Goal: Task Accomplishment & Management: Complete application form

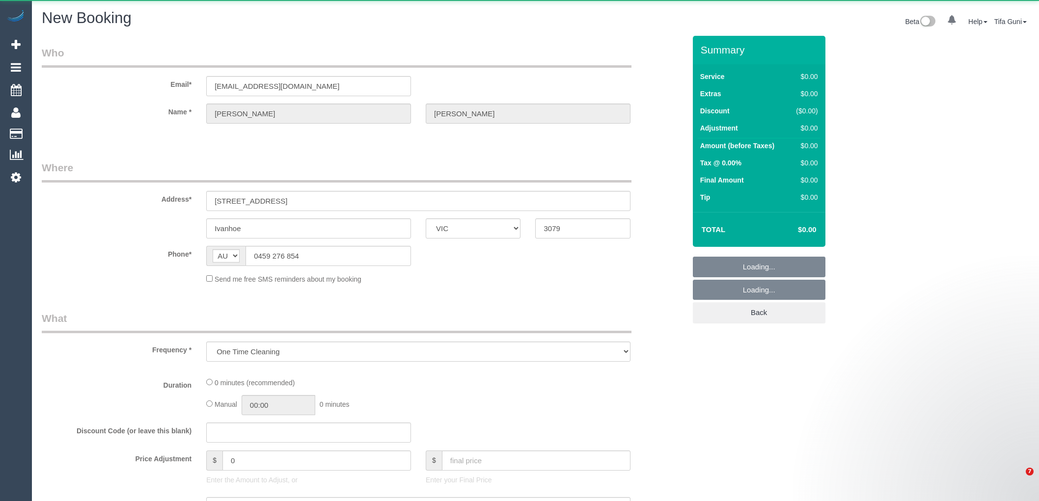
select select "VIC"
select select "string:stripe-pm_1PvvYq2GScqysDRV3IVL4rnq"
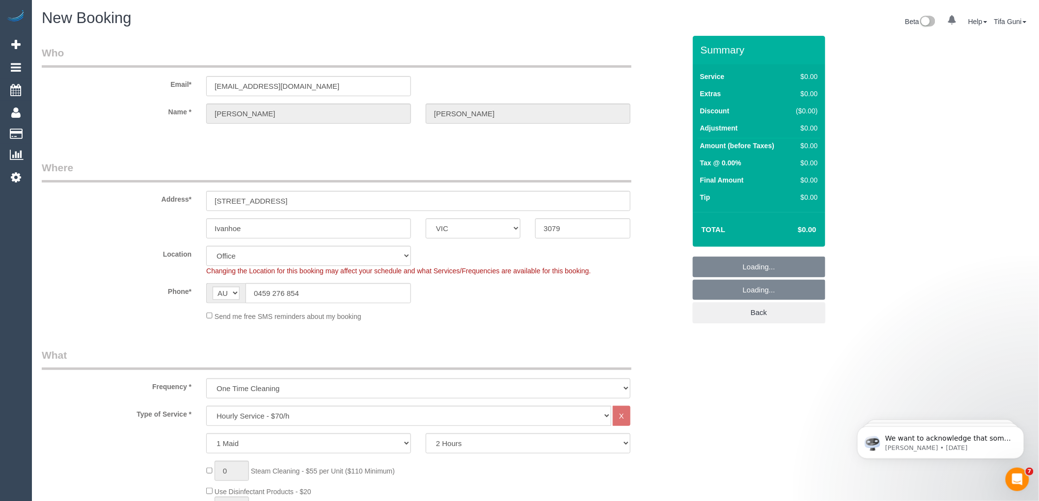
select select "object:2821"
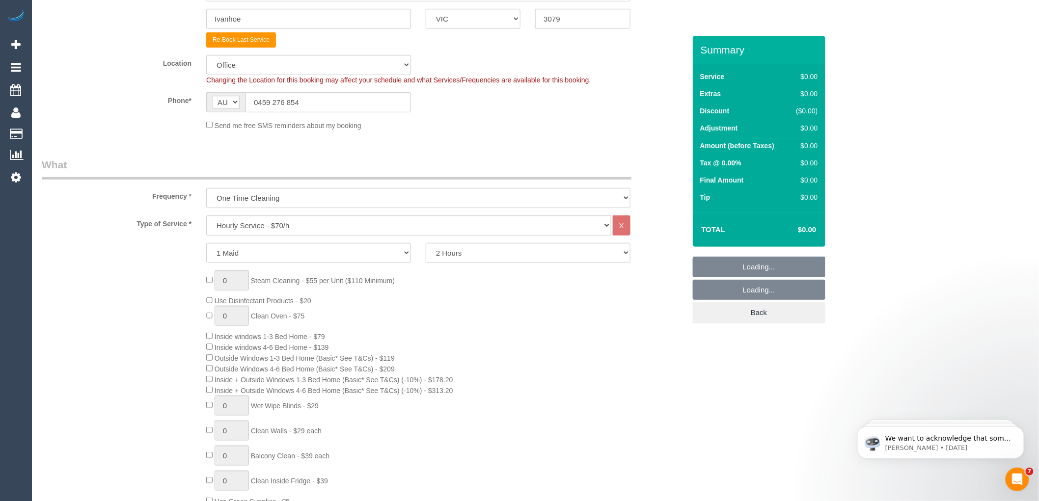
scroll to position [218, 0]
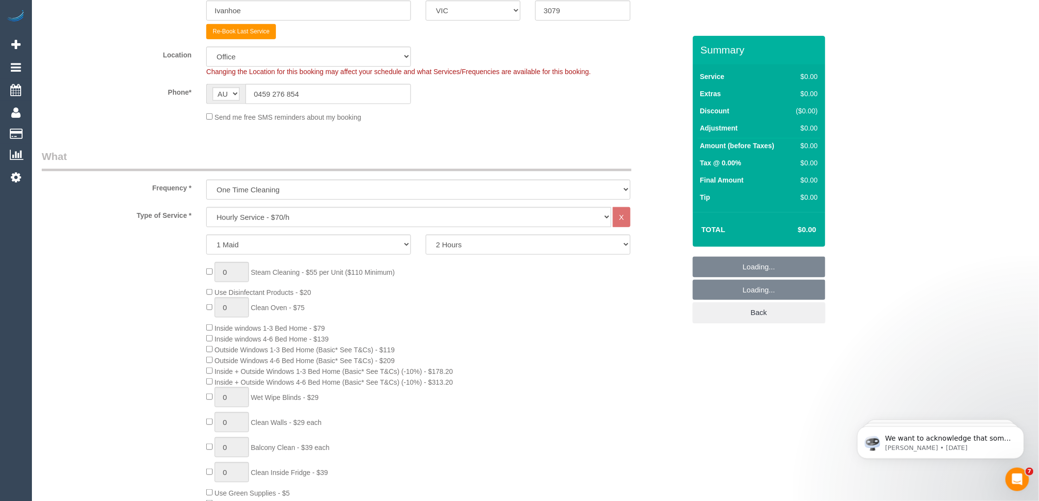
select select "47"
select select "object:2826"
click at [290, 220] on select "Hourly Service - $70/h Hourly Service - $65/h Hourly Service - $60/h Hourly Ser…" at bounding box center [408, 217] width 405 height 20
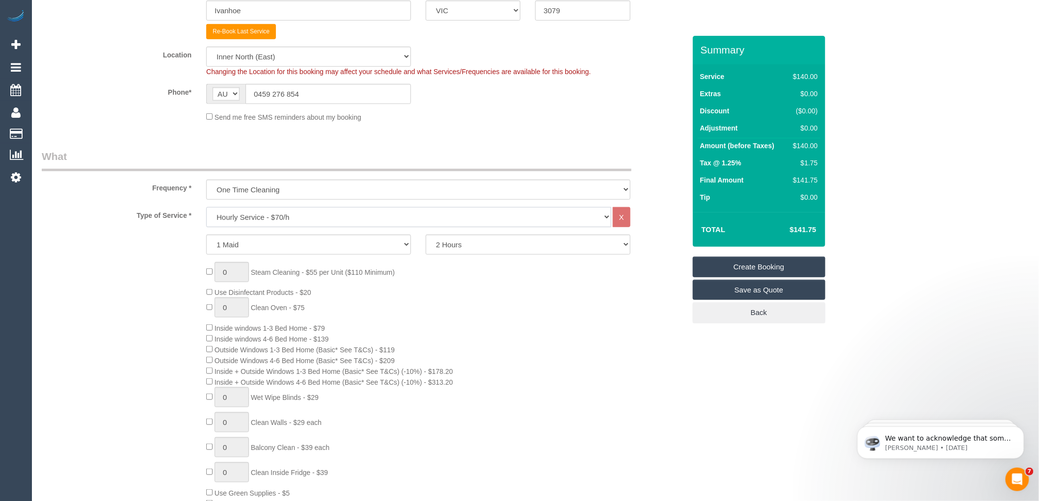
select select "211"
click at [206, 208] on select "Hourly Service - $70/h Hourly Service - $65/h Hourly Service - $60/h Hourly Ser…" at bounding box center [408, 217] width 405 height 20
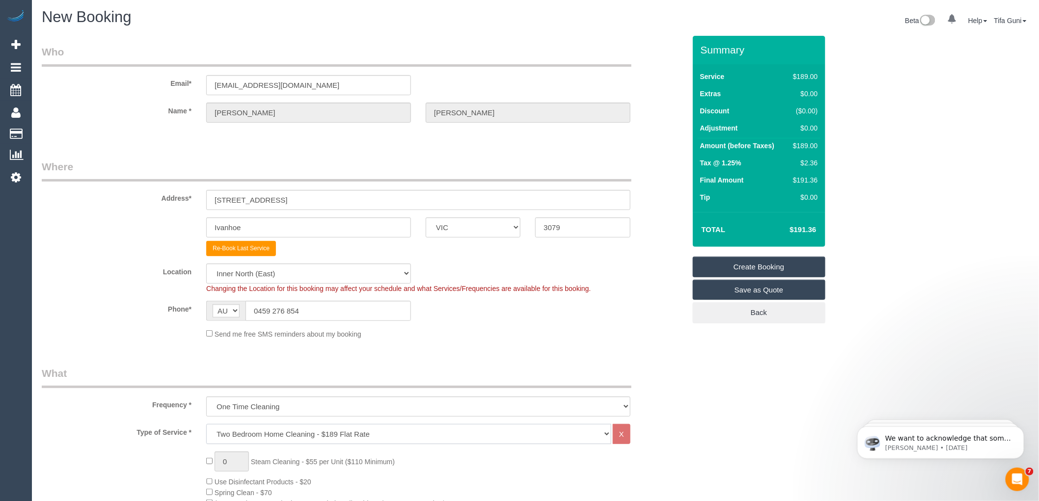
scroll to position [0, 0]
drag, startPoint x: 265, startPoint y: 313, endPoint x: 222, endPoint y: 314, distance: 43.2
click at [222, 314] on div "AF AL DZ AD AO AI AQ AG AR AM AW AU AT AZ BS BH BD BB BY BE BZ BJ BM BT BO BA B…" at bounding box center [308, 312] width 205 height 20
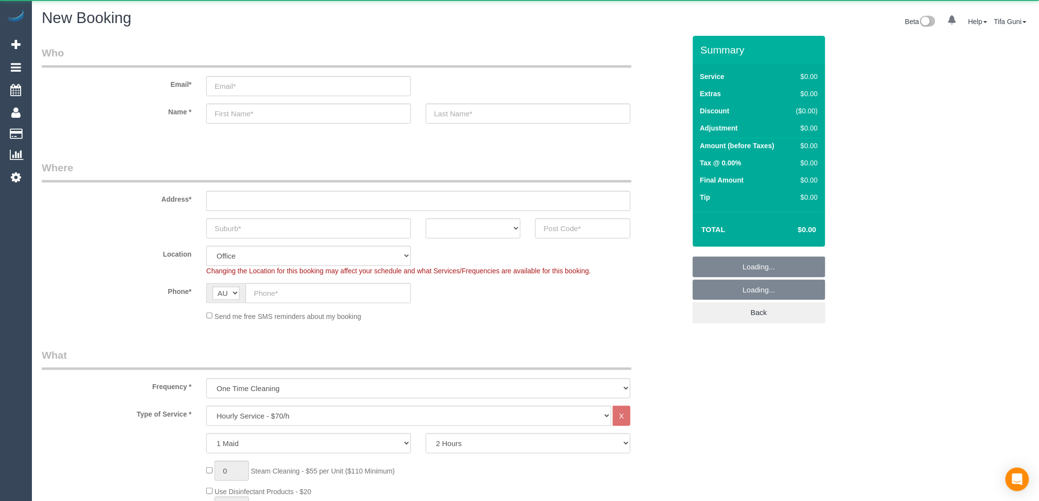
select select "object:825"
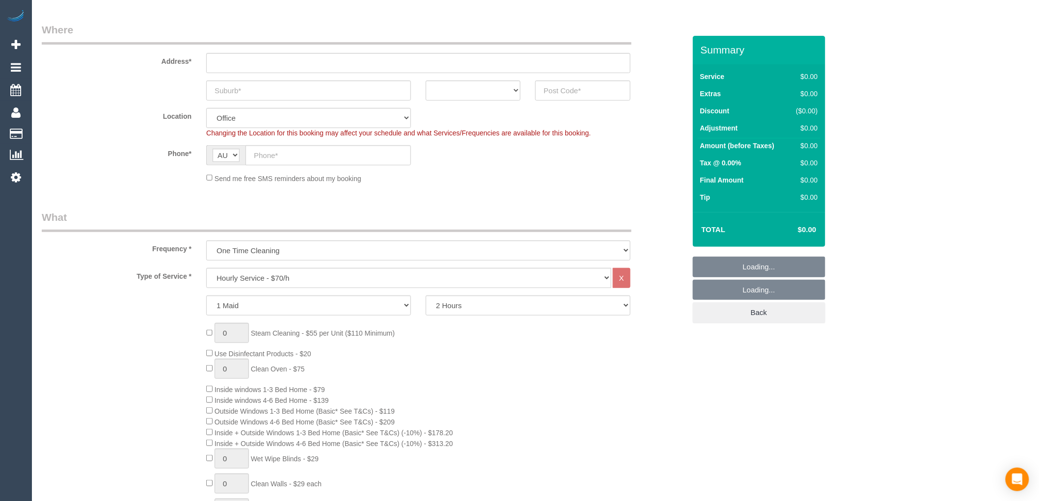
scroll to position [164, 0]
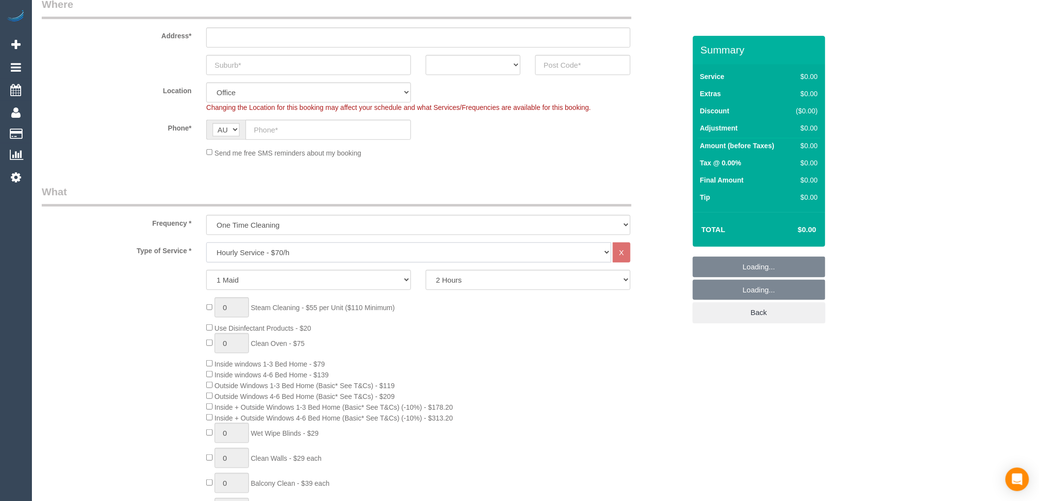
click at [287, 252] on select "Hourly Service - $70/h Hourly Service - $65/h Hourly Service - $60/h Hourly Ser…" at bounding box center [408, 253] width 405 height 20
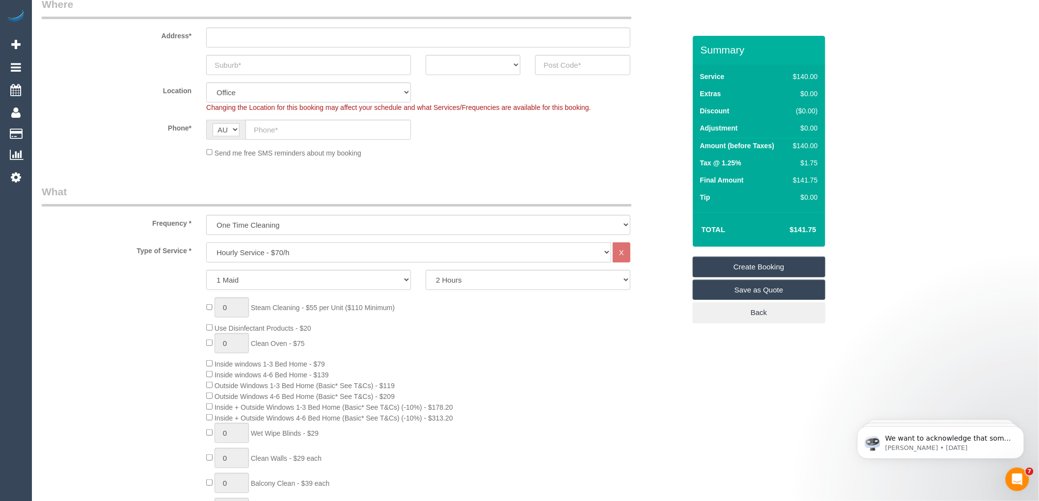
scroll to position [0, 0]
select select "212"
click at [206, 243] on select "Hourly Service - $70/h Hourly Service - $65/h Hourly Service - $60/h Hourly Ser…" at bounding box center [408, 253] width 405 height 20
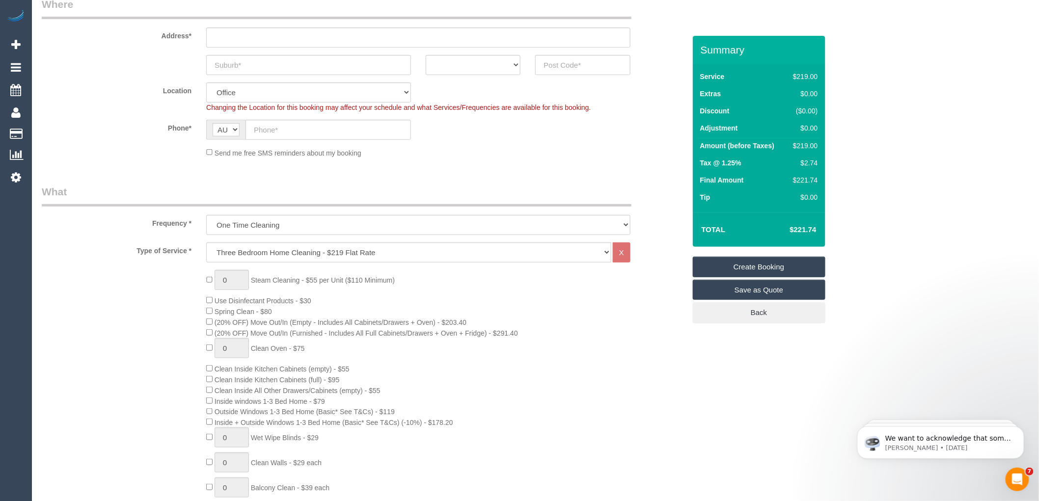
click at [540, 313] on div "0 Steam Cleaning - $55 per Unit ($110 Minimum) Use Disinfectant Products - $30 …" at bounding box center [446, 452] width 494 height 365
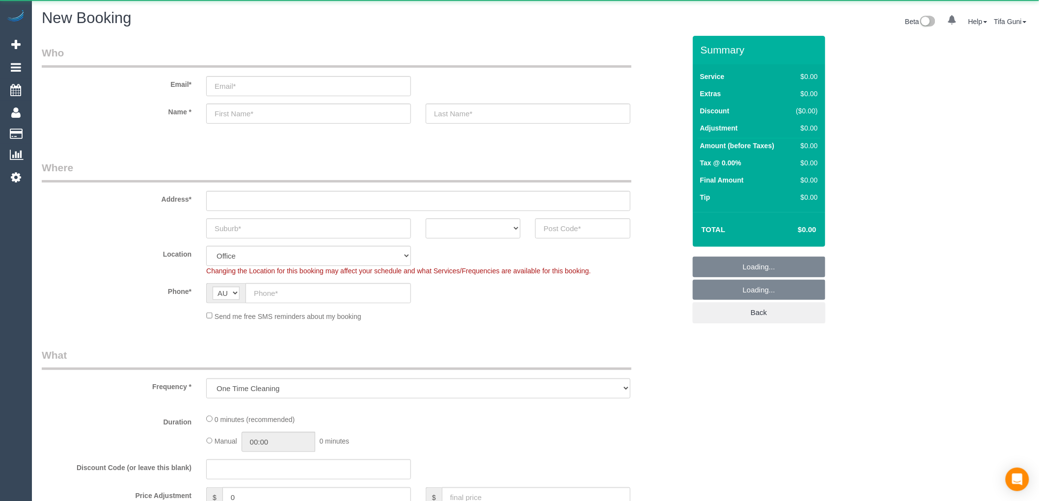
select select "string:AU"
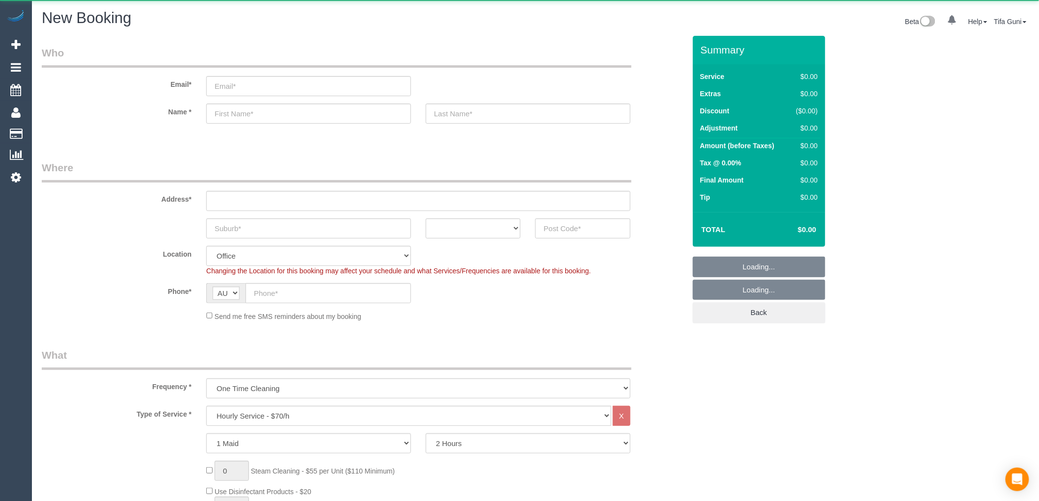
select select "object:2116"
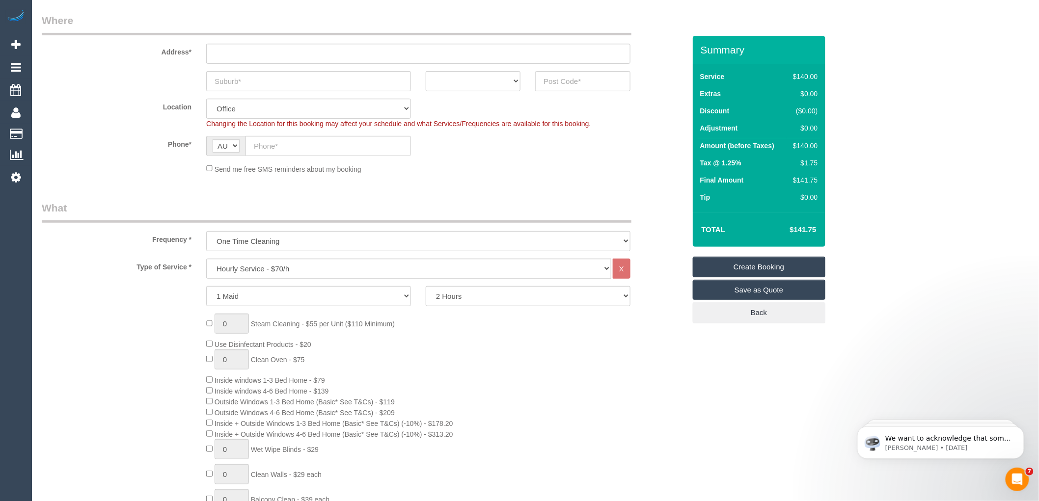
scroll to position [164, 0]
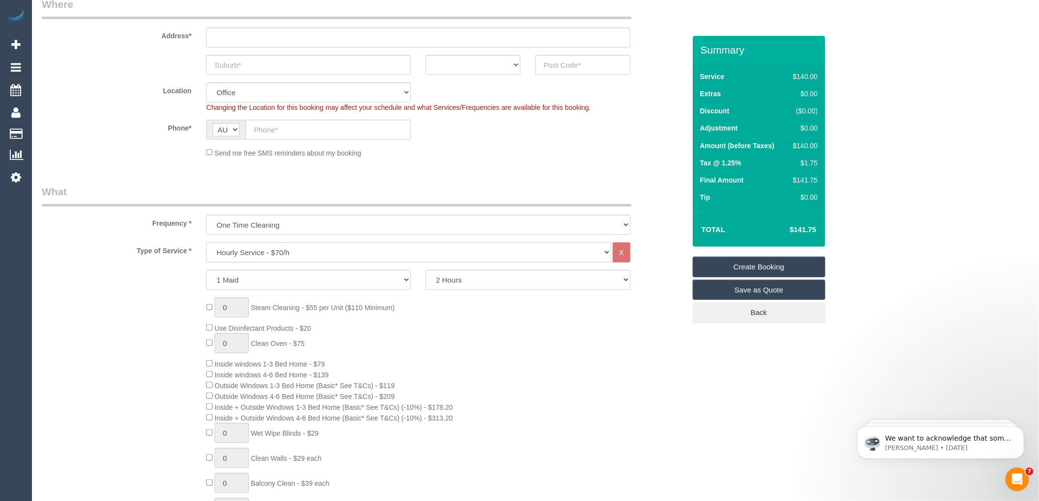
click at [307, 253] on select "Hourly Service - $70/h Hourly Service - $65/h Hourly Service - $60/h Hourly Ser…" at bounding box center [408, 253] width 405 height 20
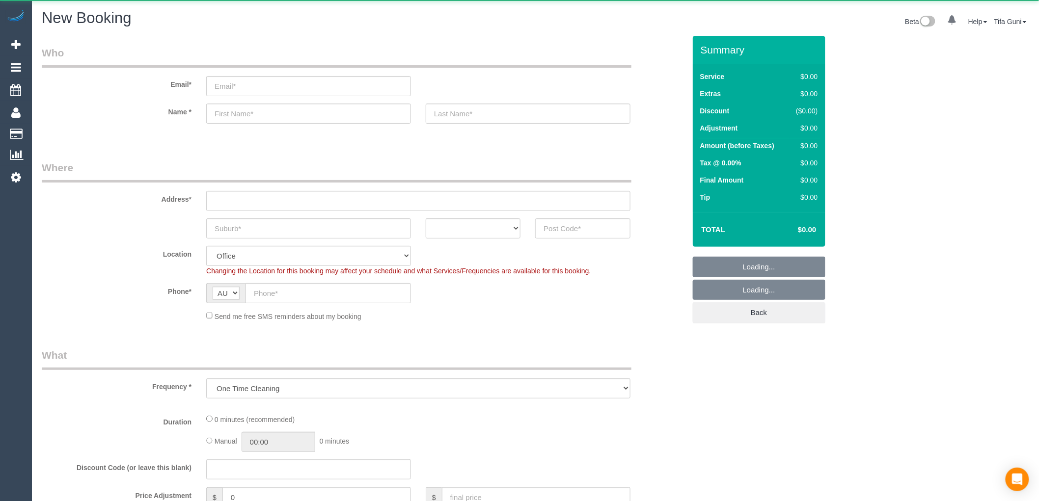
select select "object:825"
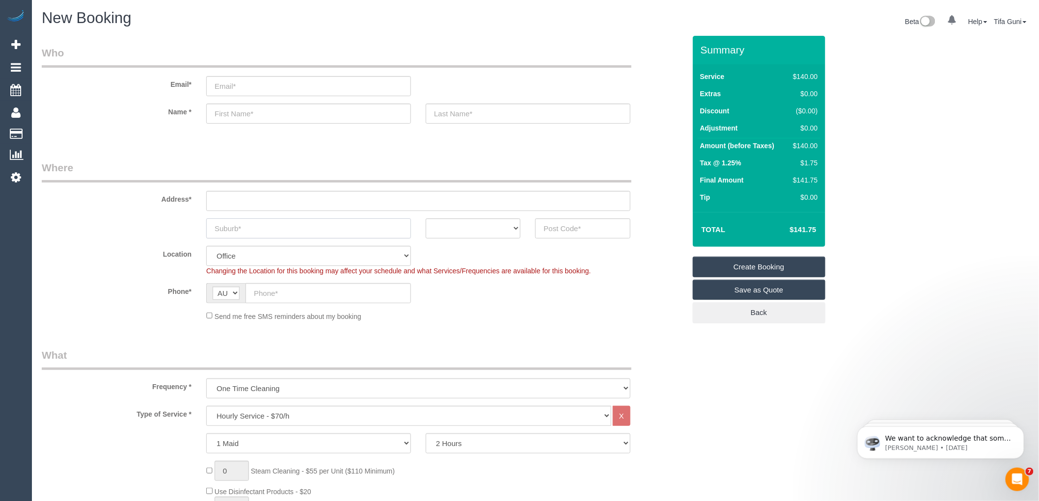
click at [243, 232] on input "text" at bounding box center [308, 229] width 205 height 20
paste input "Fairfield"
type input "Fairfield"
click at [520, 230] on select "ACT NSW NT QLD SA TAS VIC WA" at bounding box center [473, 229] width 95 height 20
select select "VIC"
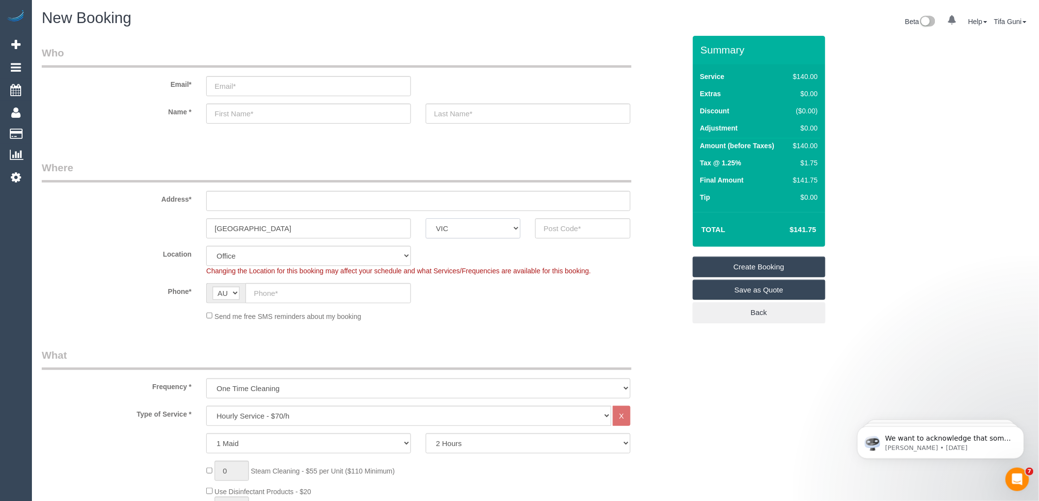
click at [426, 219] on select "ACT NSW NT QLD SA TAS VIC WA" at bounding box center [473, 229] width 95 height 20
click at [562, 228] on input "text" at bounding box center [582, 229] width 95 height 20
paste input "3078"
type input "3078"
click at [220, 203] on input "text" at bounding box center [418, 201] width 424 height 20
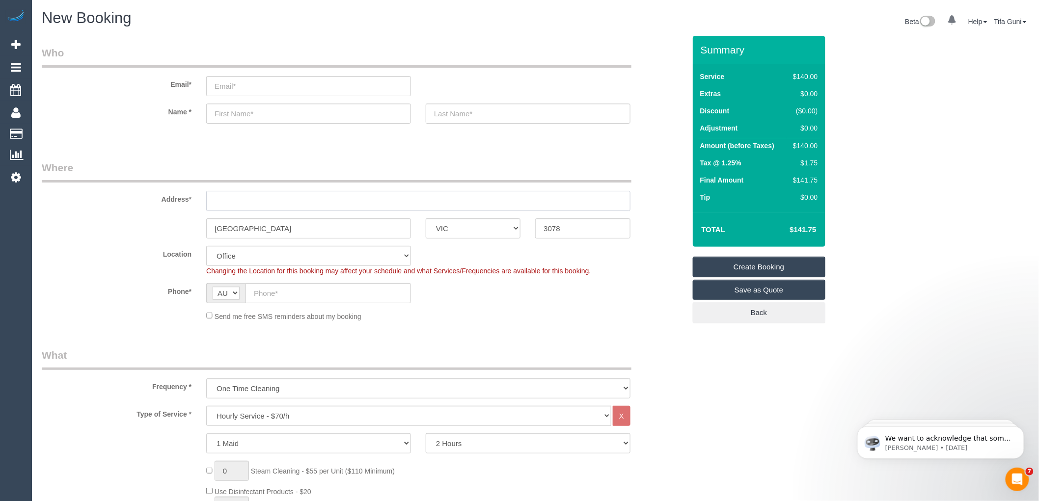
paste input "Nick&Vicky Vardaxif"
type input "Nick&Vicky Vardaxif"
click at [227, 106] on input "text" at bounding box center [308, 114] width 205 height 20
paste input "Nick&Vicky Vardaxif"
drag, startPoint x: 293, startPoint y: 111, endPoint x: 254, endPoint y: 121, distance: 40.1
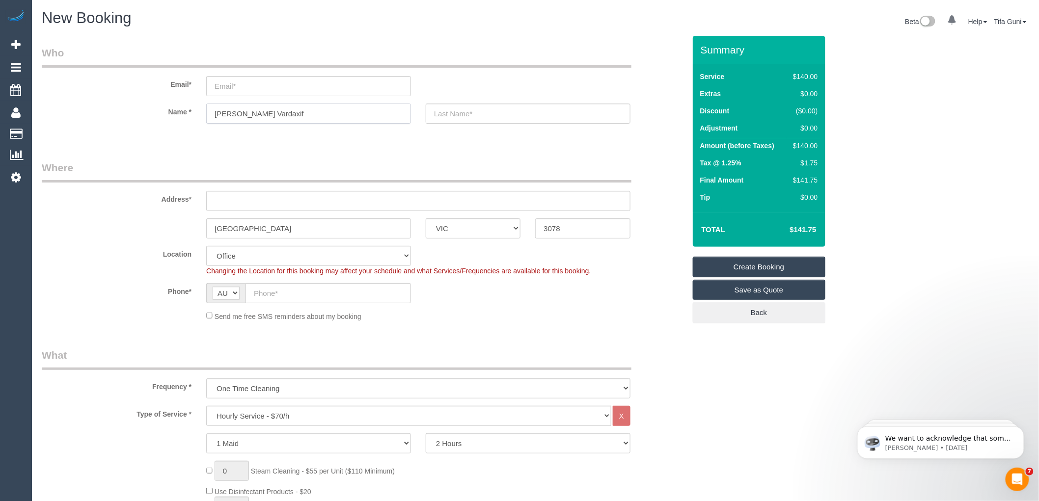
click at [254, 121] on input "Nick&Vicky Vardaxif" at bounding box center [308, 114] width 205 height 20
type input "Nick&Vicky"
click at [449, 110] on input "text" at bounding box center [528, 114] width 205 height 20
paste input "Vardaxif"
type input "Vardaxif"
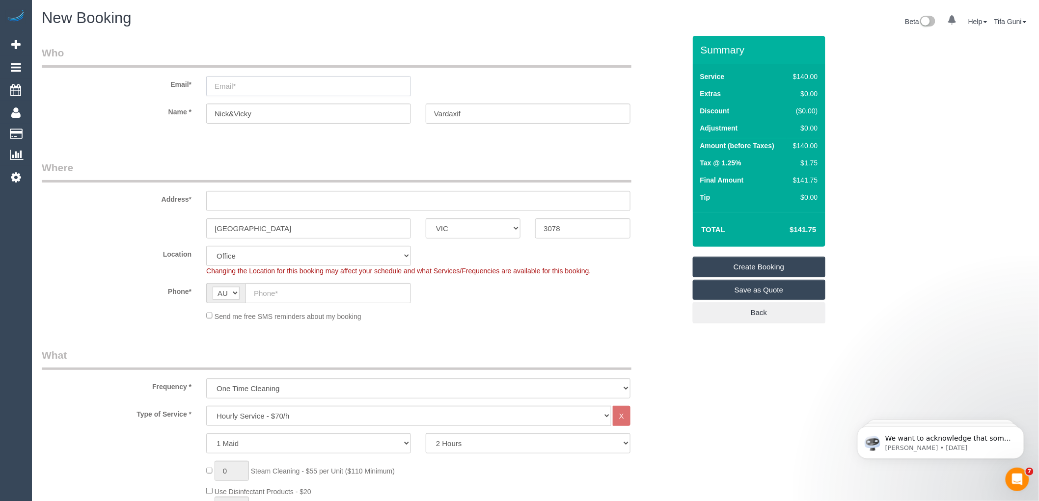
click at [230, 89] on input "email" at bounding box center [308, 86] width 205 height 20
paste input "vardaxis@hotmail.com"
type input "vardaxis@hotmail.com"
click at [232, 199] on input "text" at bounding box center [418, 201] width 424 height 20
click at [234, 199] on input "text" at bounding box center [418, 201] width 424 height 20
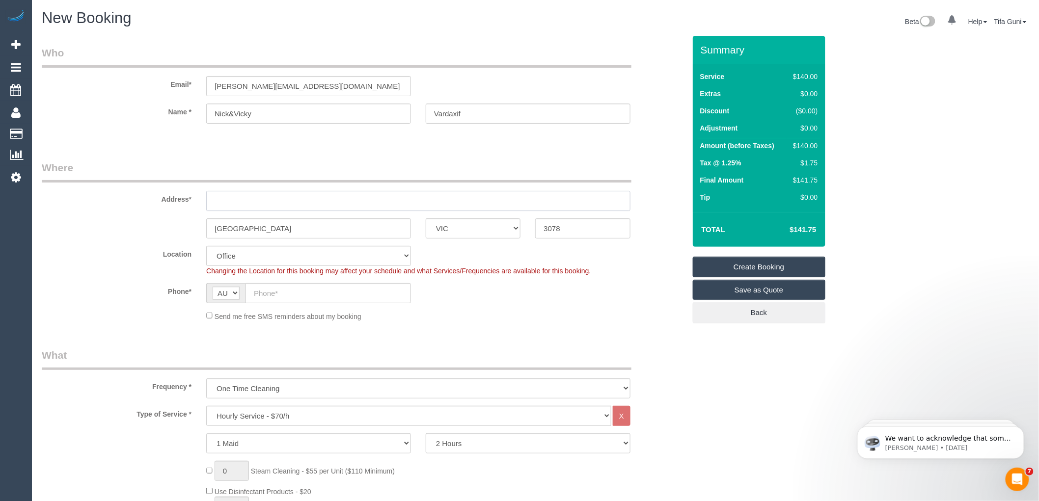
paste input "273 Station street s"
type input "273 Station street"
select select "58"
select select "object:2123"
click at [332, 293] on input "text" at bounding box center [329, 293] width 166 height 20
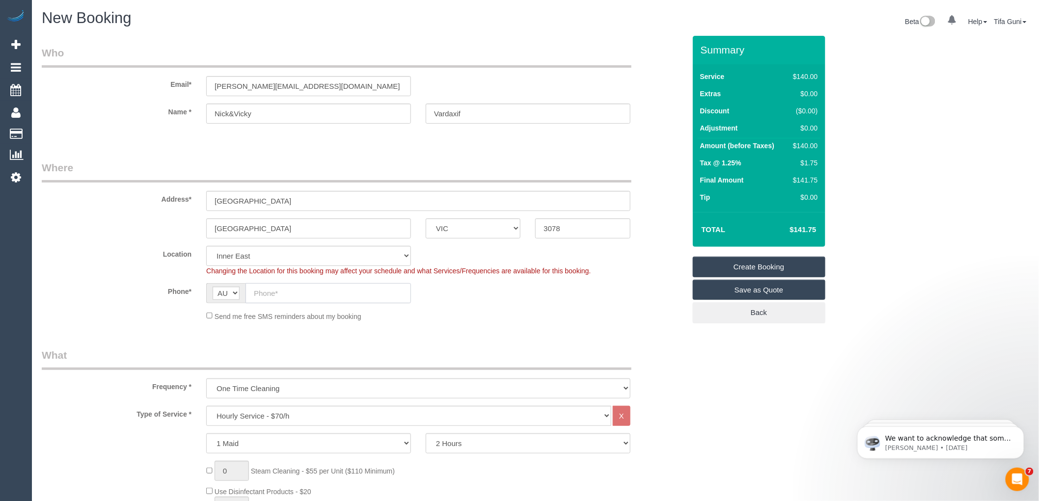
paste input "0418 236 394"
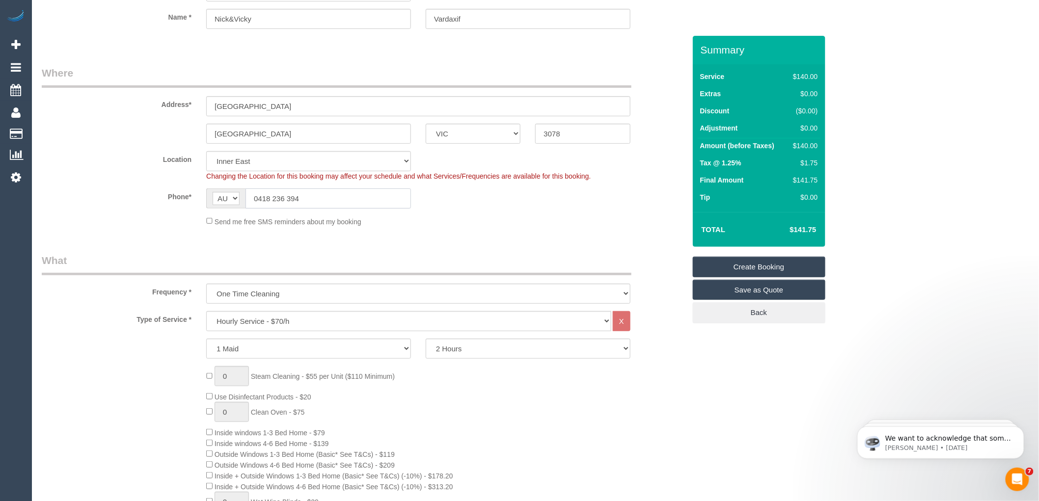
scroll to position [109, 0]
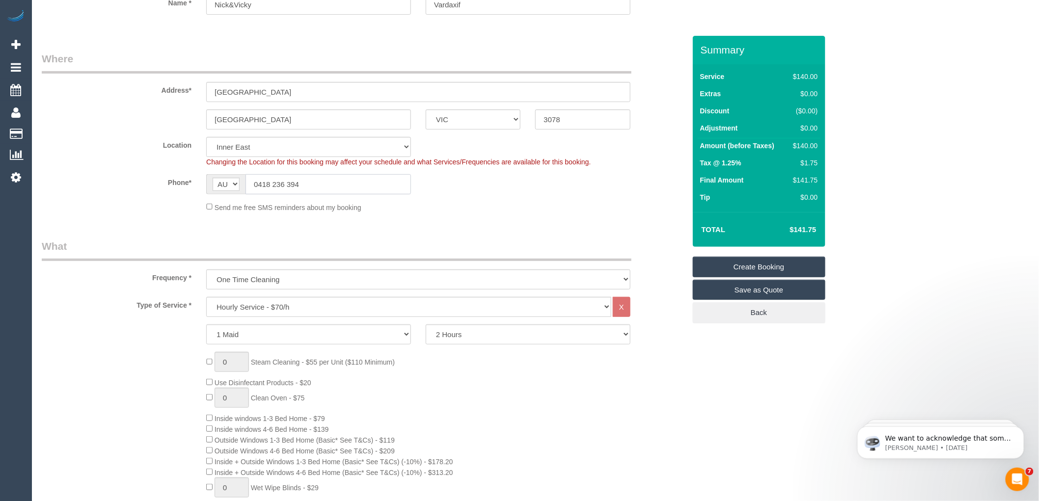
type input "0418 236 394"
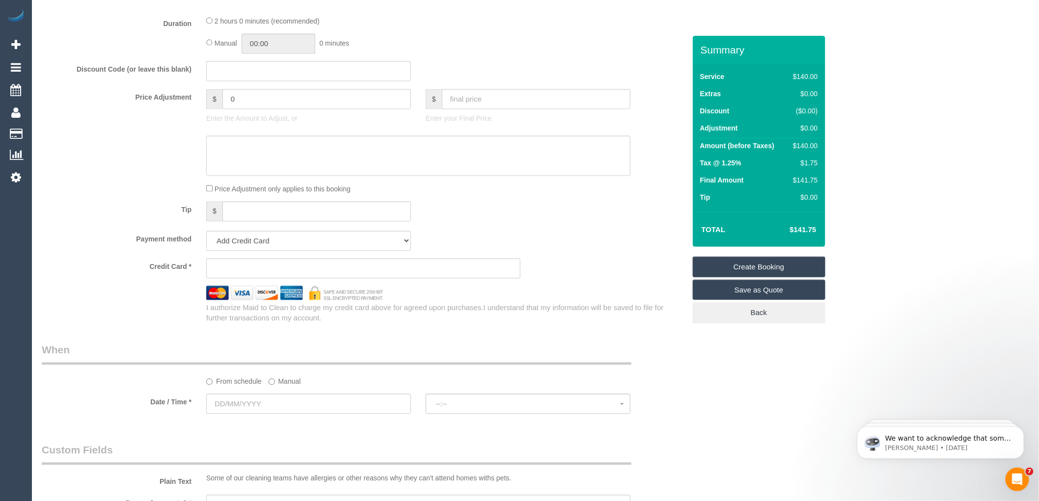
scroll to position [818, 0]
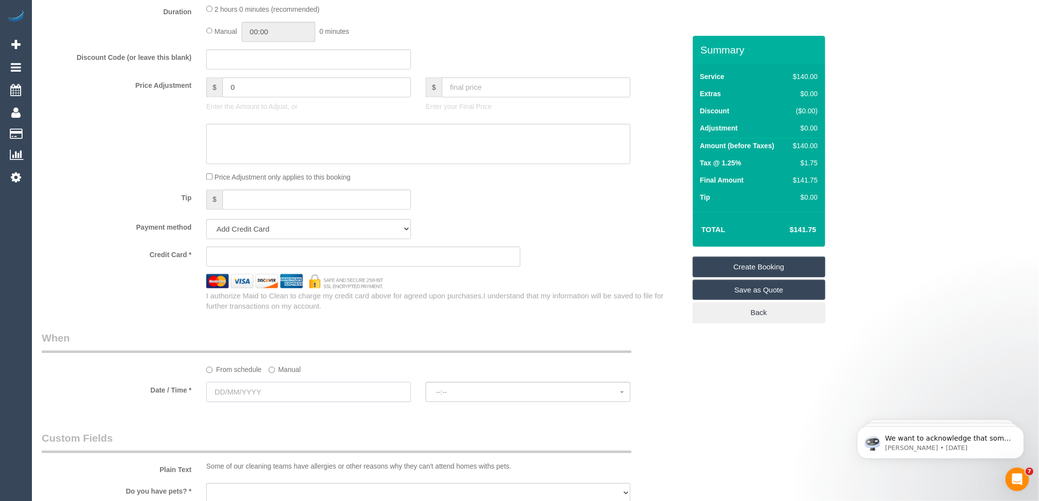
click at [236, 402] on input "text" at bounding box center [308, 392] width 205 height 20
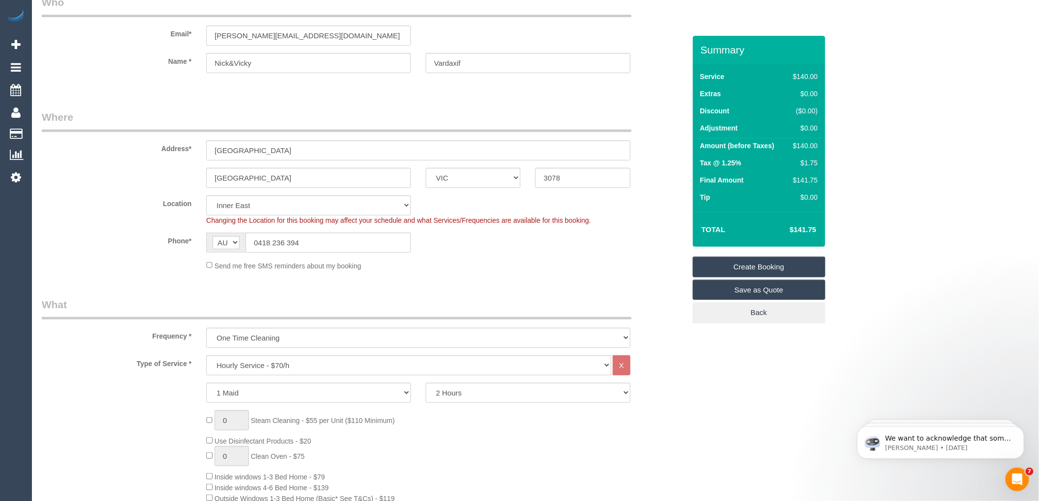
scroll to position [0, 0]
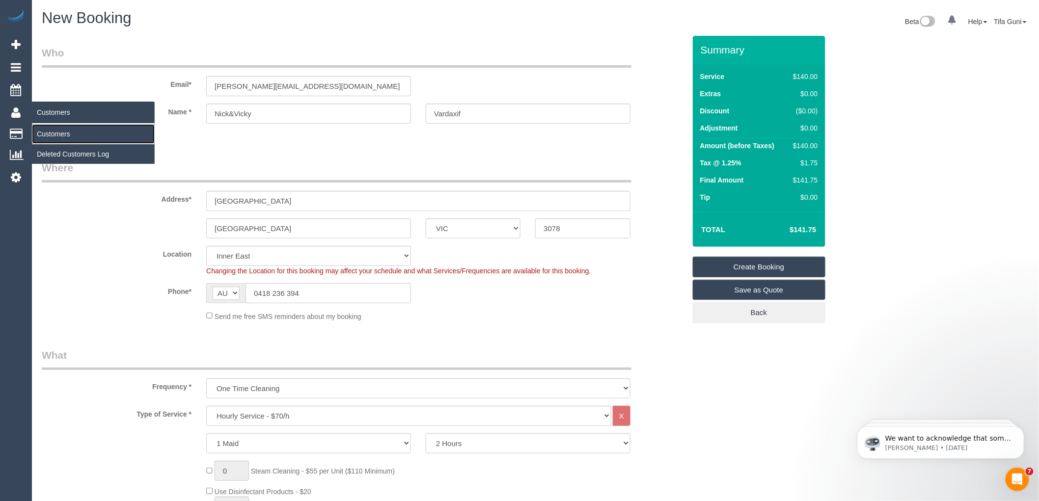
click at [52, 135] on link "Customers" at bounding box center [93, 134] width 123 height 20
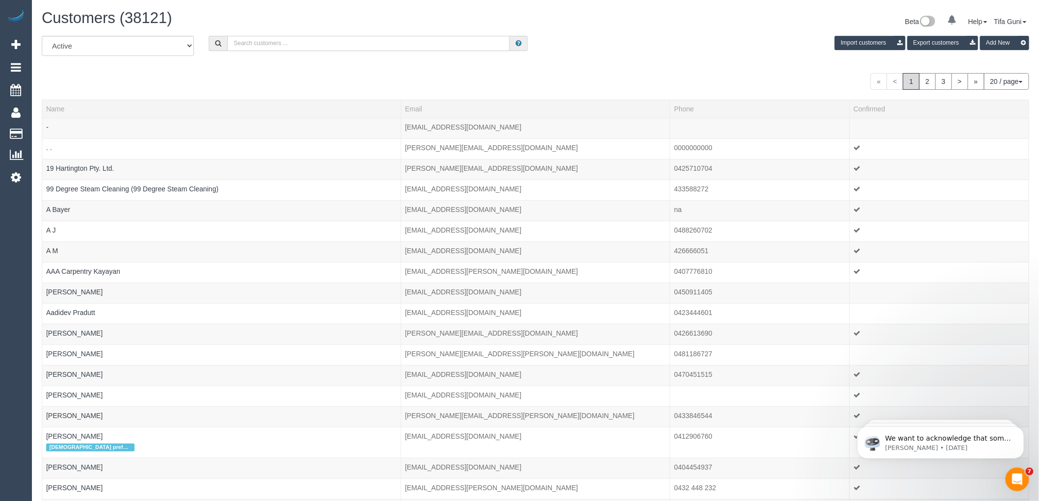
click at [261, 37] on input "text" at bounding box center [368, 43] width 282 height 15
paste input "61425724916"
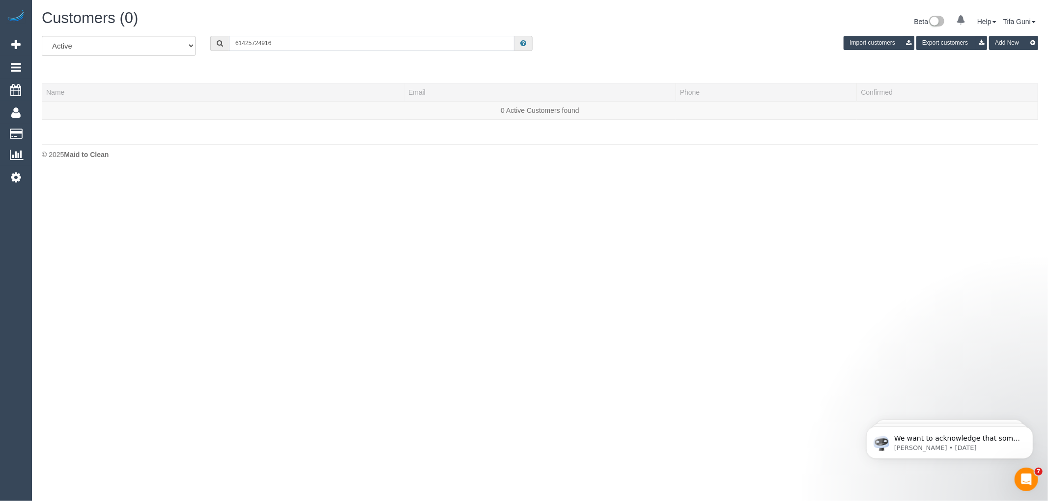
drag, startPoint x: 241, startPoint y: 41, endPoint x: 226, endPoint y: 41, distance: 15.2
click at [226, 41] on div "61425724916" at bounding box center [371, 43] width 322 height 15
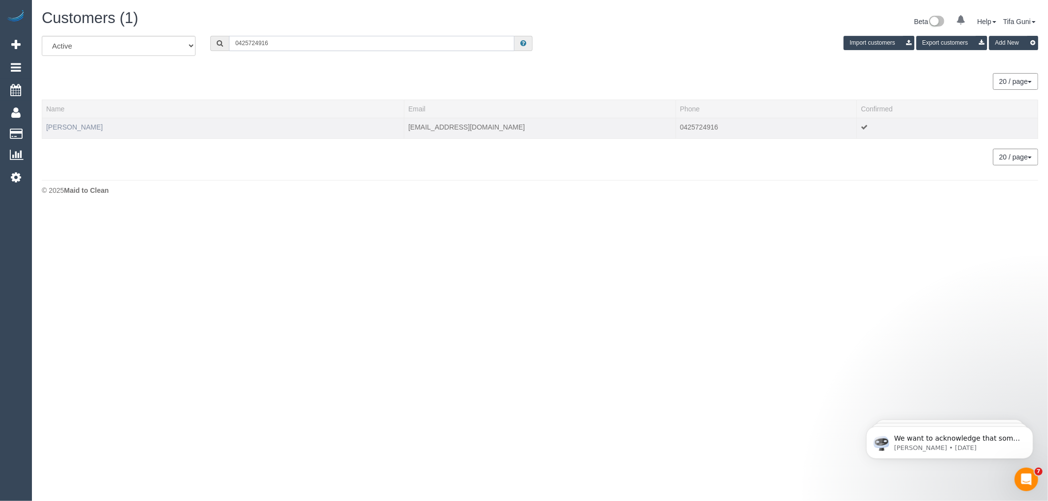
type input "0425724916"
click at [75, 128] on link "Joe Bilotta" at bounding box center [74, 127] width 56 height 8
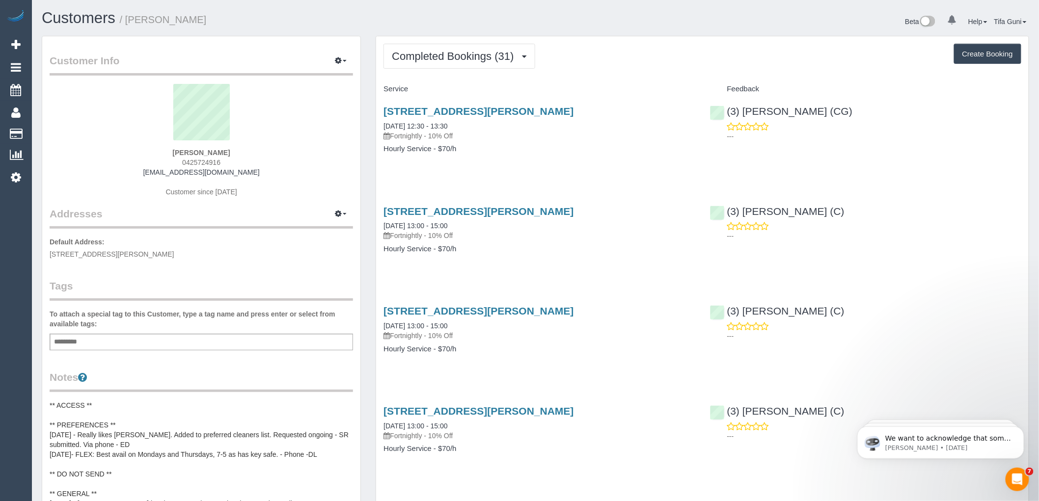
click at [570, 60] on div "Completed Bookings (31) Completed Bookings (31) Upcoming Bookings (0) Cancelled…" at bounding box center [703, 56] width 638 height 25
click at [522, 61] on button "Completed Bookings (31)" at bounding box center [459, 56] width 151 height 25
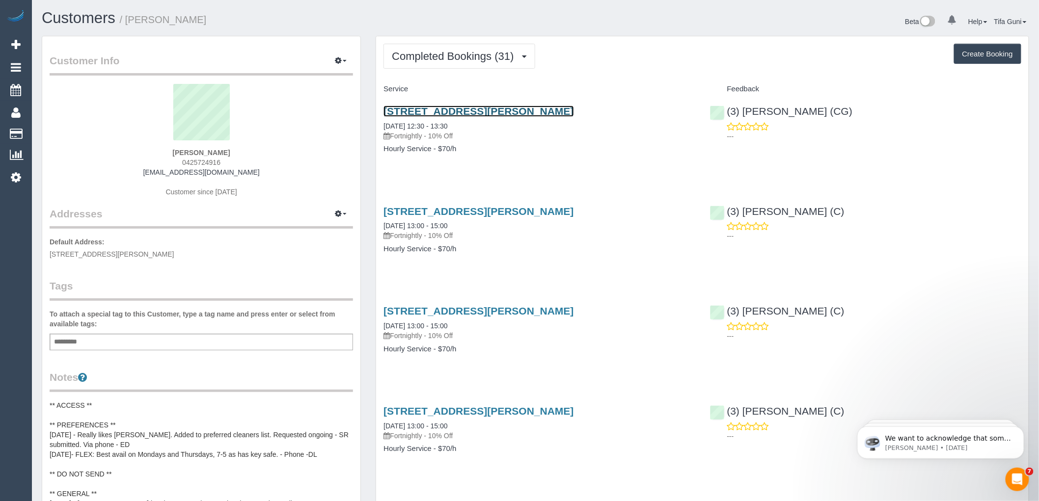
click at [478, 111] on link "35 Hardwick St, Coburg, VIC 3058" at bounding box center [479, 111] width 190 height 11
drag, startPoint x: 864, startPoint y: 110, endPoint x: 739, endPoint y: 111, distance: 125.2
click at [739, 111] on div "(3) Joanna Carchedi (CG) ---" at bounding box center [866, 121] width 326 height 48
copy link "Joanna Carchedi (CG)"
click at [990, 56] on button "Create Booking" at bounding box center [987, 54] width 67 height 21
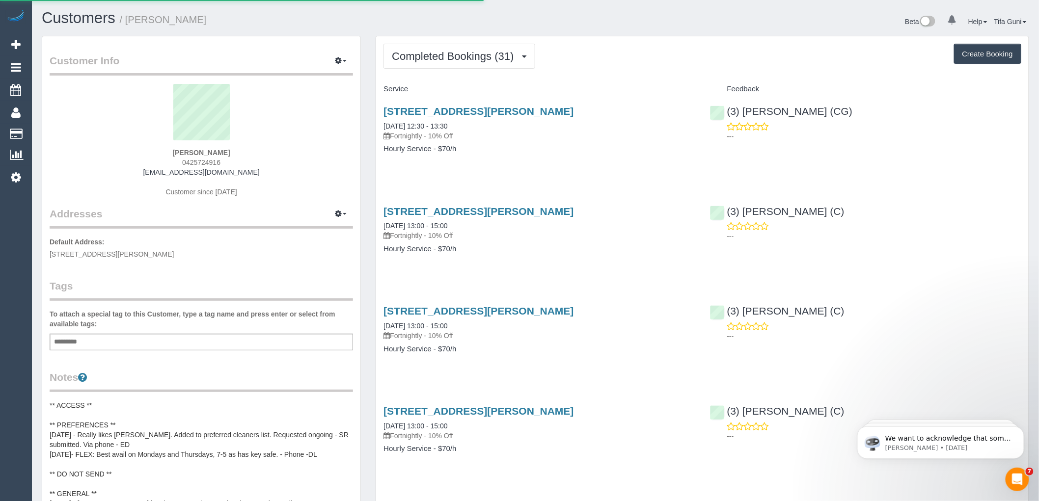
select select "VIC"
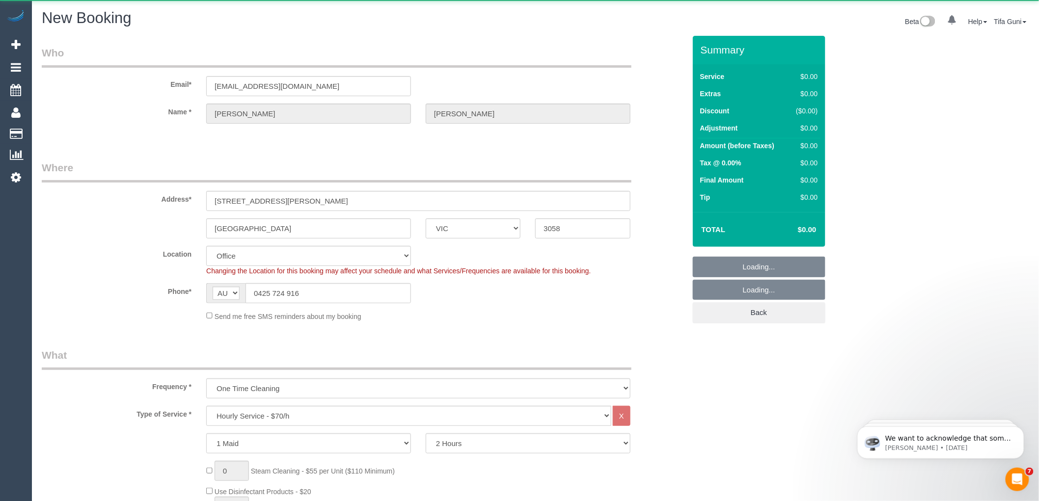
select select "object:4561"
select select "string:stripe-pm_1PLxl42GScqysDRVJbZ5uI4h"
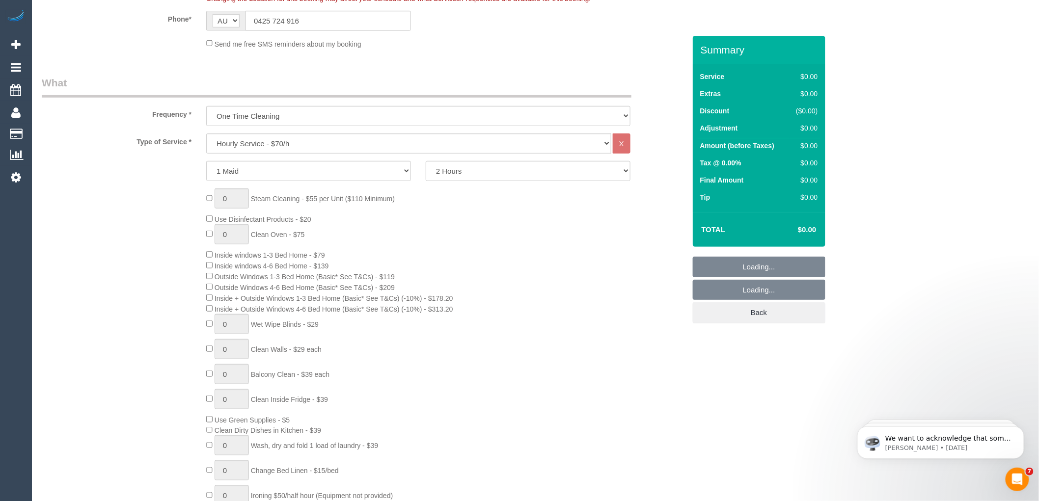
select select "61"
select select "object:5862"
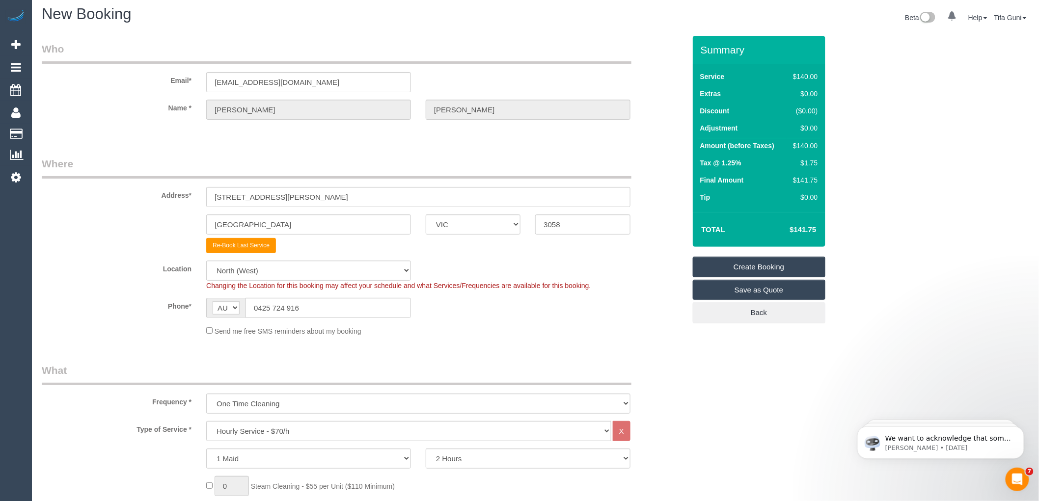
scroll to position [0, 0]
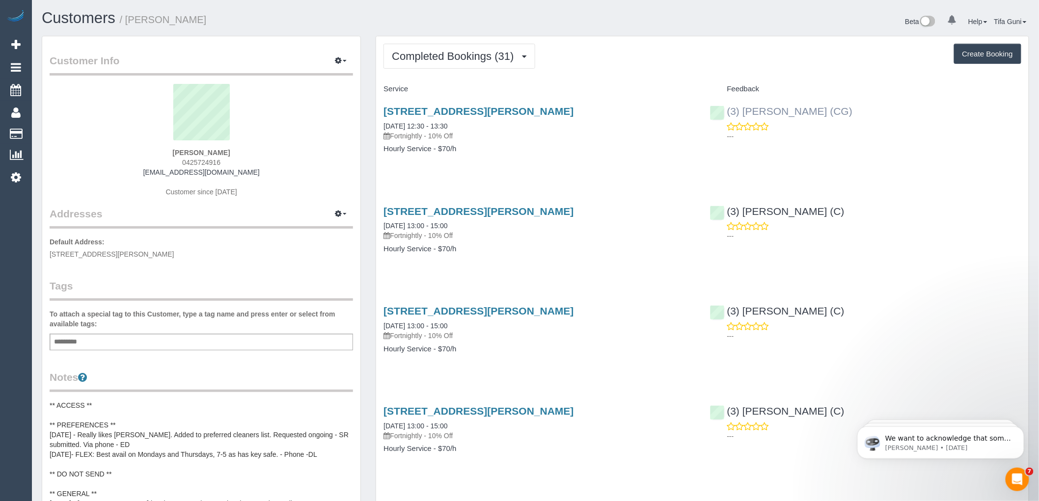
drag, startPoint x: 842, startPoint y: 109, endPoint x: 741, endPoint y: 111, distance: 101.2
click at [741, 111] on div "(3) Joanna Carchedi (CG) ---" at bounding box center [866, 121] width 326 height 48
copy link "Joanna Carchedi (CG)"
click at [55, 45] on span "Add Booking" at bounding box center [93, 44] width 123 height 23
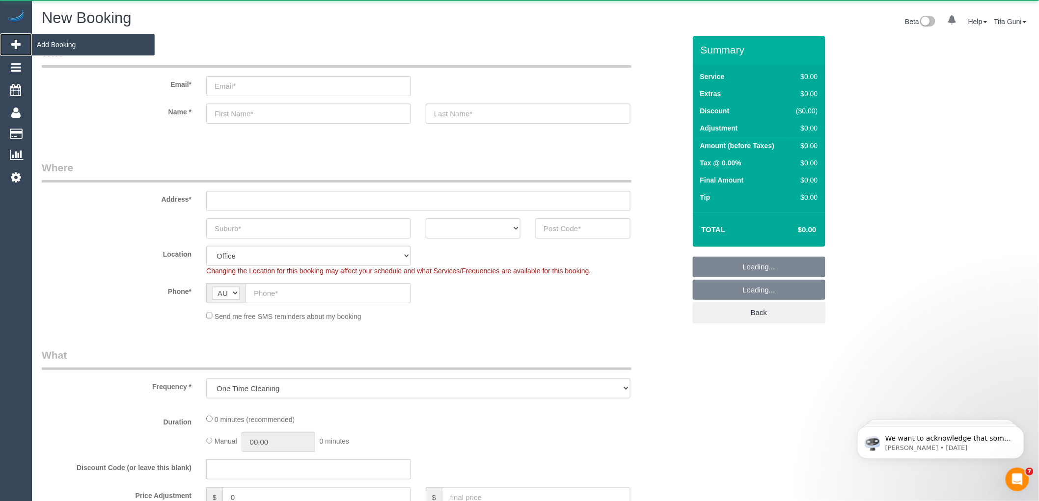
select select "object:8072"
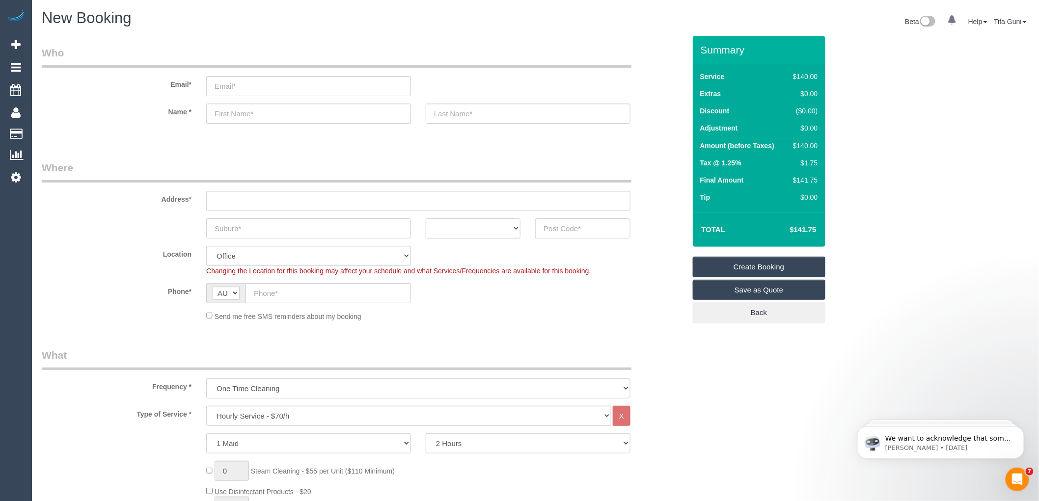
click at [490, 228] on select "ACT [GEOGRAPHIC_DATA] NT [GEOGRAPHIC_DATA] SA TAS [GEOGRAPHIC_DATA] [GEOGRAPHIC…" at bounding box center [473, 229] width 95 height 20
select select "VIC"
click at [426, 219] on select "ACT [GEOGRAPHIC_DATA] NT [GEOGRAPHIC_DATA] SA TAS [GEOGRAPHIC_DATA] [GEOGRAPHIC…" at bounding box center [473, 229] width 95 height 20
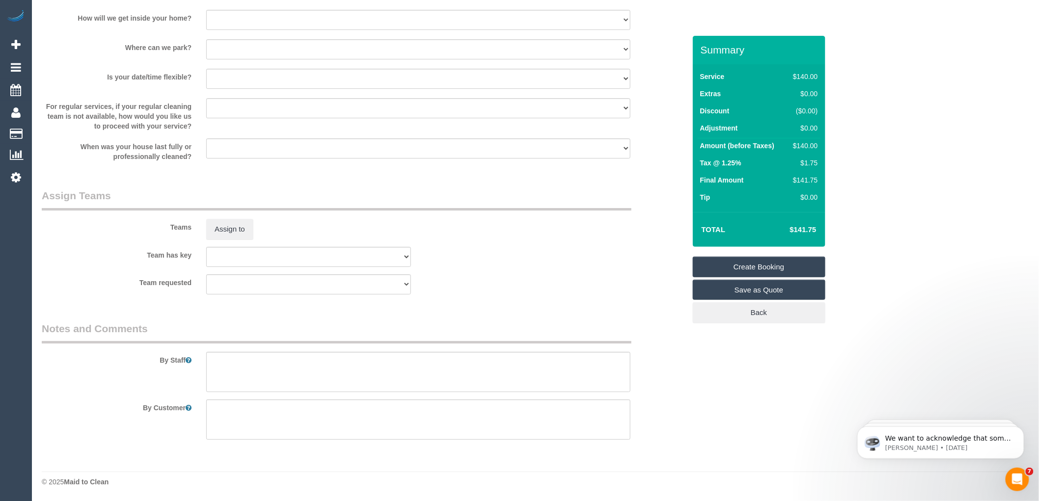
scroll to position [1372, 0]
click at [259, 363] on textarea at bounding box center [418, 372] width 424 height 40
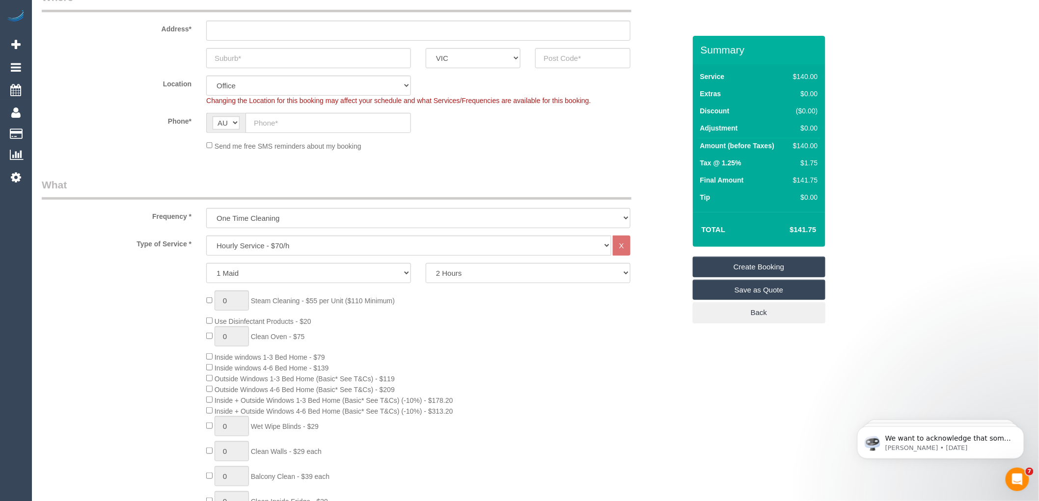
scroll to position [226, 0]
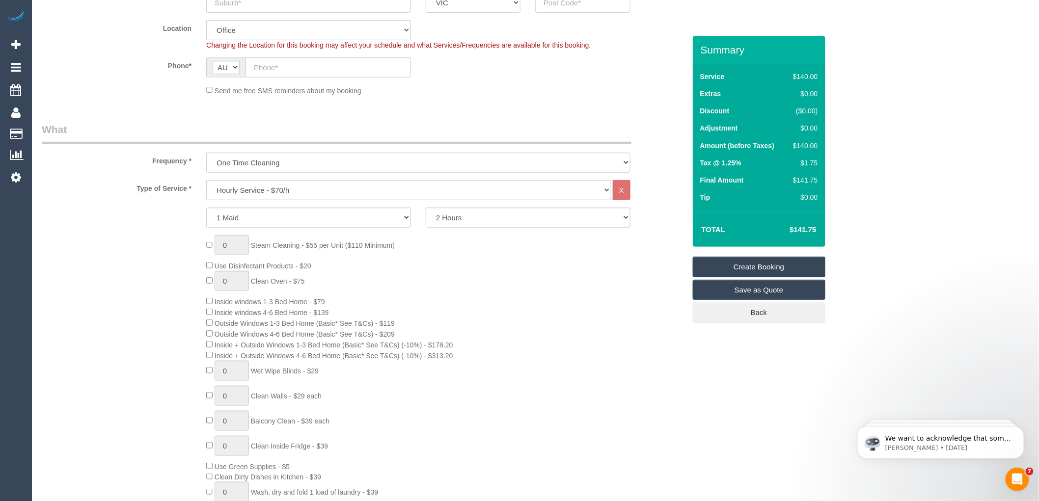
type textarea "Windows cuboads,"
click at [460, 219] on select "2 Hours 2.5 Hours 3 Hours 3.5 Hours 4 Hours 4.5 Hours 5 Hours 5.5 Hours 6 Hours…" at bounding box center [528, 218] width 205 height 20
select select "180"
click at [426, 209] on select "2 Hours 2.5 Hours 3 Hours 3.5 Hours 4 Hours 4.5 Hours 5 Hours 5.5 Hours 6 Hours…" at bounding box center [528, 218] width 205 height 20
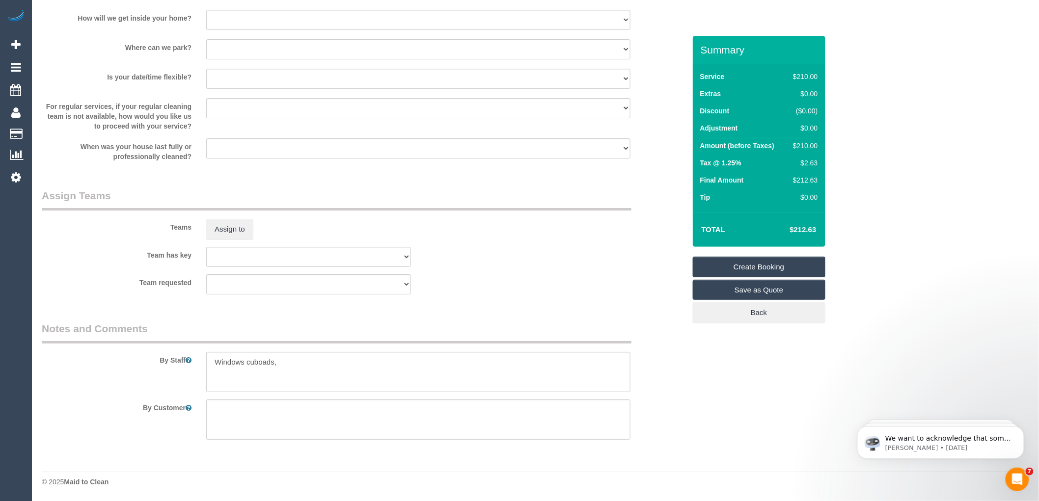
scroll to position [1372, 0]
click at [298, 365] on textarea at bounding box center [418, 372] width 424 height 40
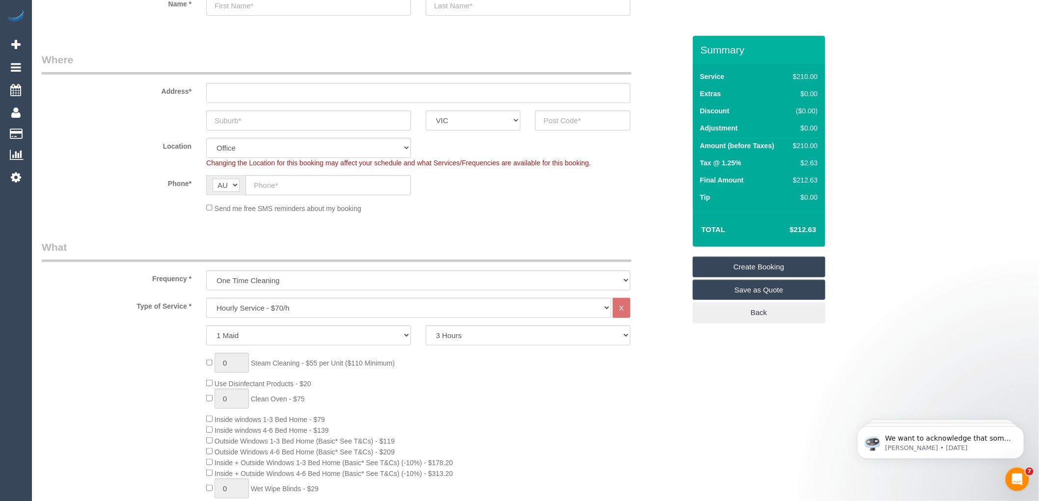
scroll to position [109, 0]
click at [254, 118] on input "text" at bounding box center [308, 120] width 205 height 20
type input "Brunswich"
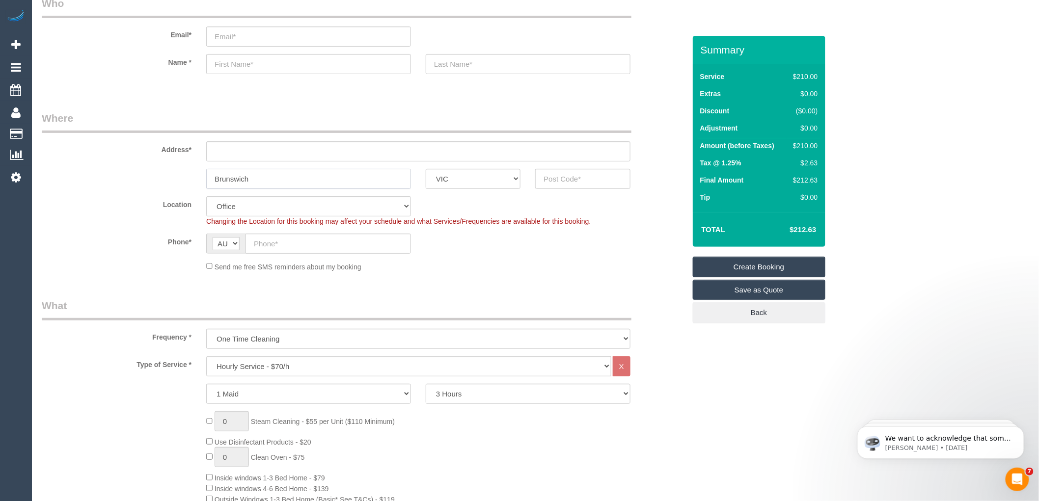
scroll to position [0, 0]
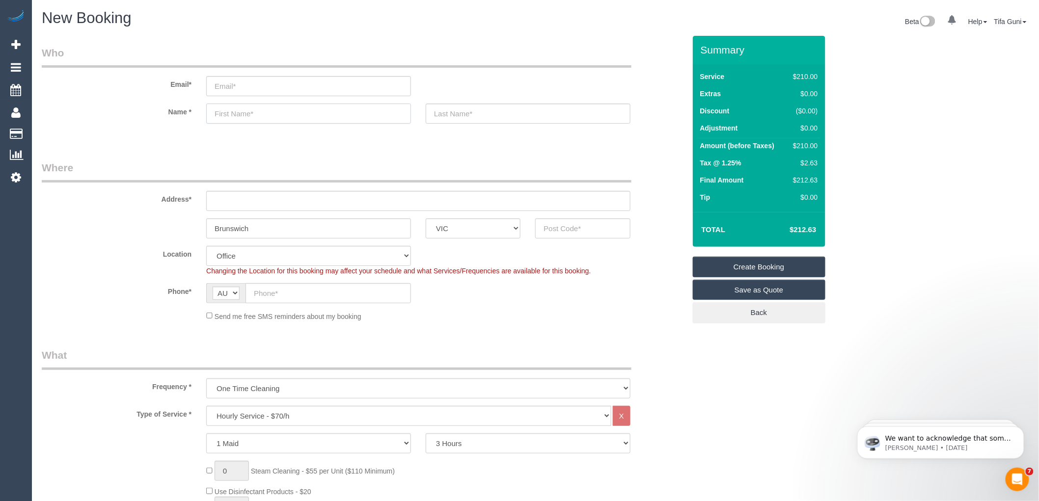
paste input "vardaxis@hotmail.com"
type input "vardaxis@hotmail.com"
drag, startPoint x: 288, startPoint y: 111, endPoint x: 169, endPoint y: 107, distance: 118.4
click at [169, 107] on div "Name * vardaxis@hotmail.com" at bounding box center [363, 114] width 659 height 20
click at [219, 89] on input "email" at bounding box center [308, 86] width 205 height 20
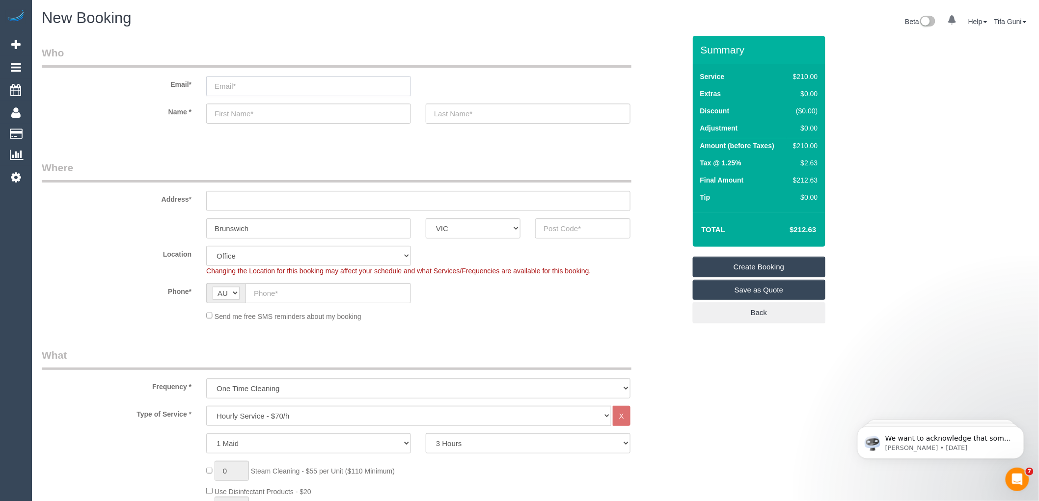
paste input "vardaxis@hotmail.com"
type input "vardaxis@hotmail.com"
click at [262, 112] on input "text" at bounding box center [308, 114] width 205 height 20
paste input "Nick&Vicky Vardaxif"
drag, startPoint x: 282, startPoint y: 116, endPoint x: 253, endPoint y: 118, distance: 29.1
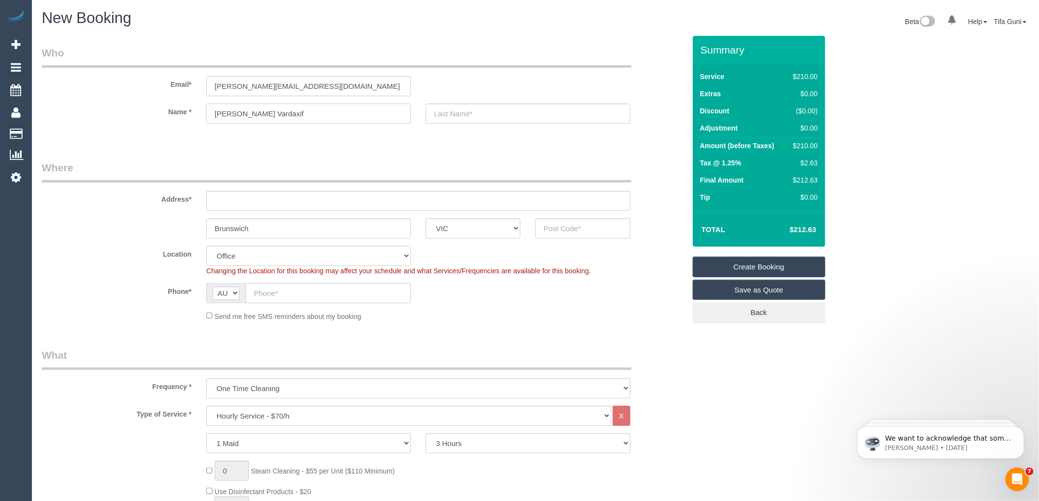
click at [253, 118] on input "Nick&Vicky Vardaxif" at bounding box center [308, 114] width 205 height 20
type input "Nick&Vicky"
click at [458, 107] on input "text" at bounding box center [528, 114] width 205 height 20
paste input "Vardaxif"
type input "Vardaxif"
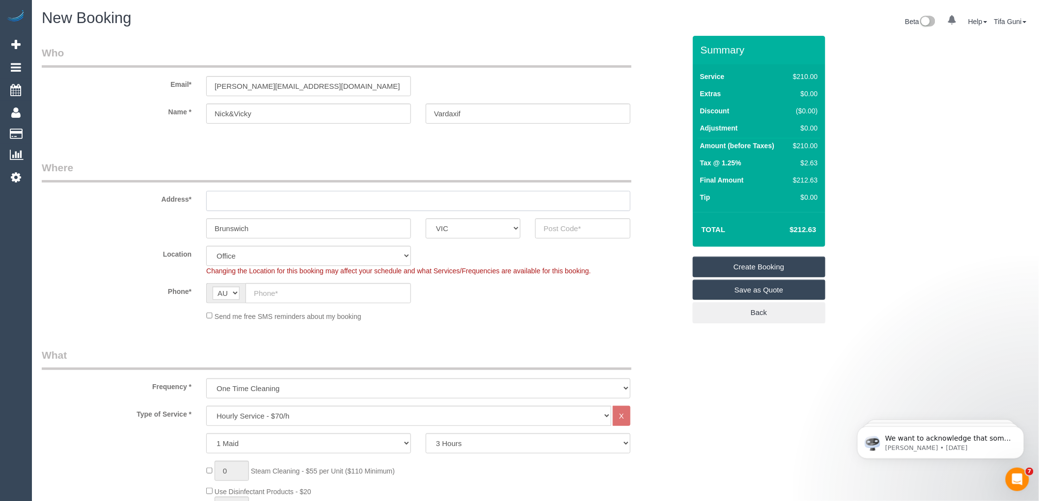
click at [262, 199] on input "text" at bounding box center [418, 201] width 424 height 20
paste input "273 Station street s"
type input "273 Station street s"
drag, startPoint x: 273, startPoint y: 224, endPoint x: 173, endPoint y: 229, distance: 99.8
click at [173, 229] on div "Brunswich ACT NSW NT QLD SA TAS VIC WA" at bounding box center [363, 229] width 659 height 20
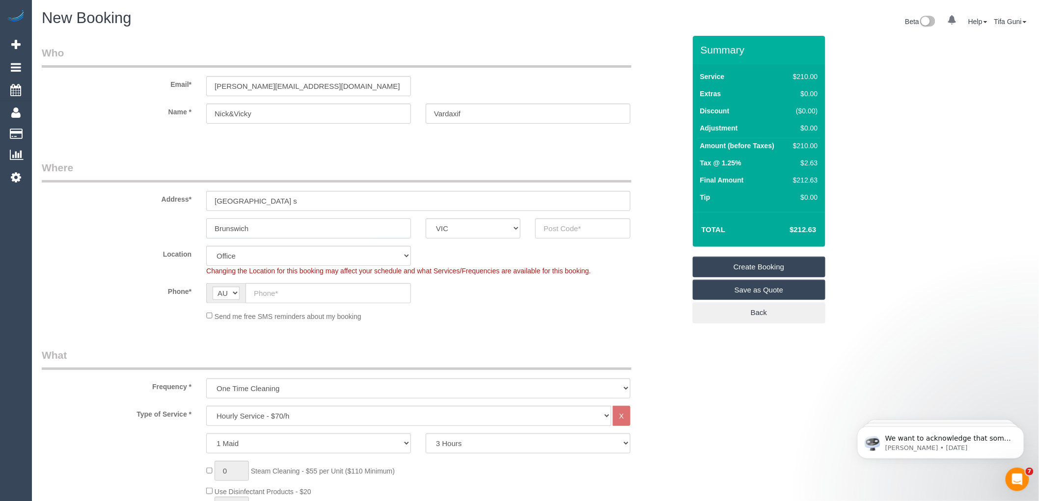
paste input "273 Station street s"
type input "273 Station street s"
click at [573, 228] on input "text" at bounding box center [582, 229] width 95 height 20
paste input "3078"
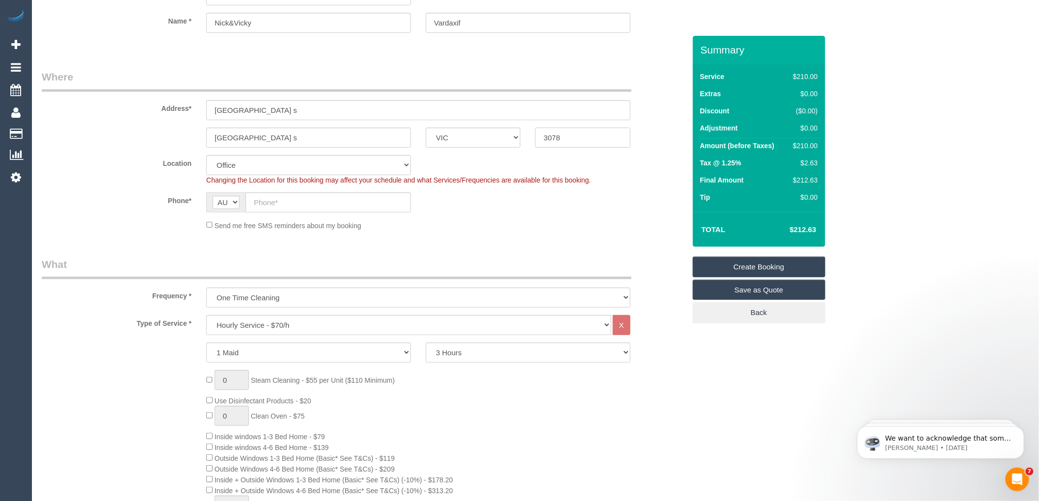
scroll to position [109, 0]
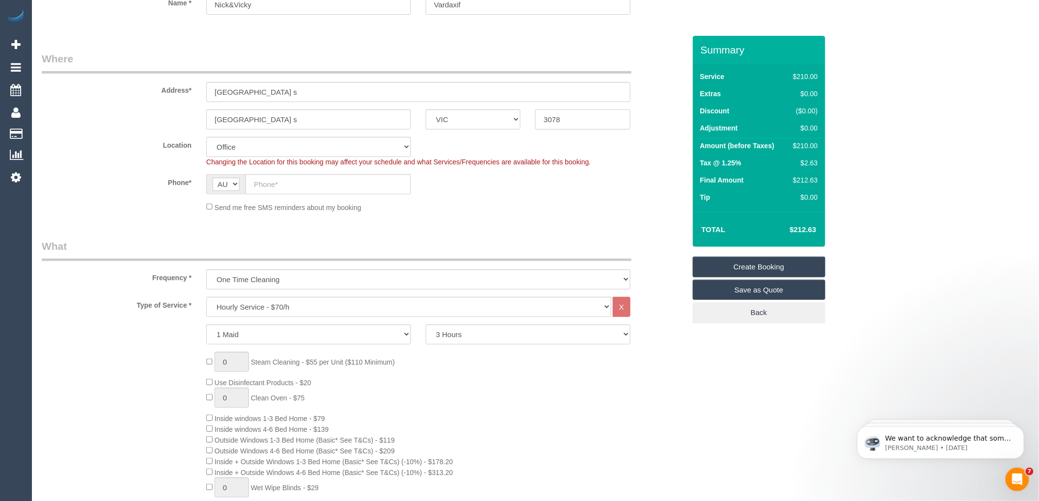
type input "3078"
select select "58"
select select "object:9375"
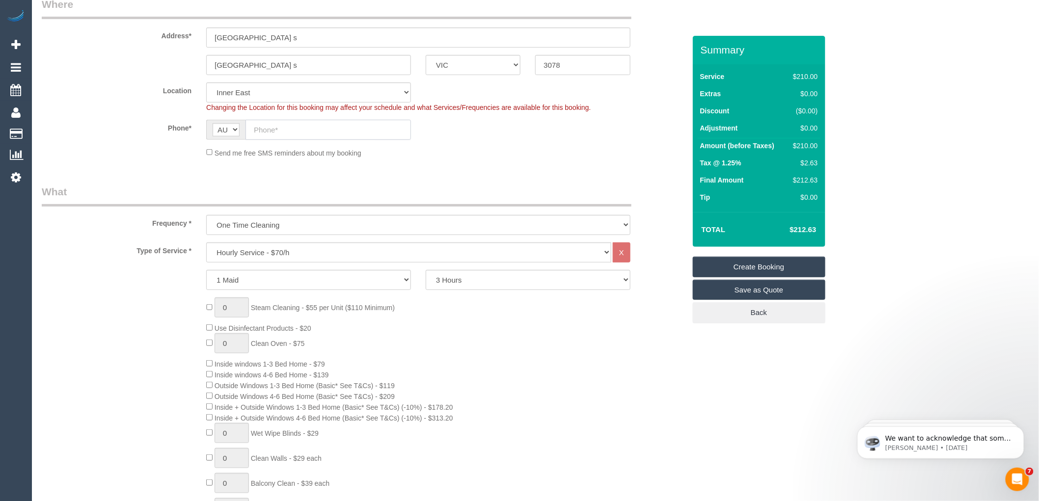
click at [266, 134] on input "text" at bounding box center [329, 130] width 166 height 20
paste input "0418 236 394"
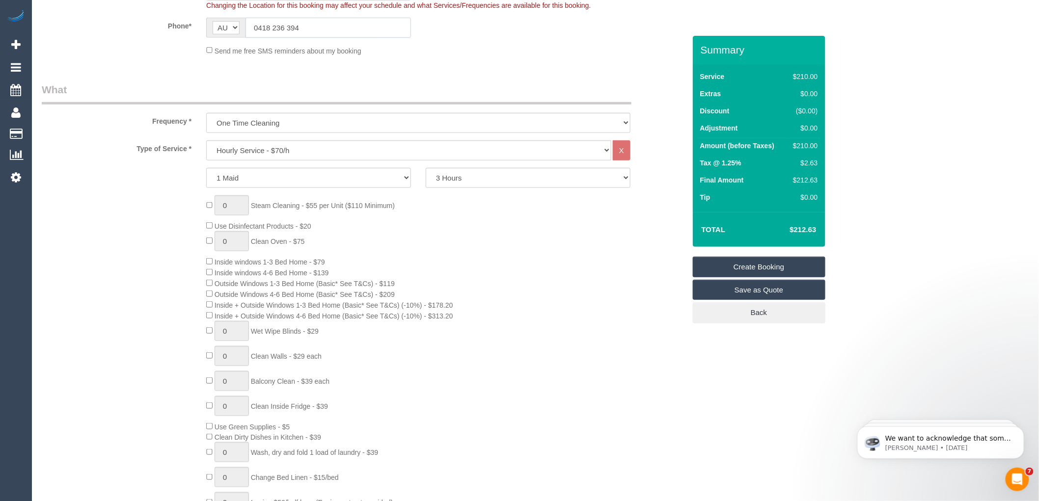
scroll to position [273, 0]
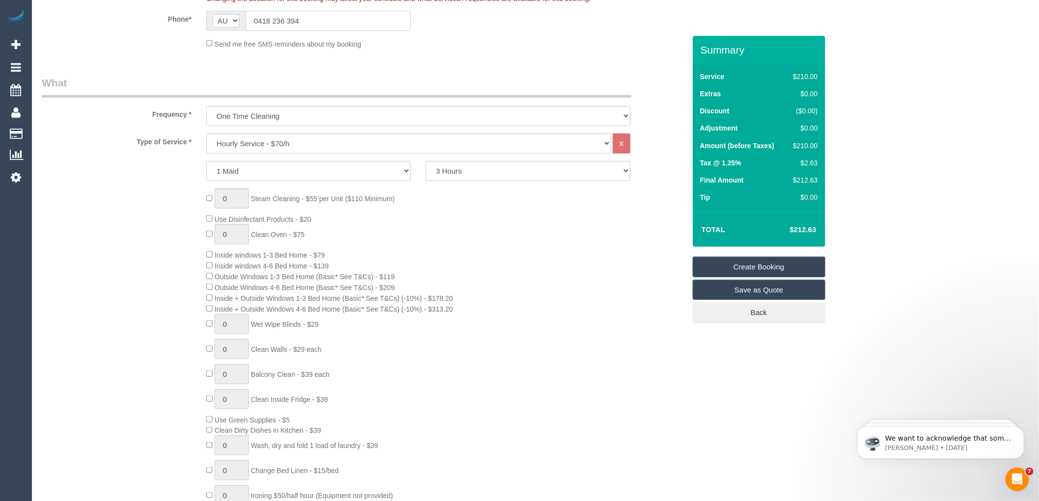
type input "0418 236 394"
click at [501, 180] on select "2 Hours 2.5 Hours 3 Hours 3.5 Hours 4 Hours 4.5 Hours 5 Hours 5.5 Hours 6 Hours…" at bounding box center [528, 171] width 205 height 20
select select "120"
click at [426, 162] on select "2 Hours 2.5 Hours 3 Hours 3.5 Hours 4 Hours 4.5 Hours 5 Hours 5.5 Hours 6 Hours…" at bounding box center [528, 171] width 205 height 20
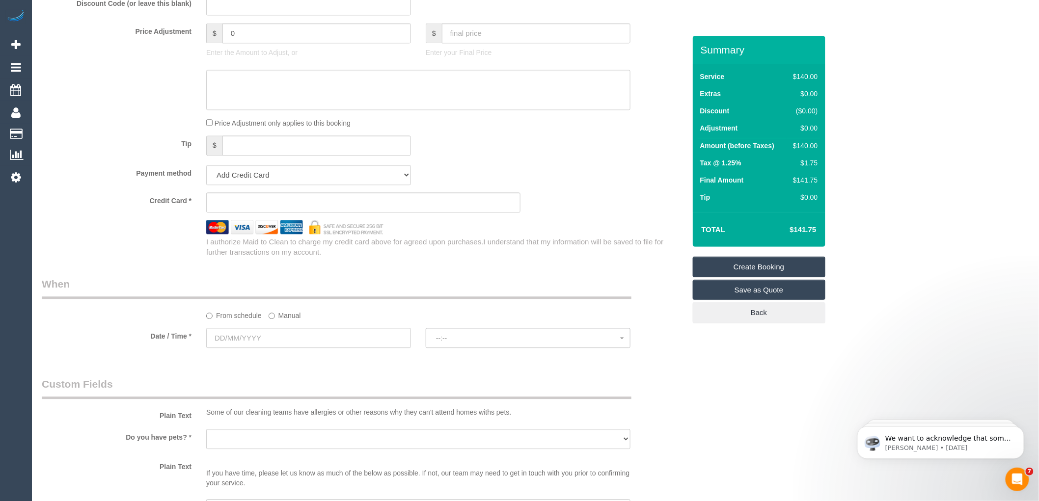
scroll to position [873, 0]
click at [263, 348] on input "text" at bounding box center [308, 338] width 205 height 20
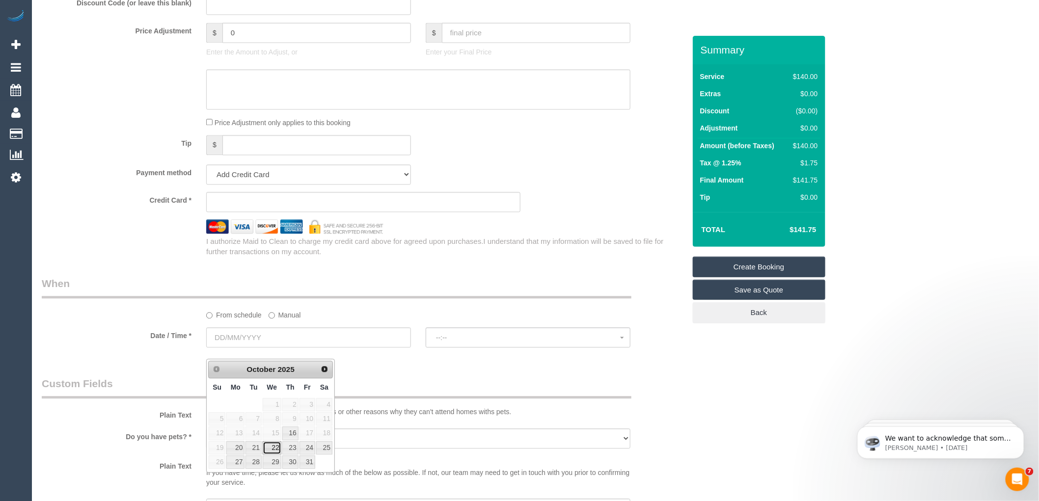
click at [275, 448] on link "22" at bounding box center [272, 448] width 19 height 13
type input "22/10/2025"
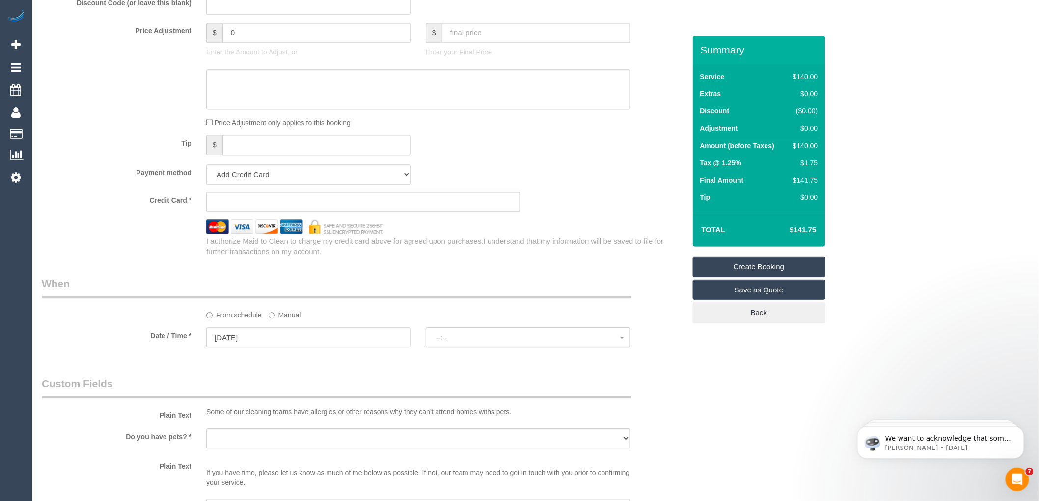
select select "spot1"
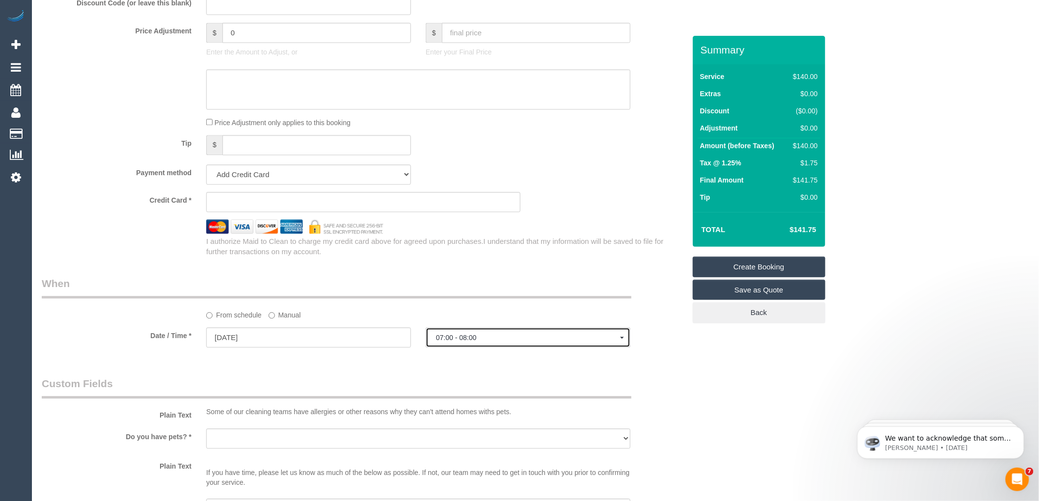
click at [472, 342] on span "07:00 - 08:00" at bounding box center [528, 338] width 184 height 8
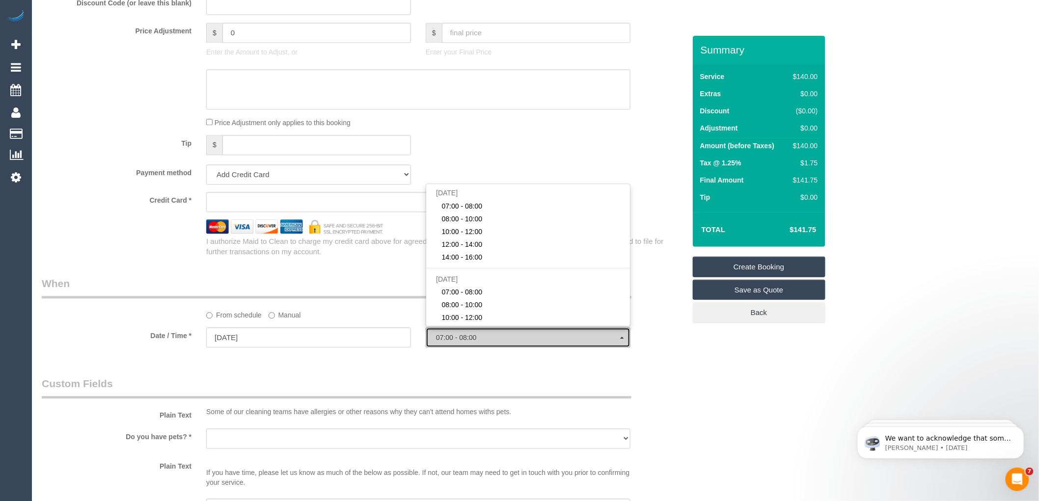
click at [472, 342] on span "07:00 - 08:00" at bounding box center [528, 338] width 184 height 8
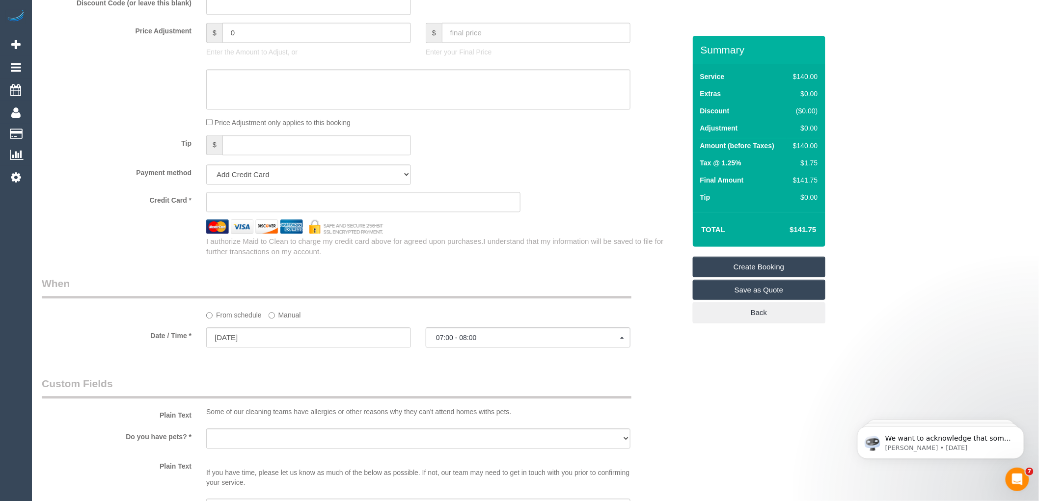
click at [473, 295] on legend "When" at bounding box center [337, 288] width 590 height 22
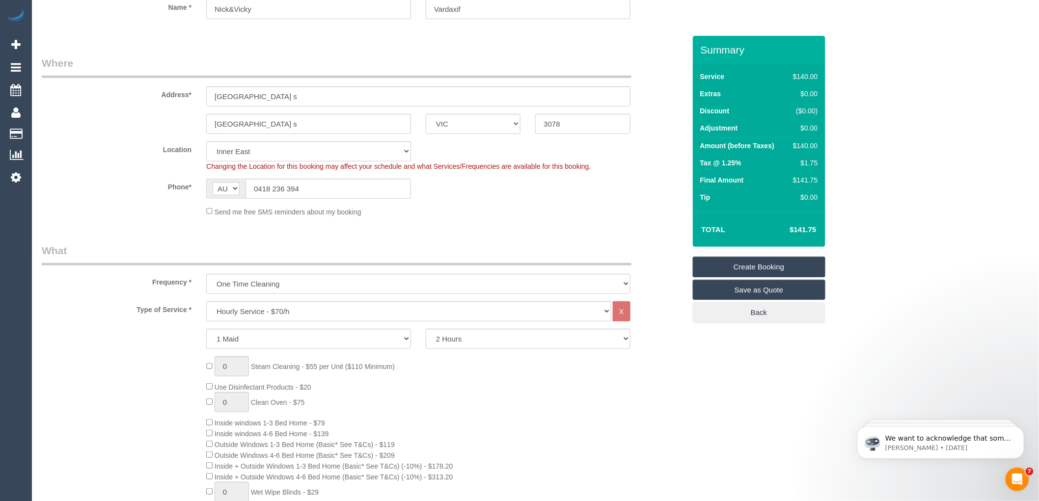
scroll to position [109, 0]
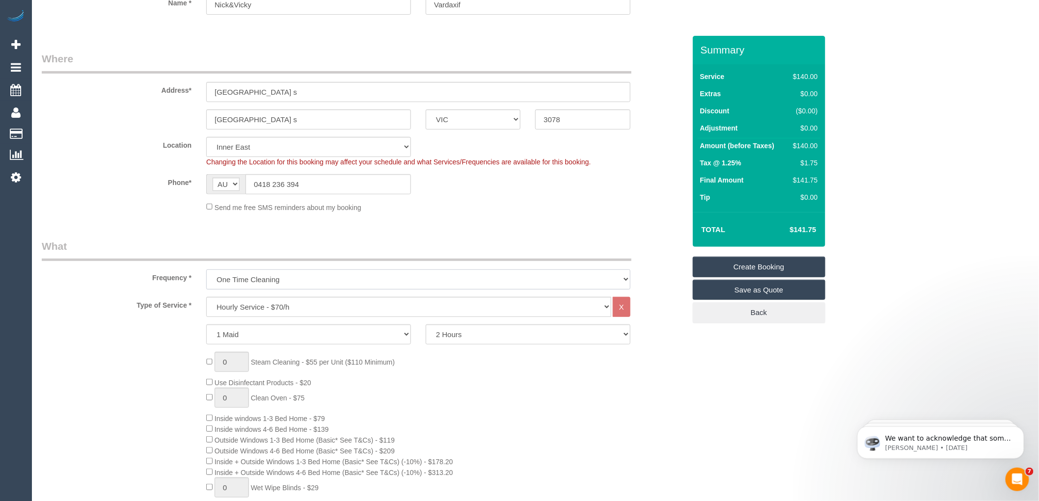
click at [293, 279] on select "One Time Cleaning Weekly - 10% Off - 10.00% (0% for the First Booking) Fortnigh…" at bounding box center [418, 280] width 424 height 20
select select "object:9377"
click at [206, 270] on select "One Time Cleaning Weekly - 10% Off - 10.00% (0% for the First Booking) Fortnigh…" at bounding box center [418, 280] width 424 height 20
click at [435, 218] on fieldset "Where Address* 273 Station street s 273 Station street s ACT NSW NT QLD SA TAS …" at bounding box center [364, 136] width 644 height 168
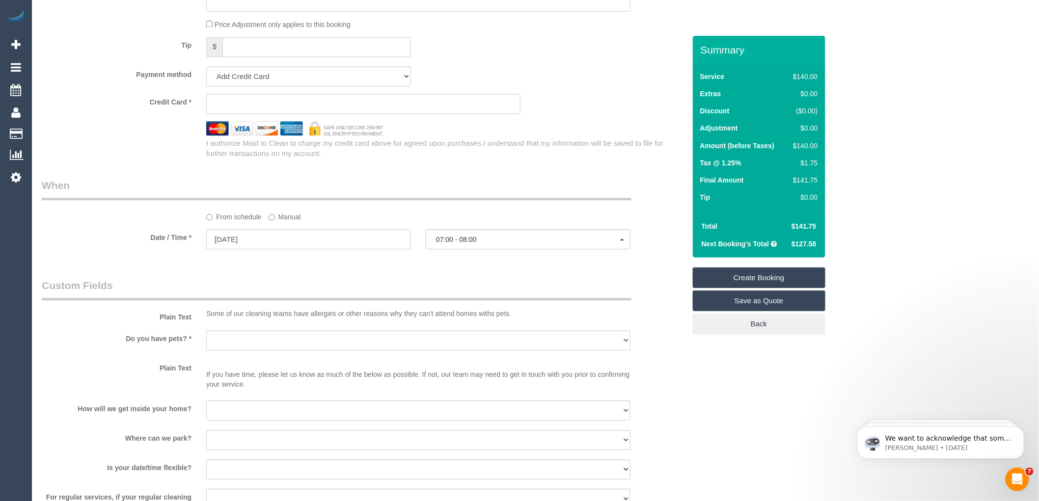
scroll to position [1037, 0]
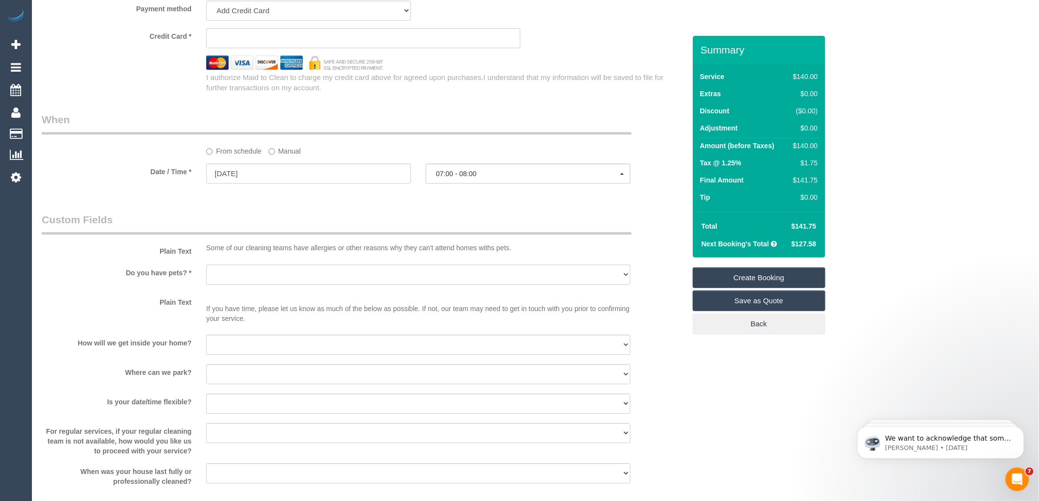
click at [314, 283] on select "Yes - Cats Yes - Dogs No pets Yes - Dogs and Cats Yes - Other" at bounding box center [418, 275] width 424 height 20
click at [537, 193] on fieldset "When From schedule Manual Date / Time * 22/10/2025 07:00 - 08:00 Wed October 22…" at bounding box center [364, 152] width 644 height 81
click at [312, 184] on input "22/10/2025" at bounding box center [308, 174] width 205 height 20
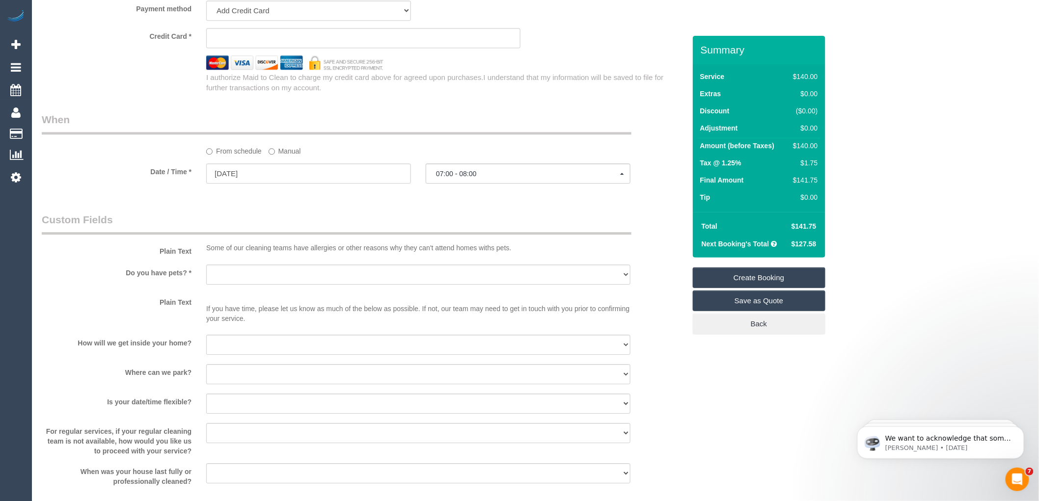
click at [753, 307] on link "Save as Quote" at bounding box center [759, 301] width 133 height 21
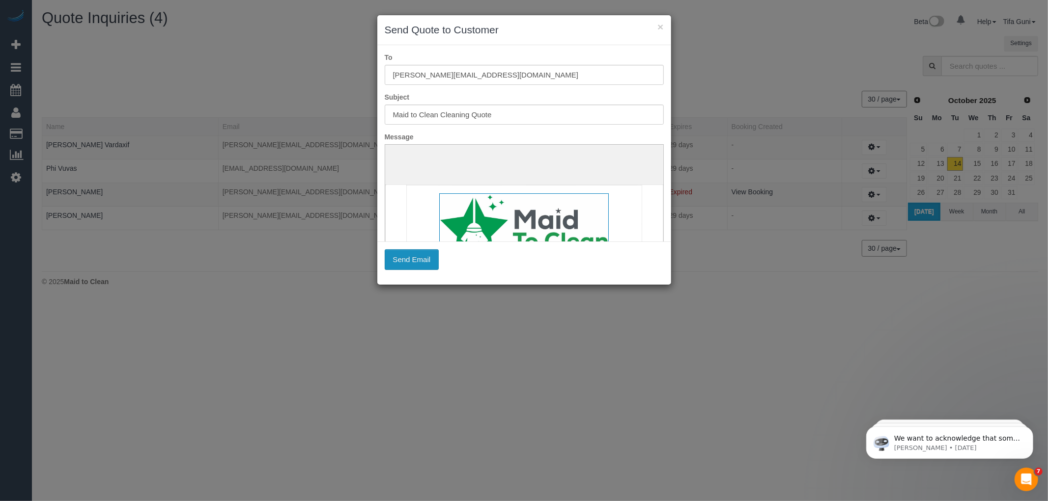
click at [408, 264] on button "Send Email" at bounding box center [412, 259] width 55 height 21
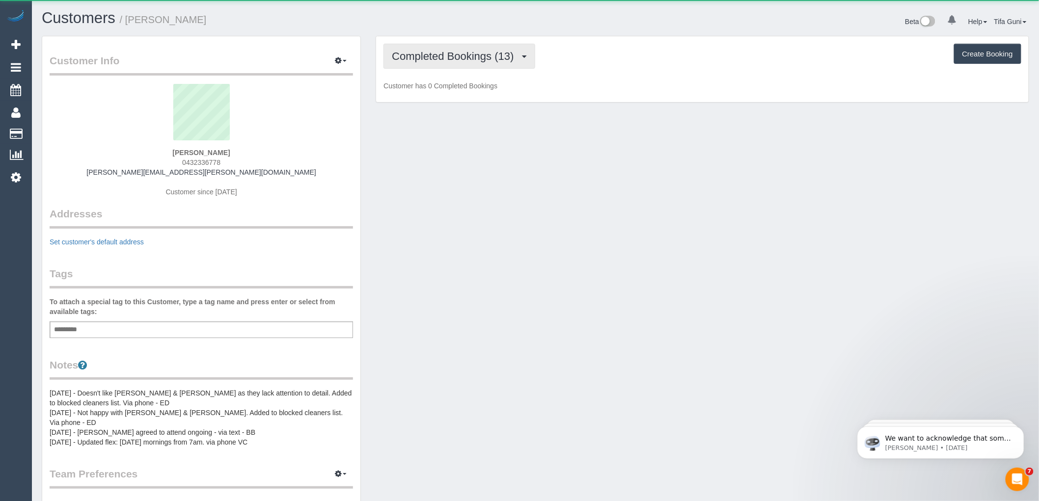
click at [438, 52] on span "Completed Bookings (13)" at bounding box center [455, 56] width 127 height 12
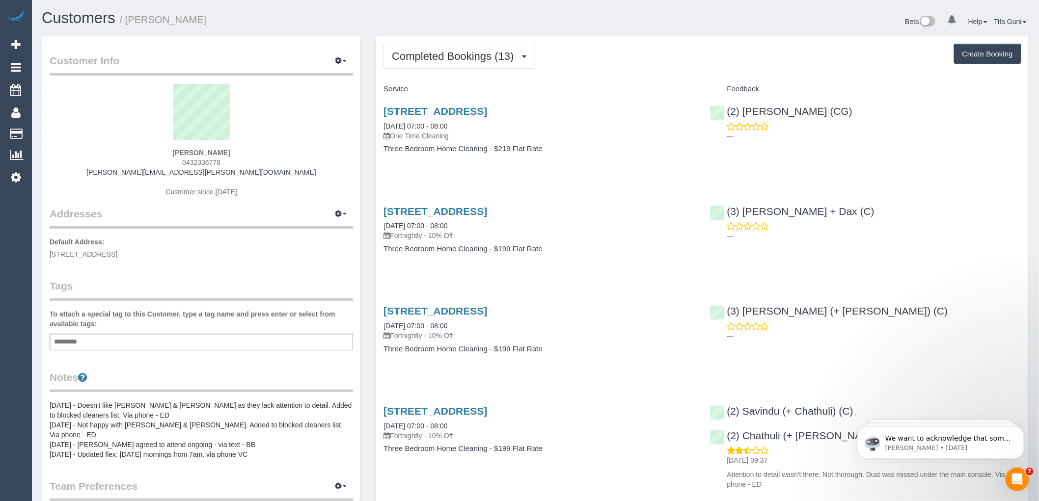
drag, startPoint x: 981, startPoint y: 51, endPoint x: 856, endPoint y: 66, distance: 125.7
click at [980, 51] on button "Create Booking" at bounding box center [987, 54] width 67 height 21
select select "VIC"
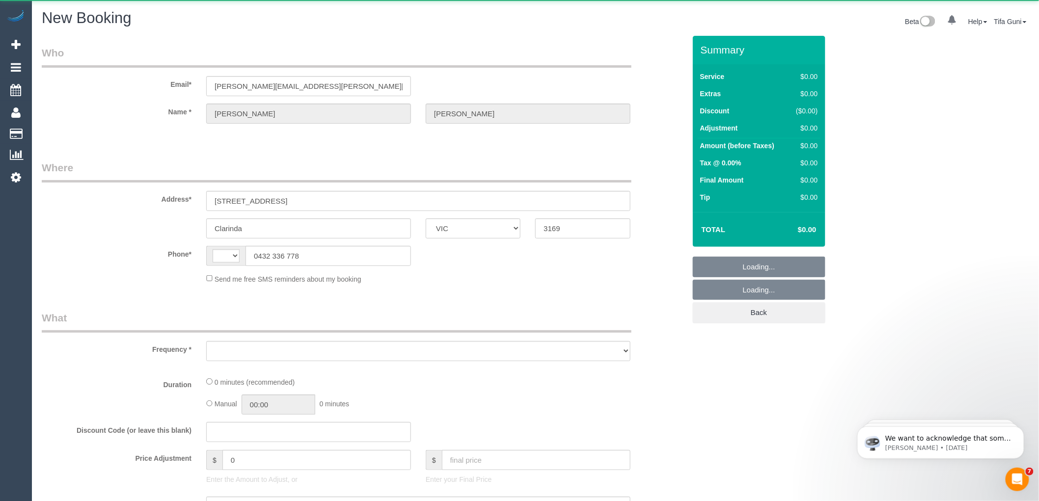
select select "object:1127"
select select "string:stripe-pm_1Ollec2GScqysDRV1IMt8sIS"
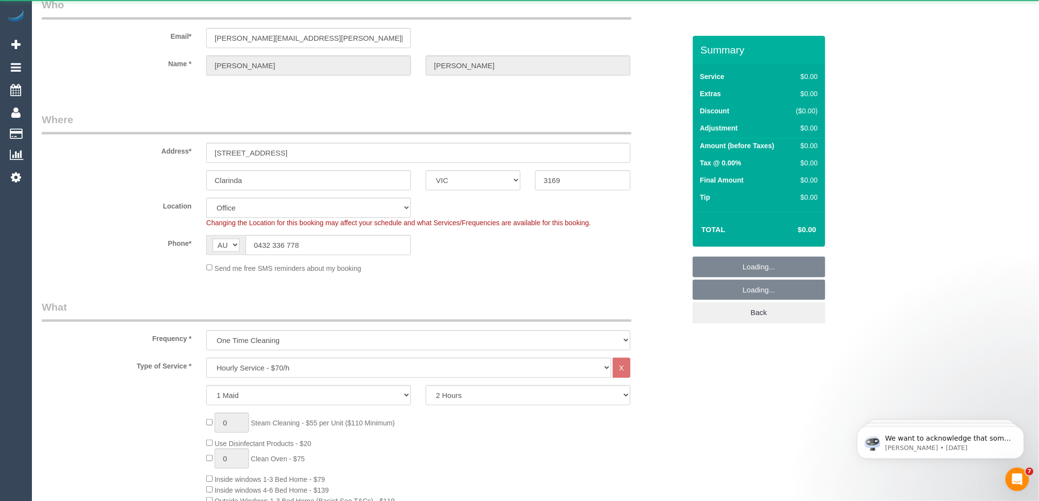
select select "string:AU"
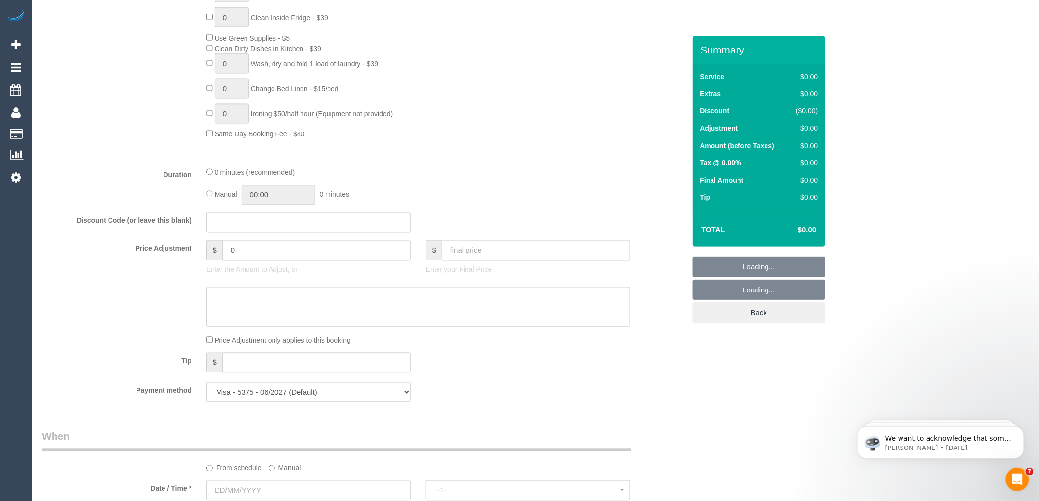
select select "object:2994"
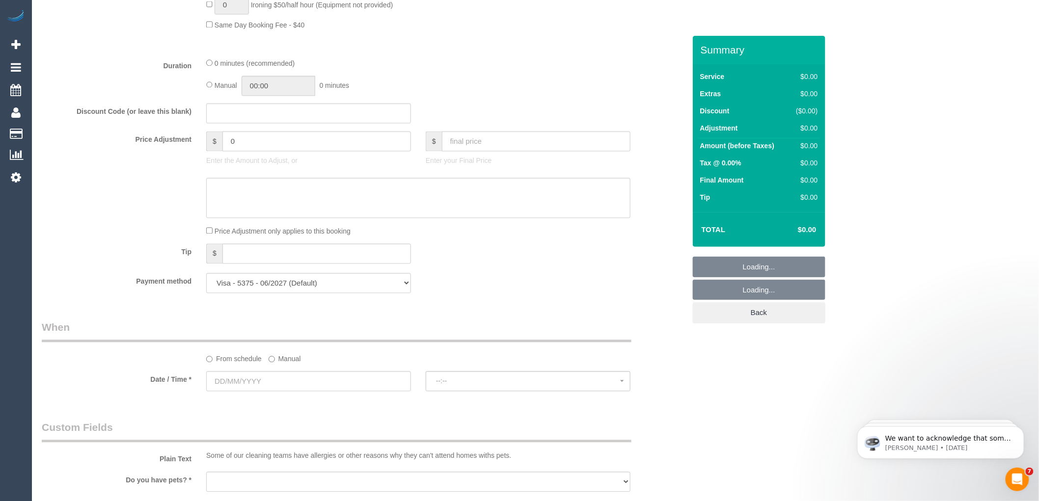
select select "64"
select select "object:3004"
click at [247, 391] on input "text" at bounding box center [308, 382] width 205 height 20
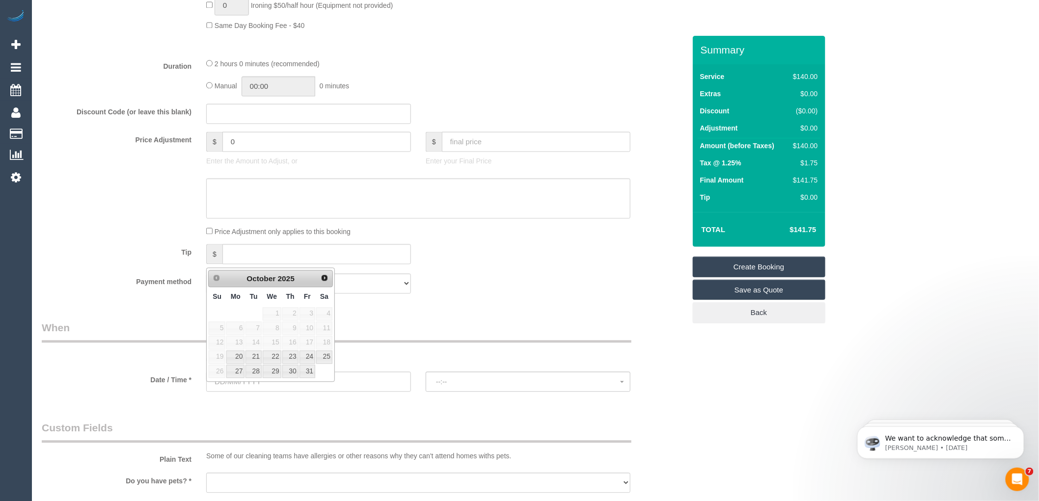
click at [461, 92] on div "Manual 00:00 0 minutes" at bounding box center [418, 86] width 424 height 20
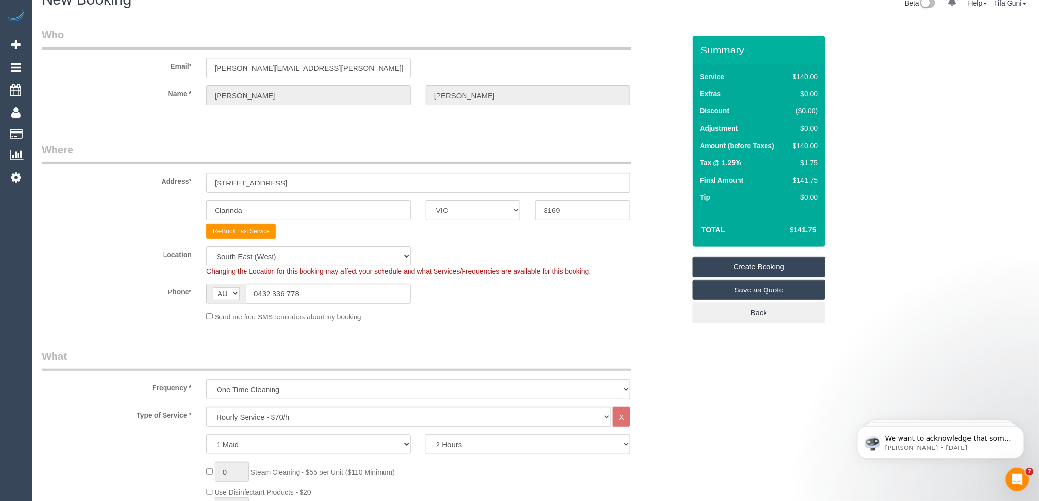
scroll to position [0, 0]
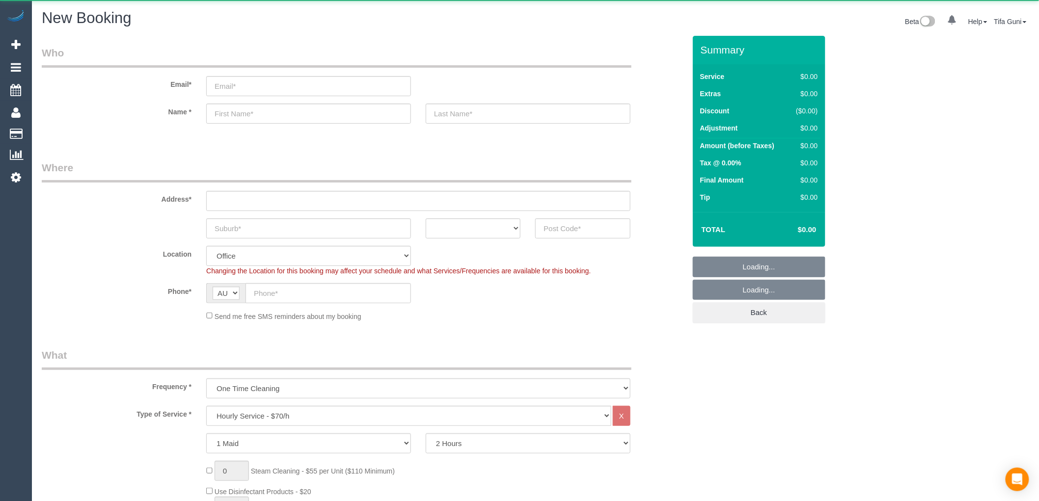
select select "object:2116"
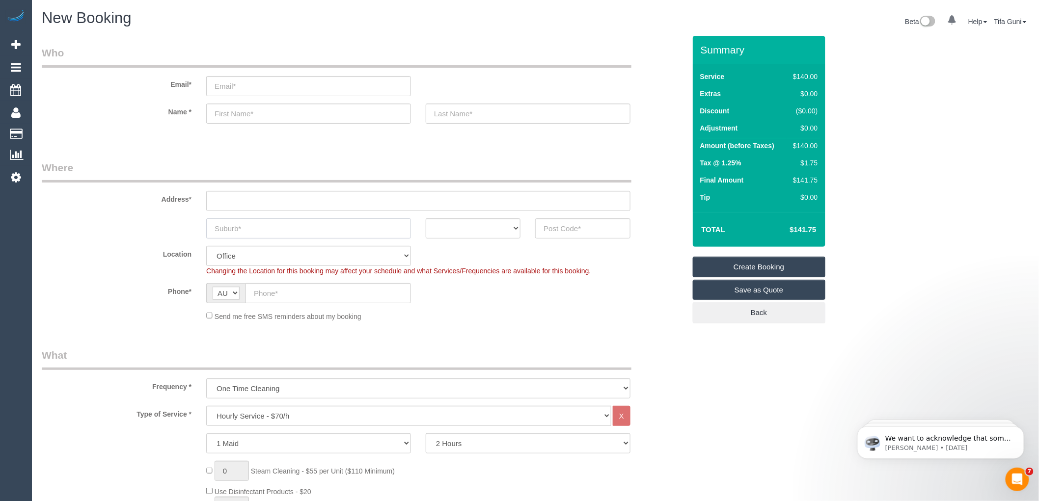
click at [247, 228] on input "text" at bounding box center [308, 229] width 205 height 20
click at [298, 222] on input "text" at bounding box center [308, 229] width 205 height 20
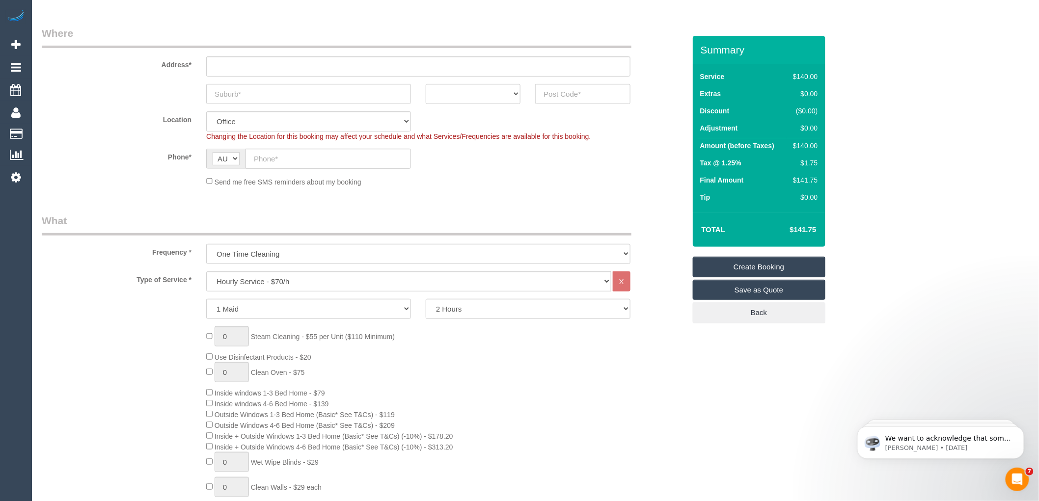
scroll to position [164, 0]
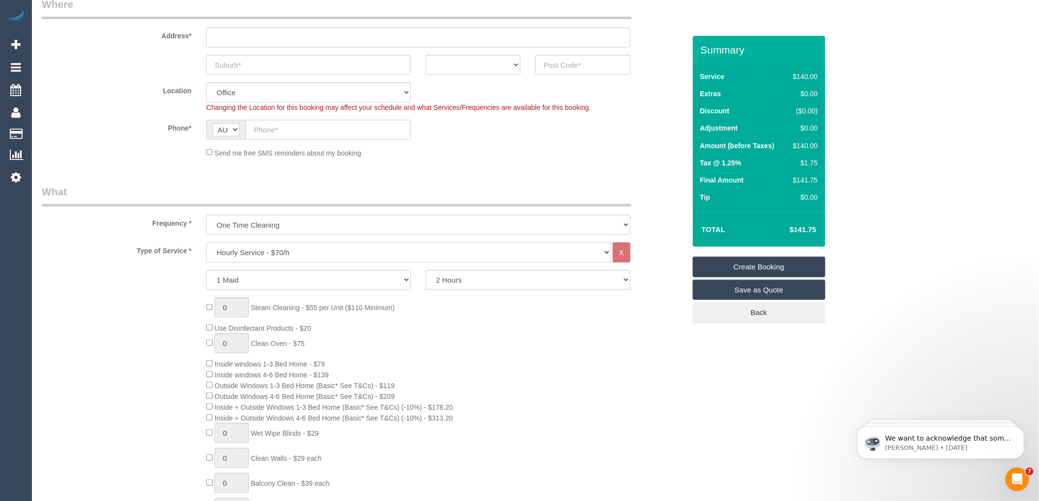
click at [277, 250] on select "Hourly Service - $70/h Hourly Service - $65/h Hourly Service - $60/h Hourly Ser…" at bounding box center [408, 253] width 405 height 20
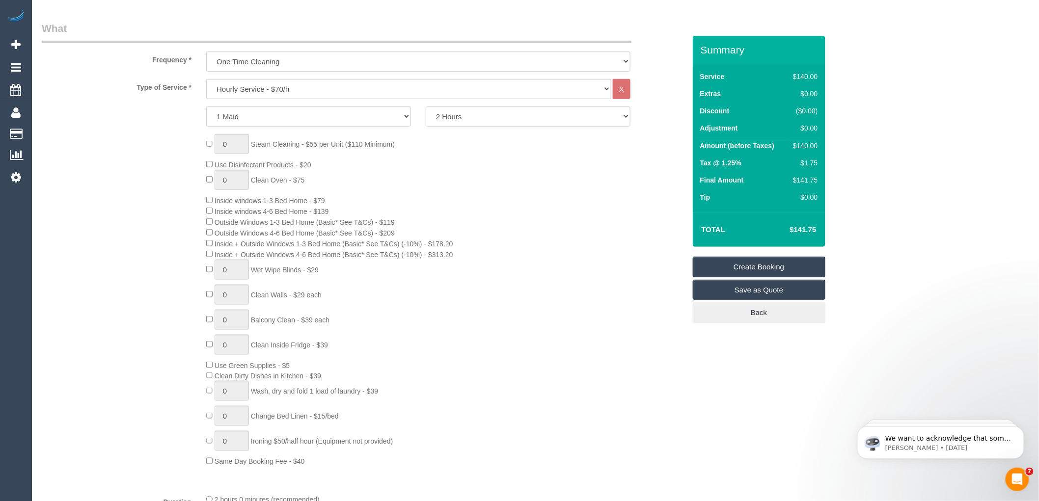
click at [465, 303] on div "0 Steam Cleaning - $55 per Unit ($110 Minimum) Use Disinfectant Products - $20 …" at bounding box center [446, 300] width 494 height 333
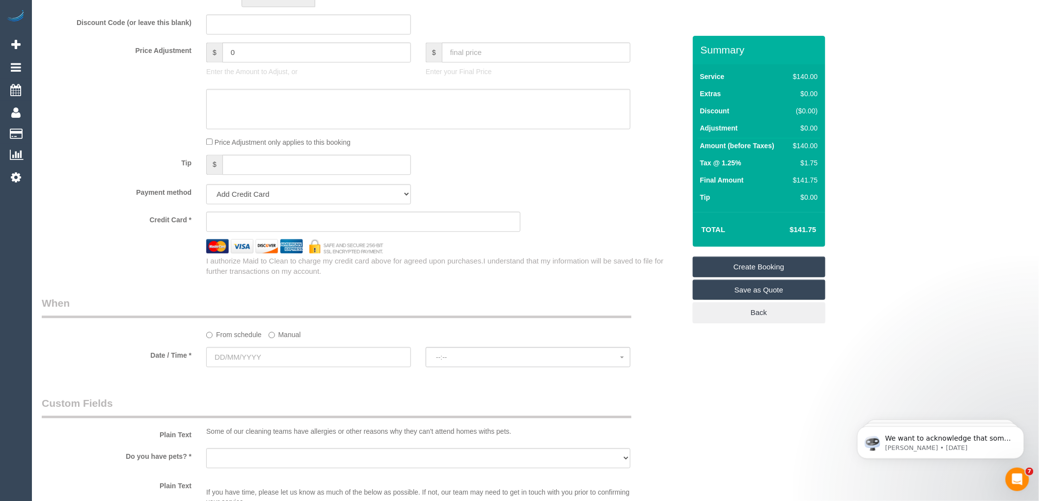
scroll to position [873, 0]
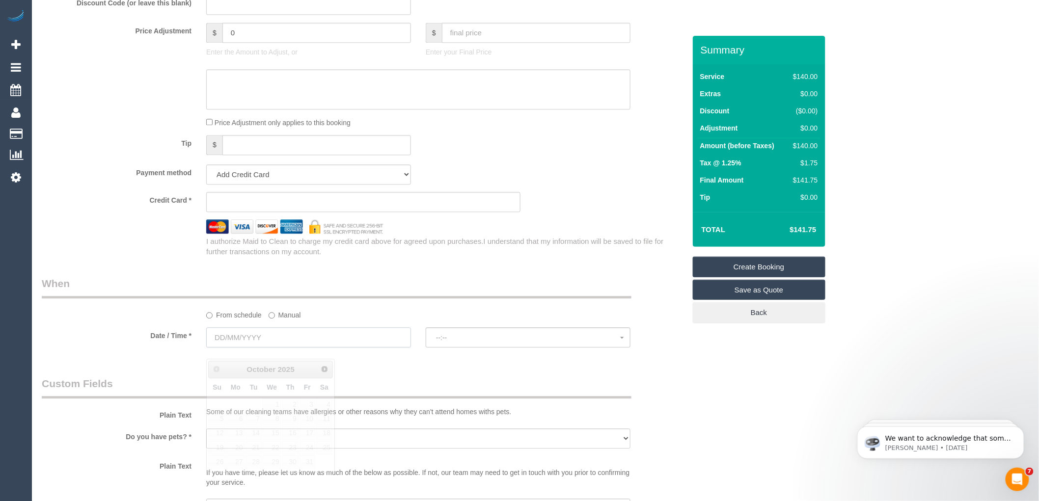
click at [266, 345] on input "text" at bounding box center [308, 338] width 205 height 20
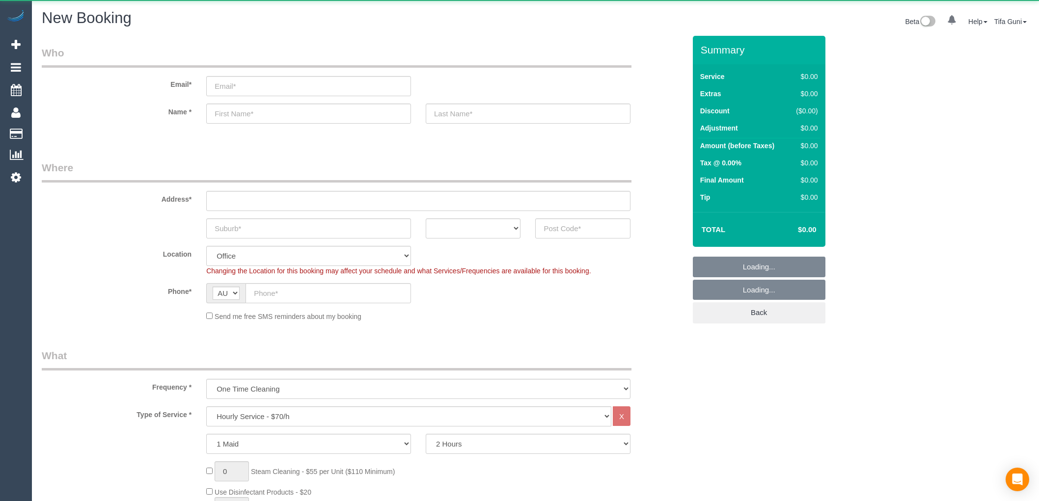
select select "object:825"
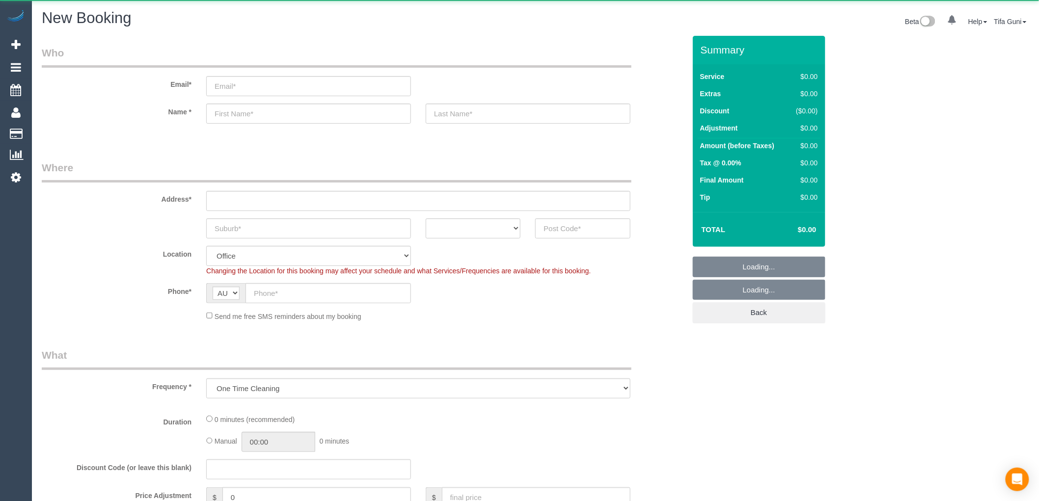
select select "object:825"
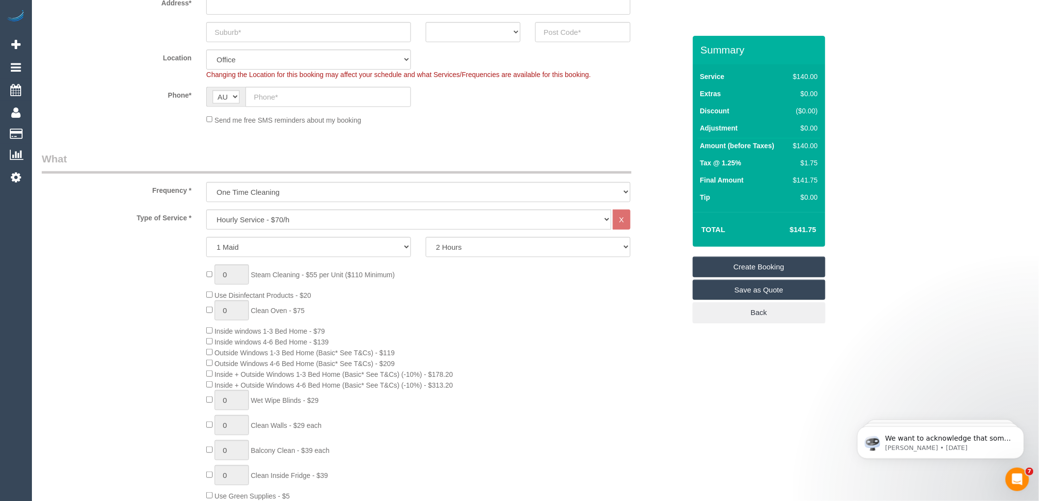
scroll to position [218, 0]
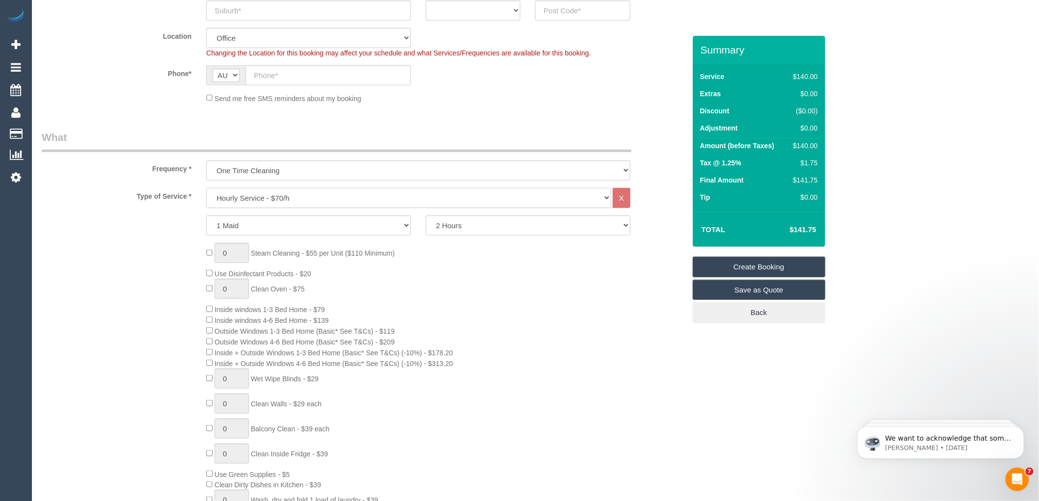
click at [272, 198] on select "Hourly Service - $70/h Hourly Service - $65/h Hourly Service - $60/h Hourly Ser…" at bounding box center [408, 198] width 405 height 20
select select "212"
click at [206, 189] on select "Hourly Service - $70/h Hourly Service - $65/h Hourly Service - $60/h Hourly Ser…" at bounding box center [408, 198] width 405 height 20
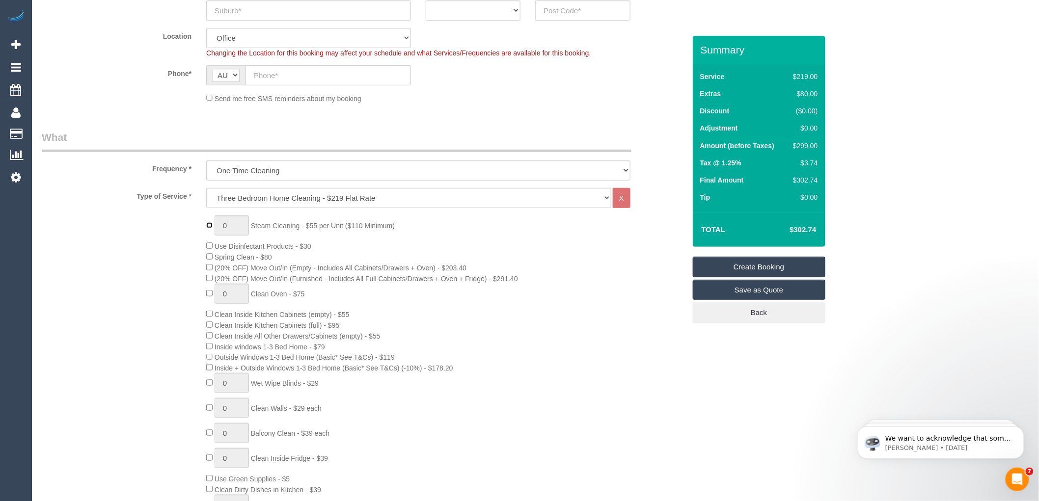
type input "1"
click at [230, 229] on input "1" at bounding box center [232, 226] width 34 height 20
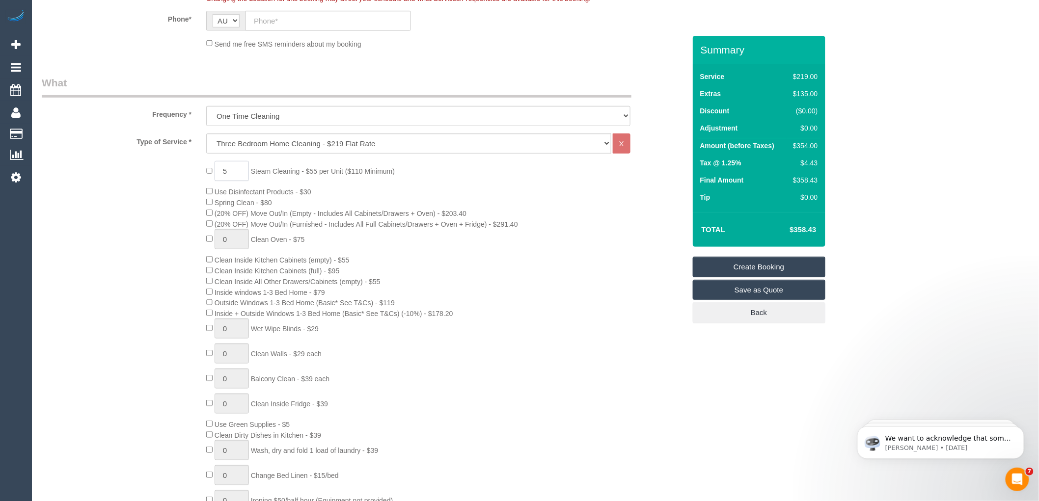
type input "5"
type input "1"
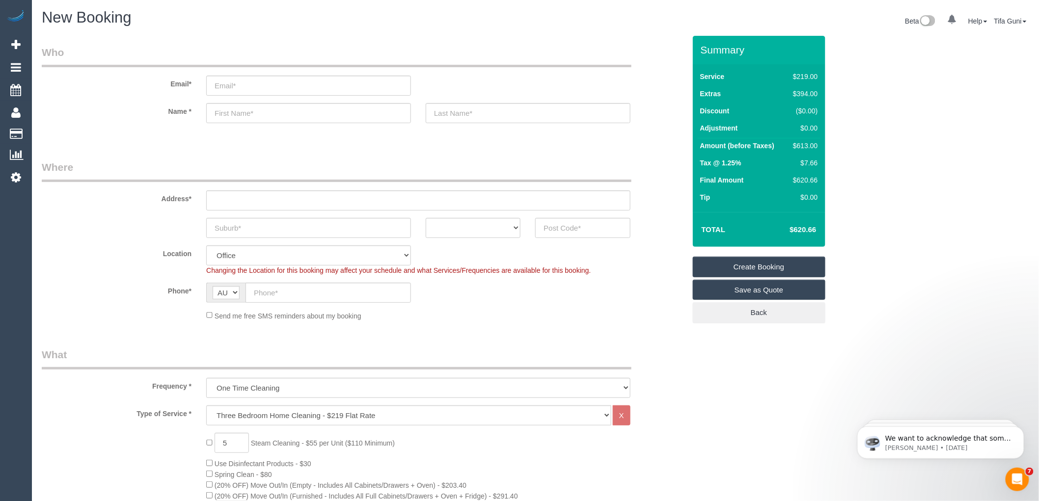
scroll to position [0, 0]
click at [241, 86] on input "email" at bounding box center [308, 86] width 205 height 20
type input "phivuvas@gmail.com"
click at [248, 115] on input "text" at bounding box center [308, 114] width 205 height 20
type input "Phi"
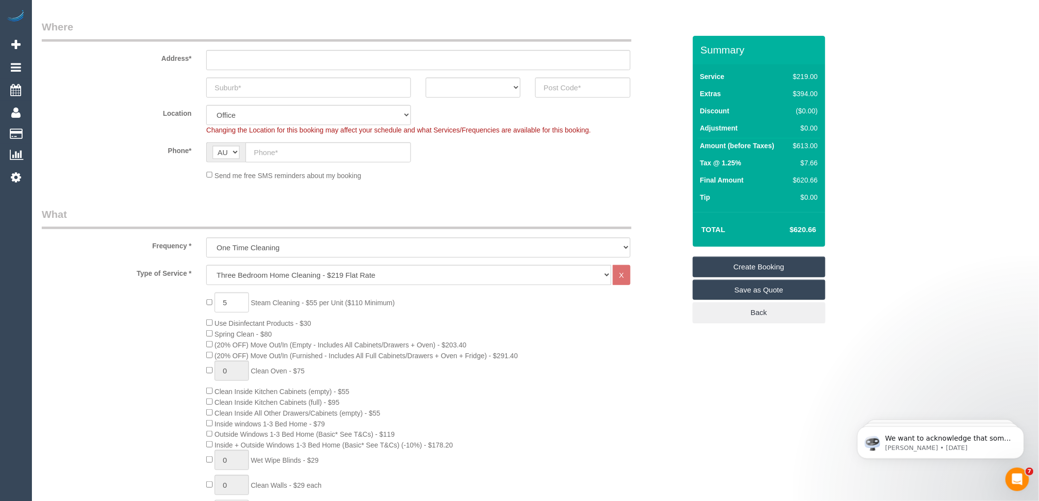
scroll to position [164, 0]
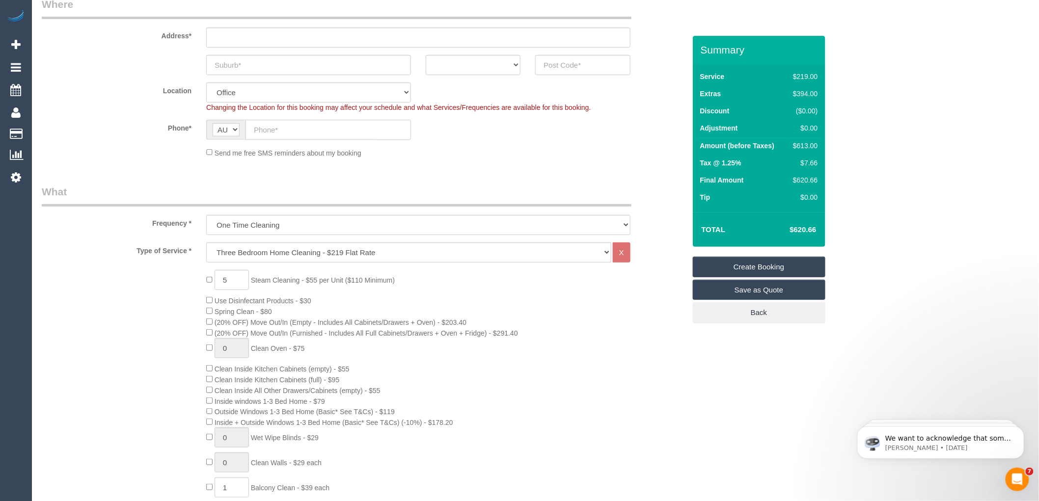
click at [274, 130] on input "text" at bounding box center [329, 130] width 166 height 20
paste input "61 481 785 221"
drag, startPoint x: 262, startPoint y: 128, endPoint x: 244, endPoint y: 128, distance: 17.7
click at [244, 128] on div "AF AL DZ AD AO AI AQ AG AR AM AW AU AT AZ BS BH BD BB BY BE BZ BJ BM BT BO BA B…" at bounding box center [308, 130] width 205 height 20
type input "0481 785 221"
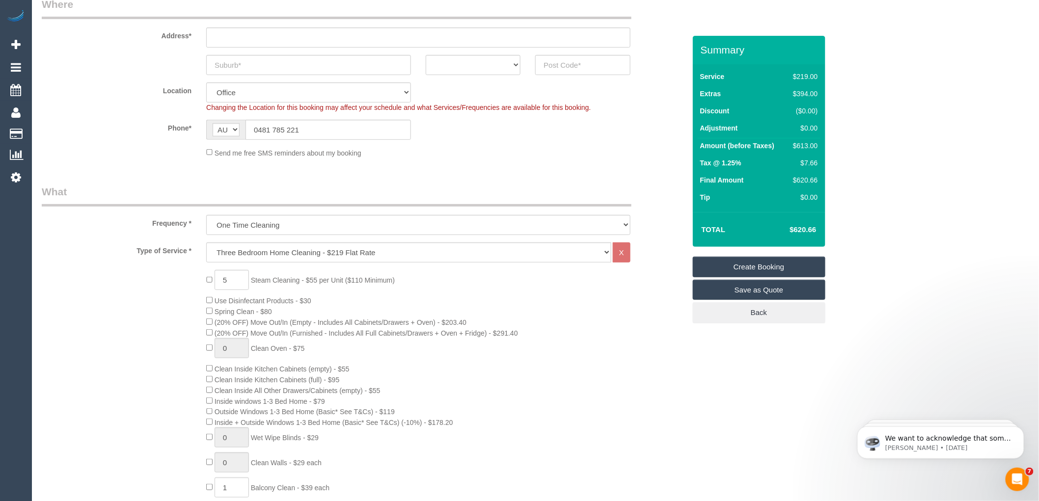
click at [758, 295] on link "Save as Quote" at bounding box center [759, 290] width 133 height 21
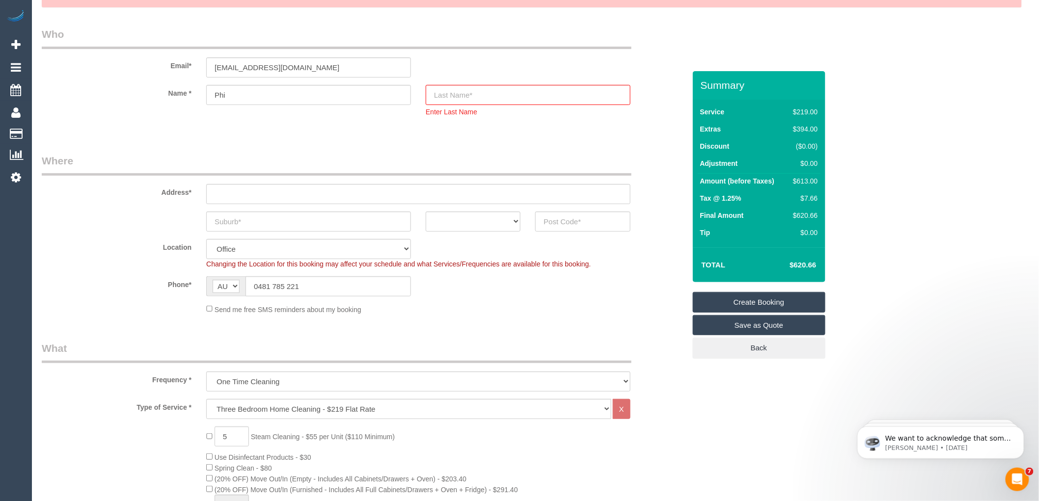
scroll to position [30, 0]
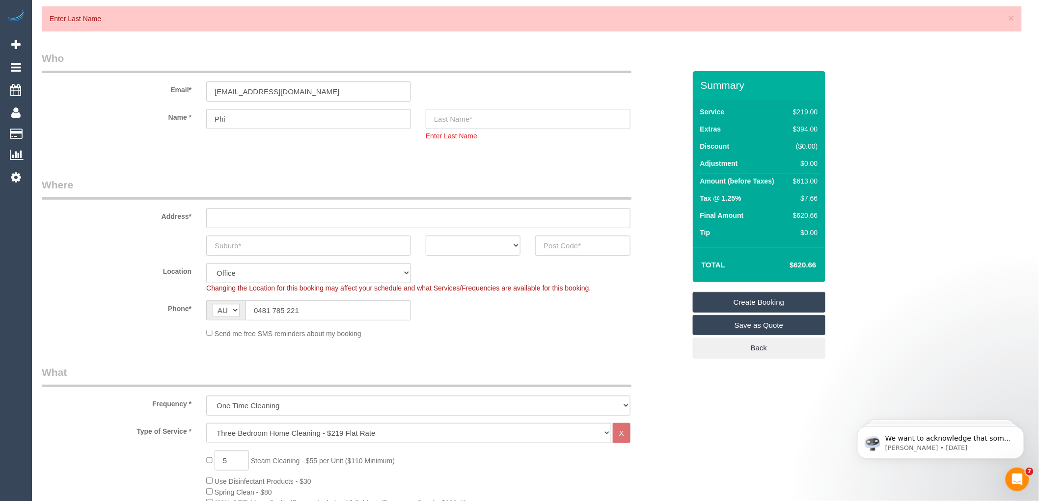
click at [442, 123] on input "text" at bounding box center [528, 119] width 205 height 20
type input "Vuvas"
click at [759, 300] on link "Create Booking" at bounding box center [759, 302] width 133 height 21
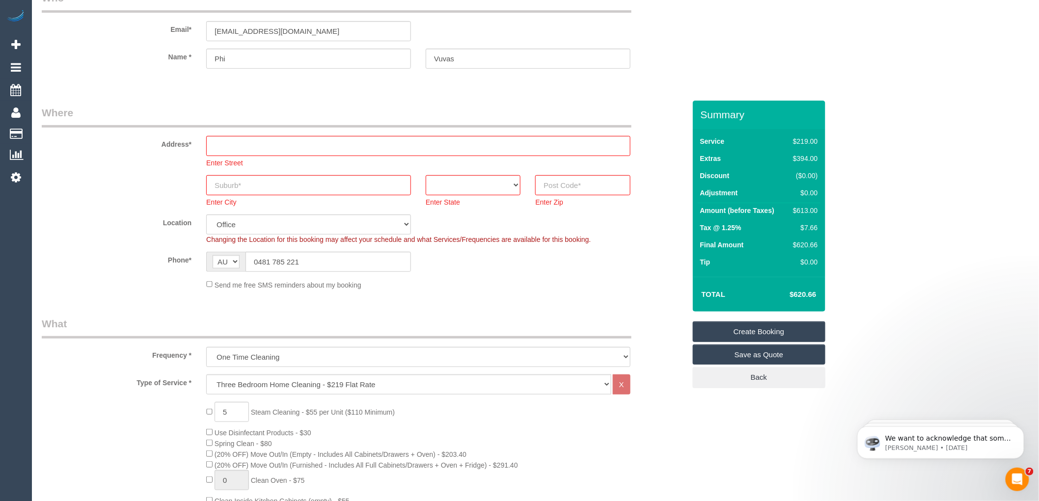
scroll to position [116, 0]
click at [749, 357] on link "Save as Quote" at bounding box center [759, 355] width 133 height 21
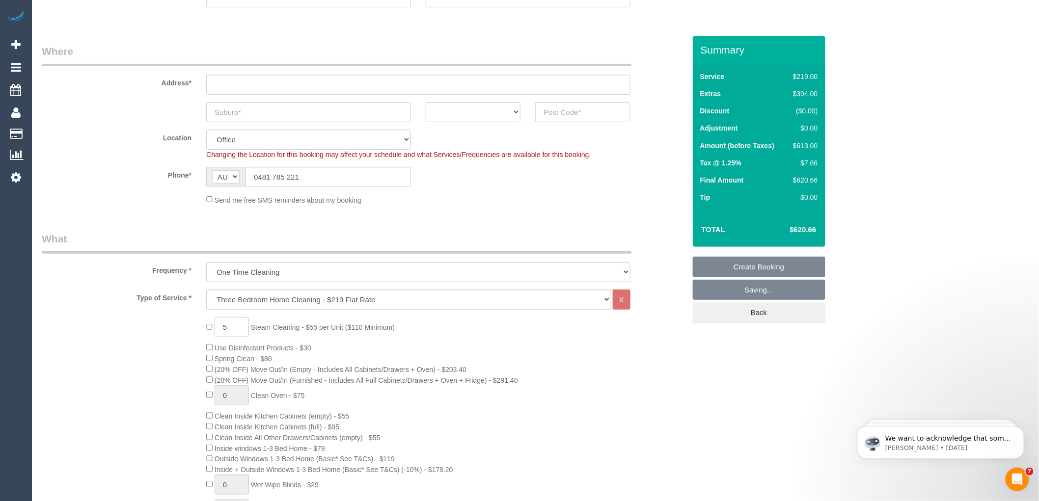
scroll to position [52, 0]
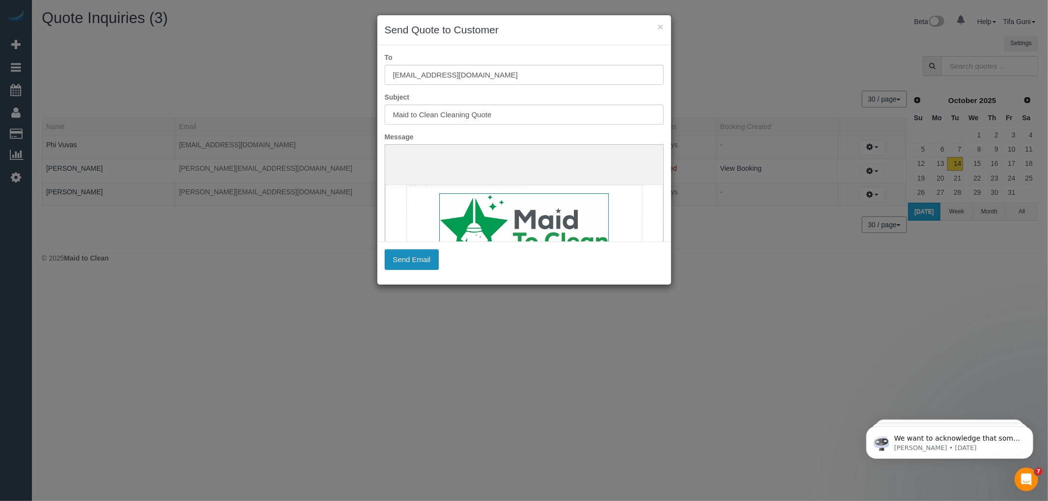
click at [413, 257] on button "Send Email" at bounding box center [412, 259] width 55 height 21
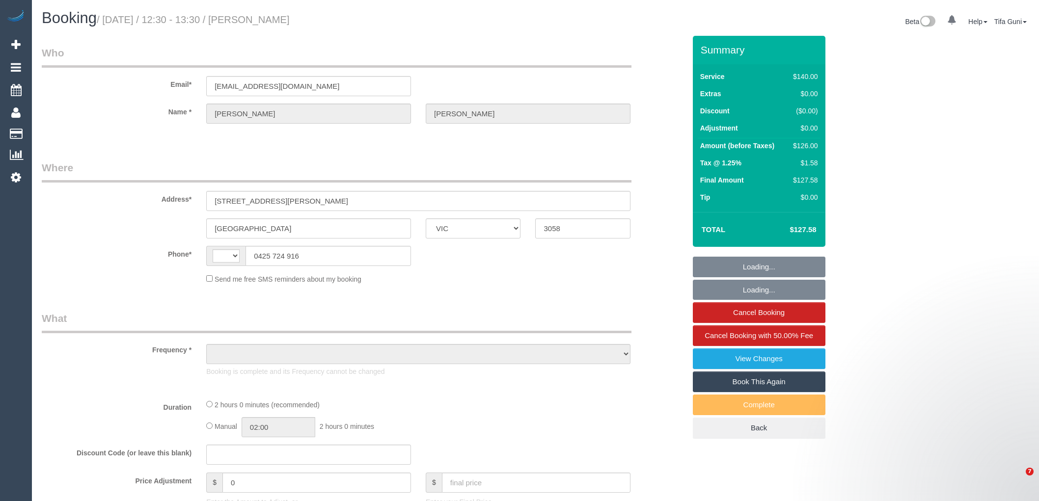
select select "VIC"
select select "string:stripe-pm_1PLxl42GScqysDRVJbZ5uI4h"
select select "string:AU"
select select "object:743"
select select "number:29"
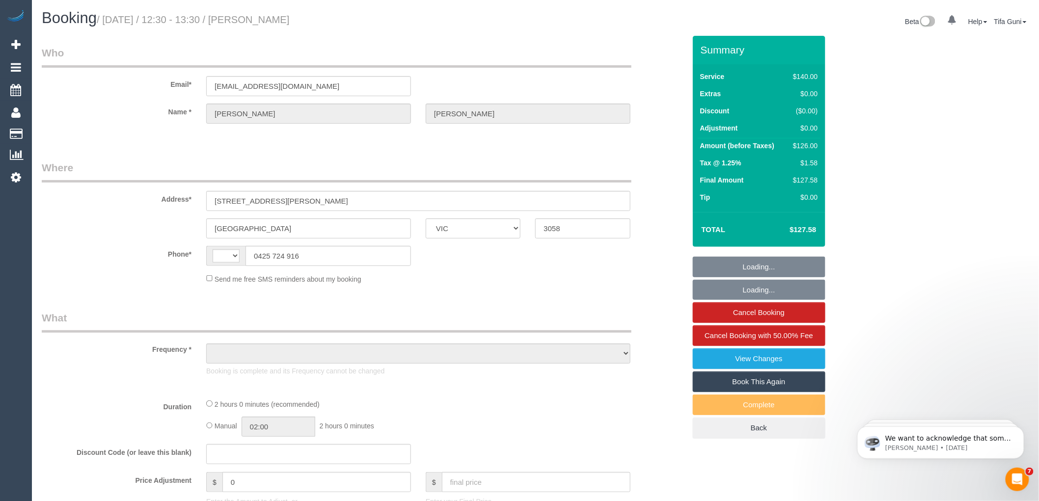
select select "number:15"
select select "number:19"
select select "number:36"
select select "number:34"
select select "number:11"
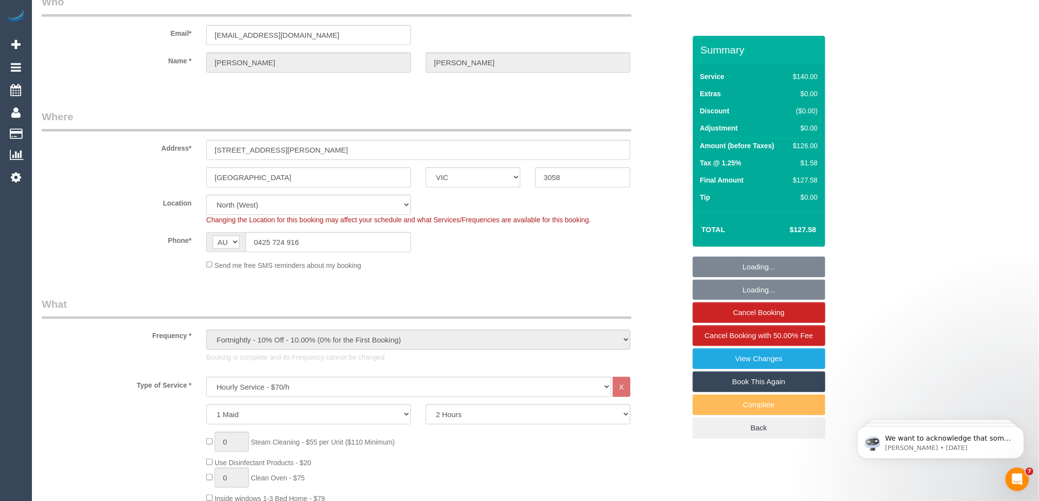
select select "object:1618"
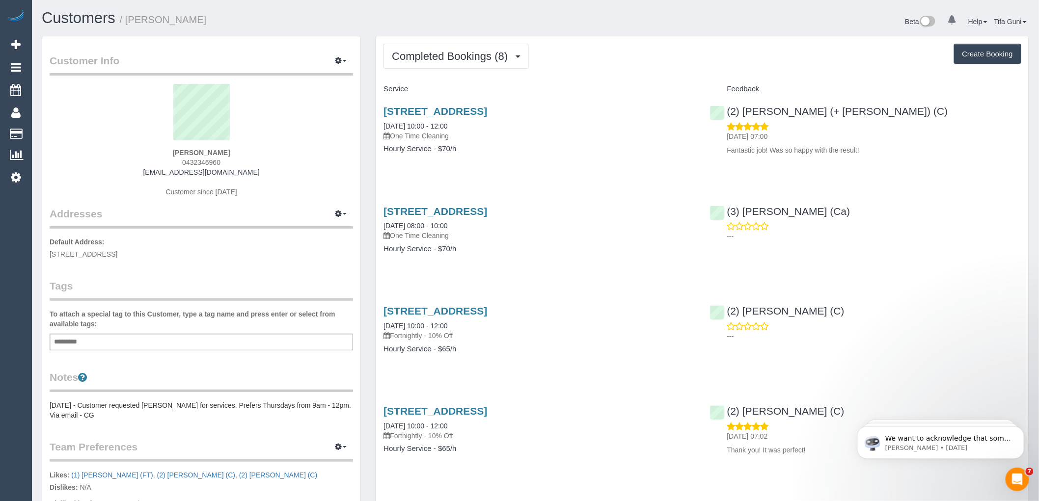
click at [977, 56] on button "Create Booking" at bounding box center [987, 54] width 67 height 21
select select "VIC"
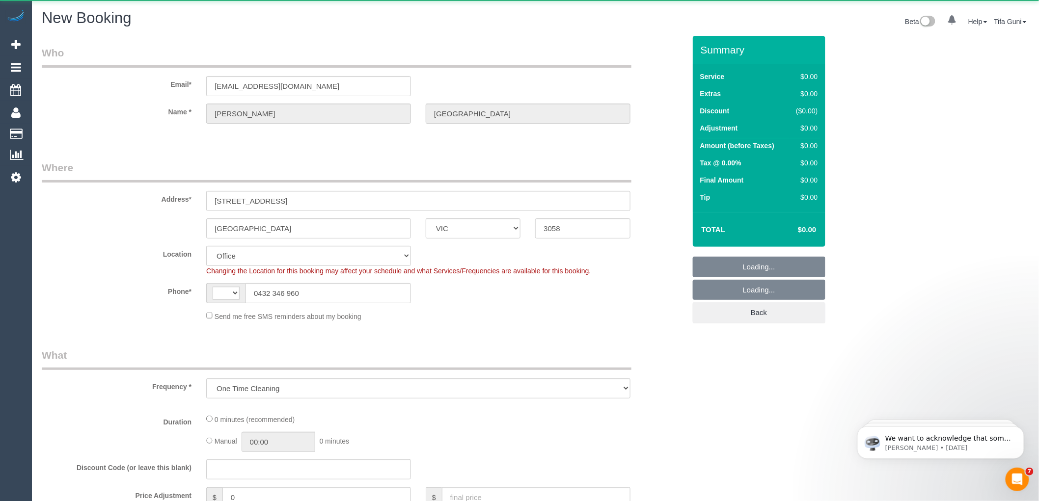
select select "object:1530"
select select "string:AU"
select select "string:stripe-pm_1QWOSJ2GScqysDRVbgzygbfm"
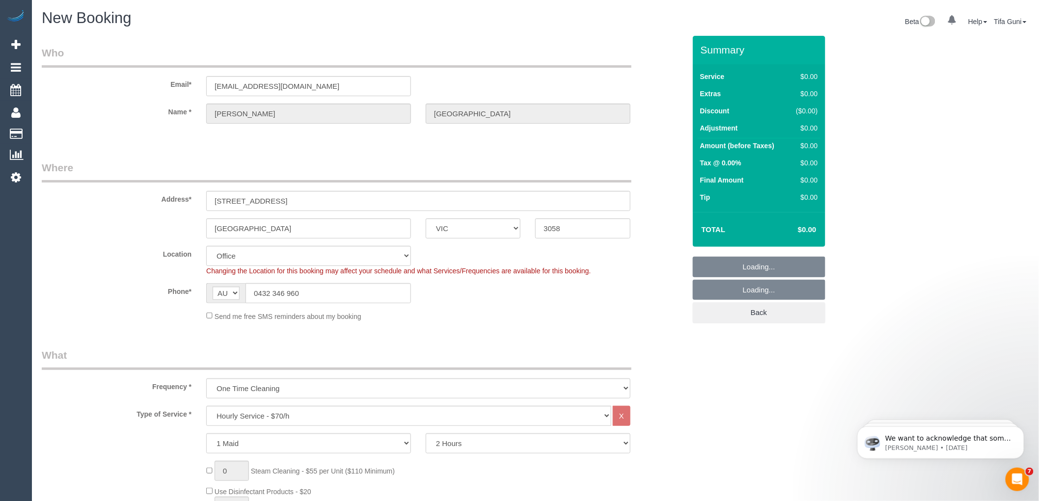
select select "61"
select select "object:2826"
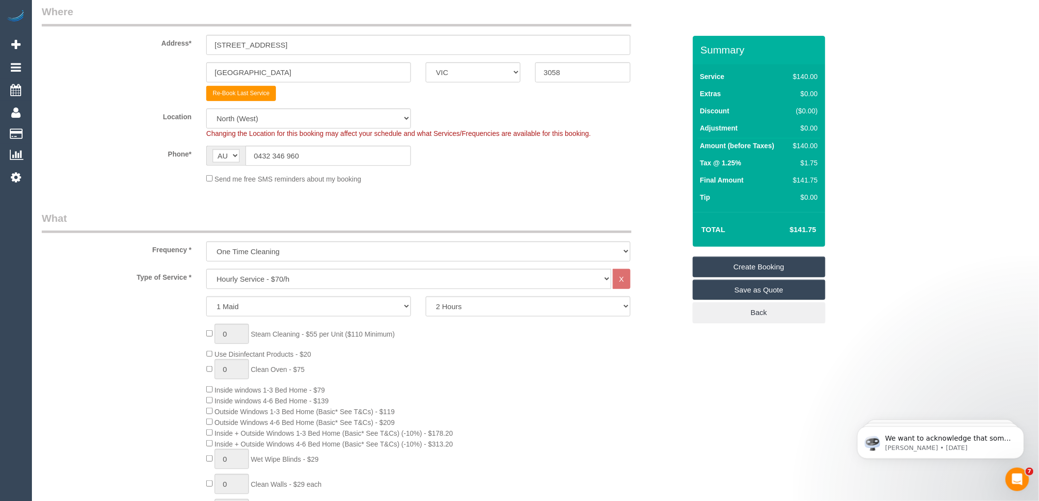
scroll to position [164, 0]
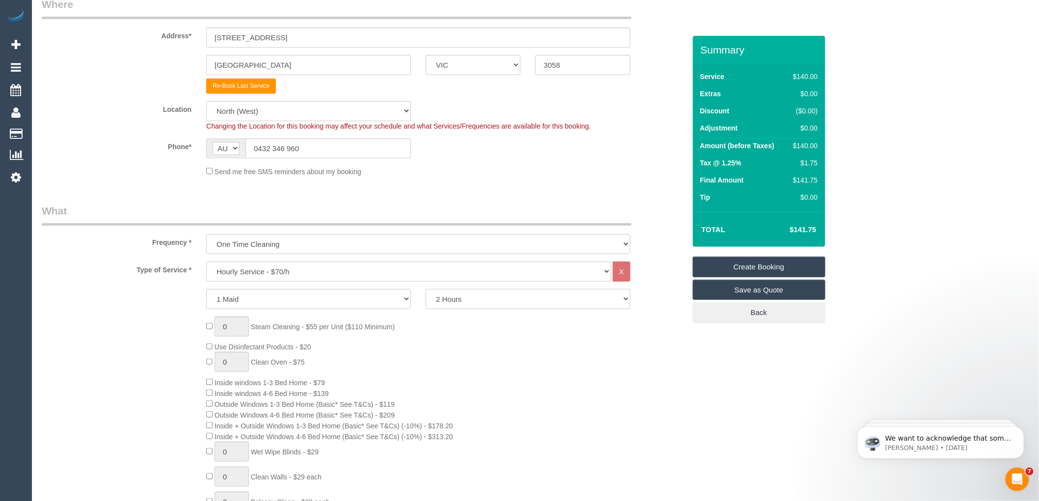
click at [445, 298] on select "2 Hours 2.5 Hours 3 Hours 3.5 Hours 4 Hours 4.5 Hours 5 Hours 5.5 Hours 6 Hours…" at bounding box center [528, 299] width 205 height 20
select select "150"
click at [426, 290] on select "2 Hours 2.5 Hours 3 Hours 3.5 Hours 4 Hours 4.5 Hours 5 Hours 5.5 Hours 6 Hours…" at bounding box center [528, 299] width 205 height 20
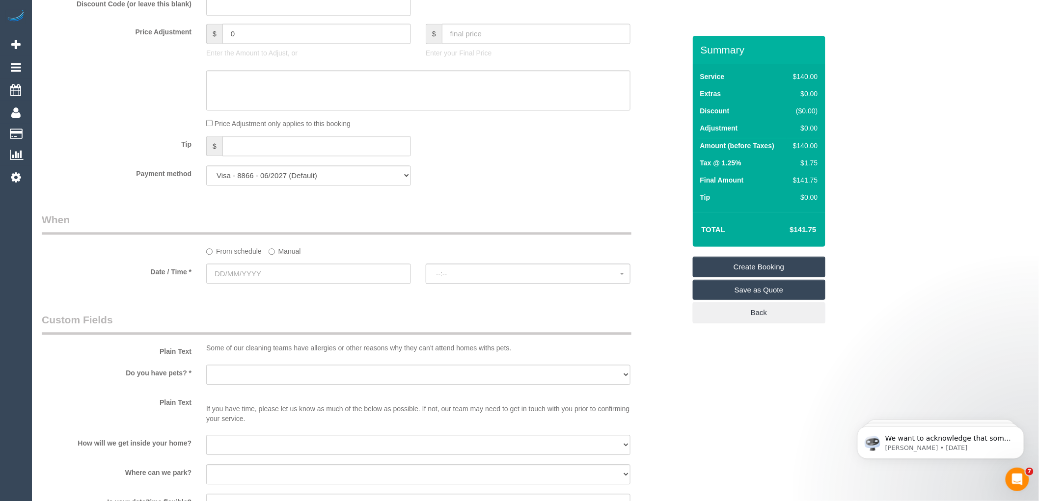
scroll to position [927, 0]
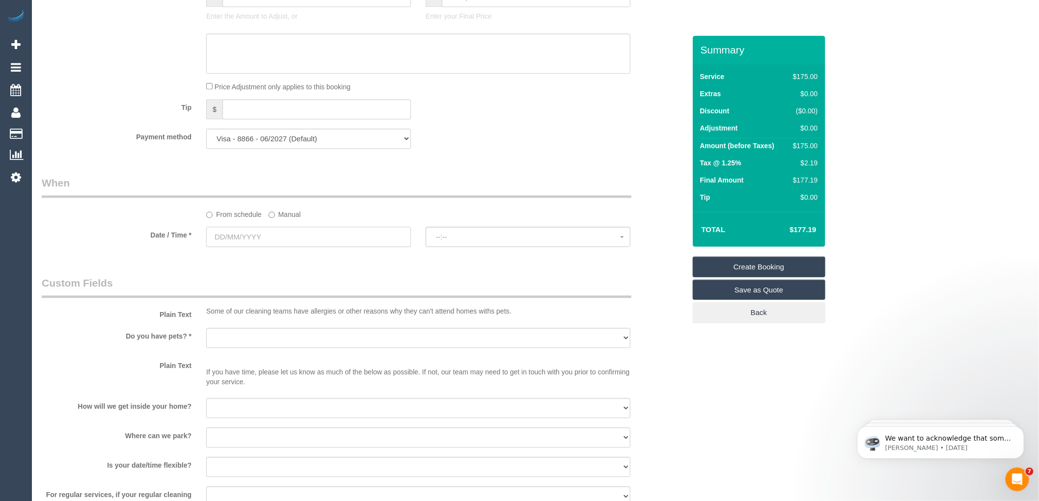
click at [294, 245] on input "text" at bounding box center [308, 237] width 205 height 20
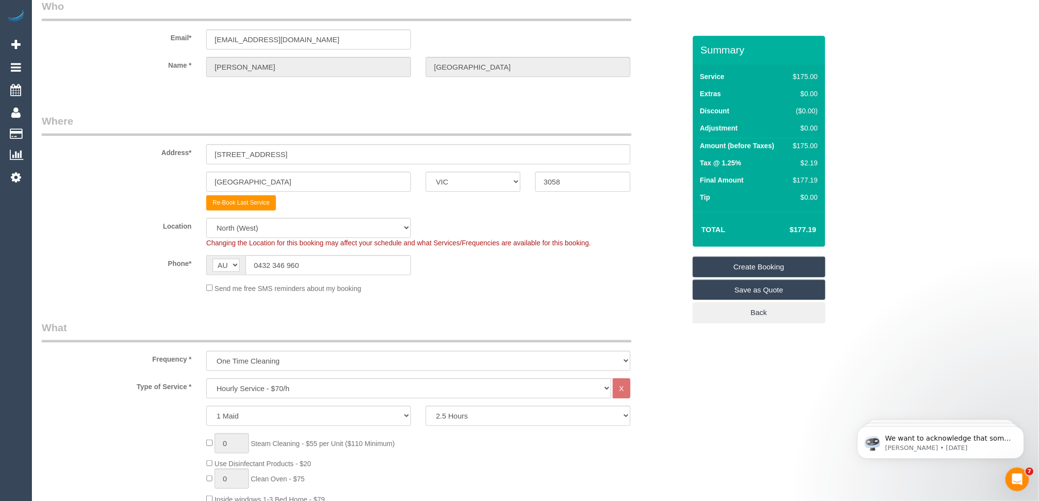
scroll to position [0, 0]
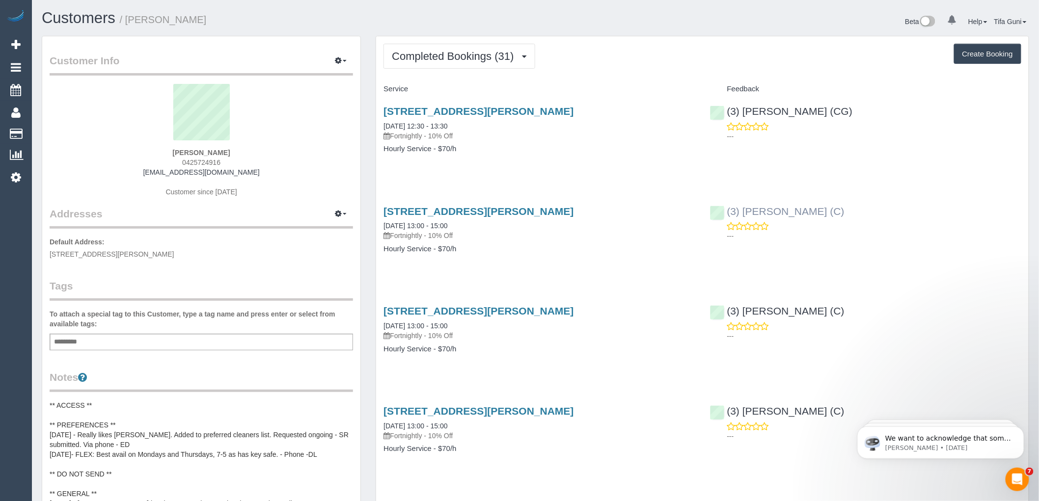
drag, startPoint x: 743, startPoint y: 204, endPoint x: 834, endPoint y: 215, distance: 92.0
click at [834, 215] on div "(3) Gwendolyn Allen (C) ---" at bounding box center [866, 221] width 326 height 48
drag, startPoint x: 228, startPoint y: 161, endPoint x: 177, endPoint y: 162, distance: 51.1
click at [177, 162] on div "Joe Bilotta 0425724916 joebilotta@bigpond.com Customer since 2024" at bounding box center [202, 145] width 304 height 123
click at [252, 176] on div "Joe Bilotta 0425724916 joebilotta@bigpond.com Customer since 2024" at bounding box center [202, 145] width 304 height 123
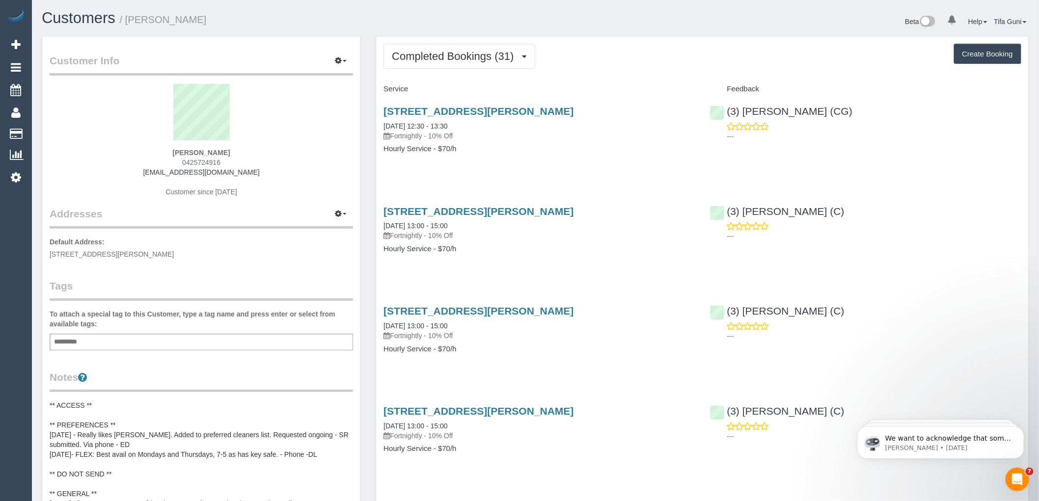
drag, startPoint x: 255, startPoint y: 172, endPoint x: 151, endPoint y: 177, distance: 104.8
click at [151, 177] on div "Joe Bilotta 0425724916 joebilotta@bigpond.com Customer since 2024" at bounding box center [202, 145] width 304 height 123
copy link "[EMAIL_ADDRESS][DOMAIN_NAME]"
click at [979, 62] on button "Create Booking" at bounding box center [987, 54] width 67 height 21
select select "VIC"
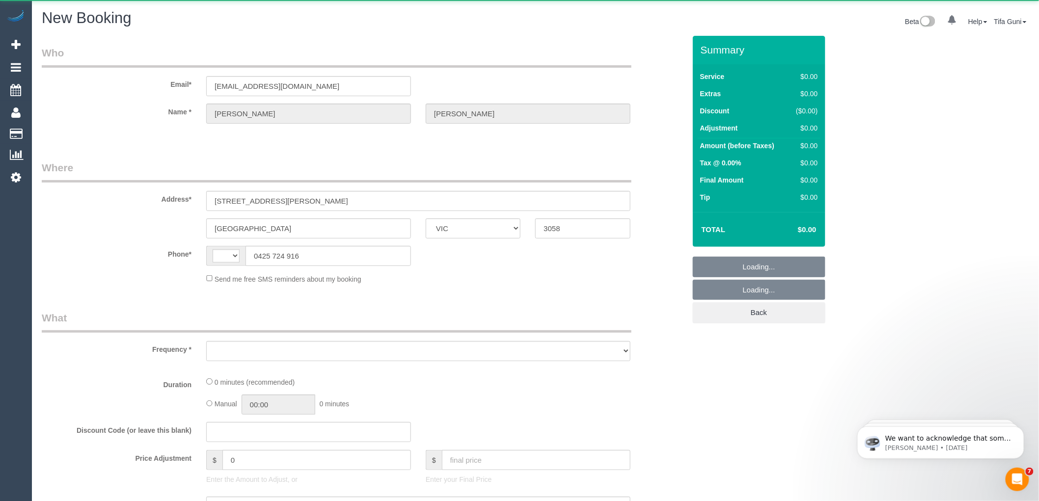
select select "object:1466"
select select "string:stripe-pm_1PLxl42GScqysDRVJbZ5uI4h"
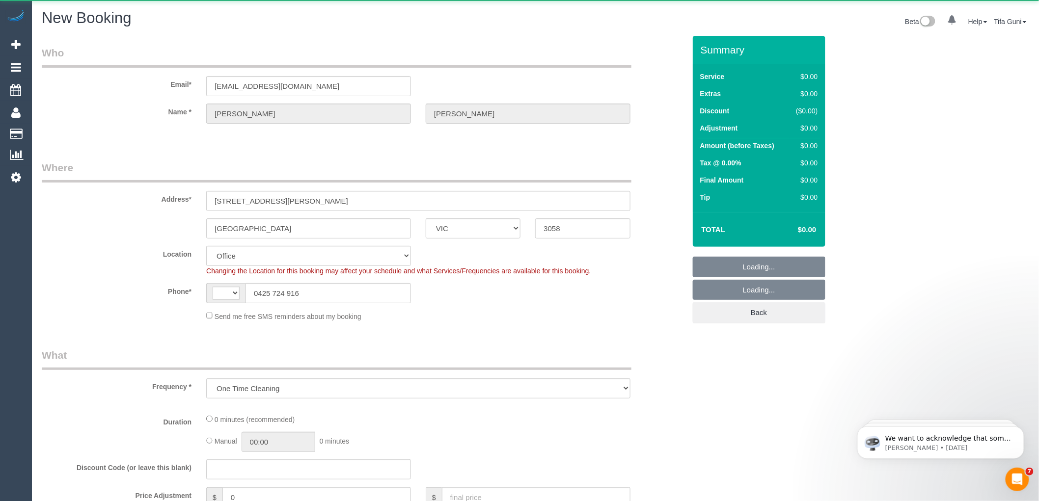
select select "object:1894"
select select "string:AU"
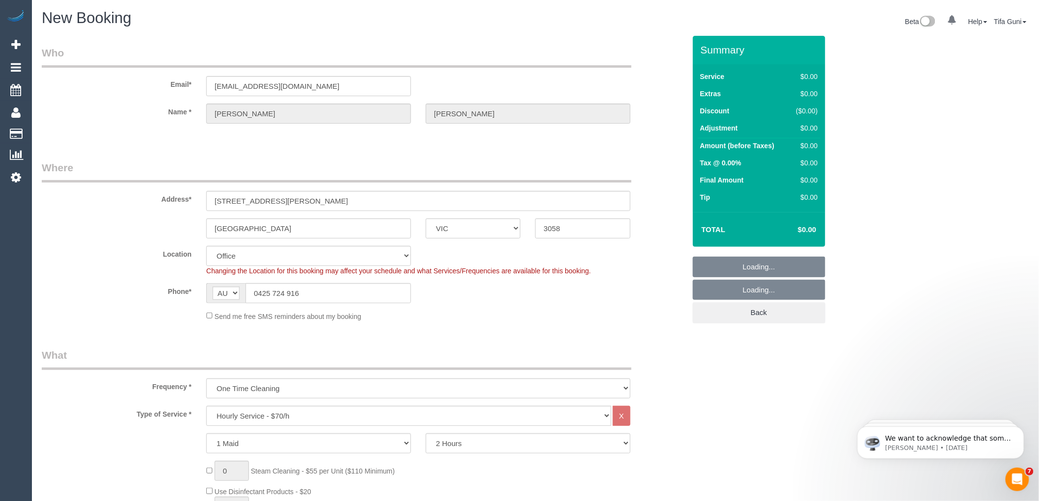
select select "61"
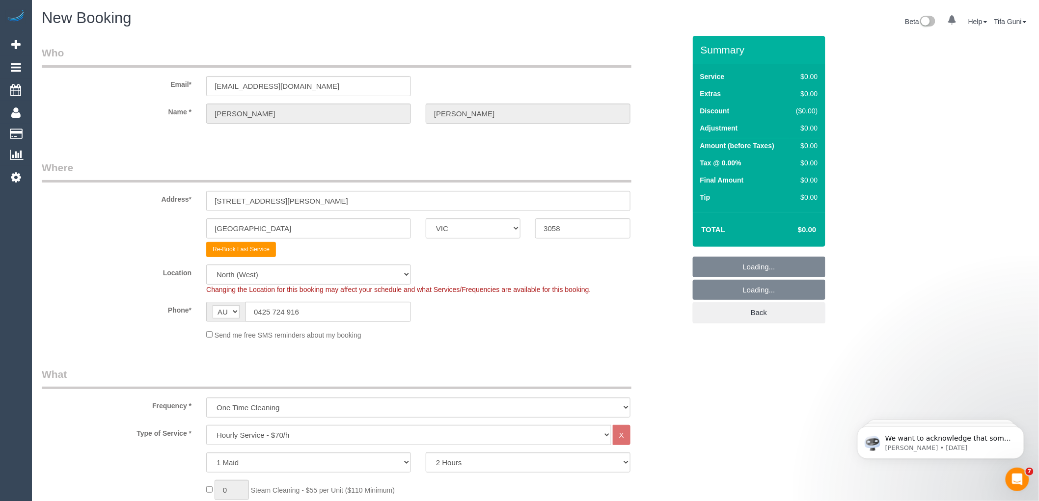
select select "object:3190"
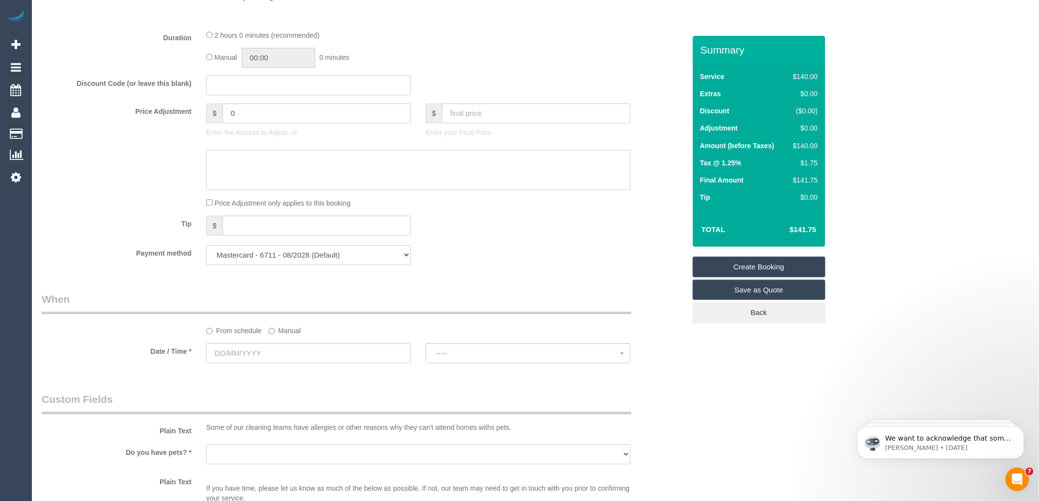
scroll to position [818, 0]
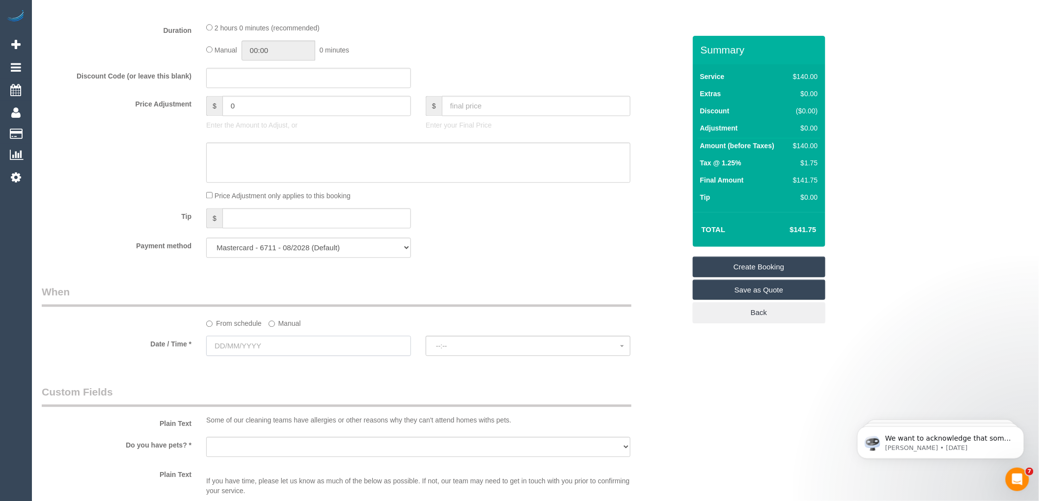
click at [253, 356] on input "text" at bounding box center [308, 346] width 205 height 20
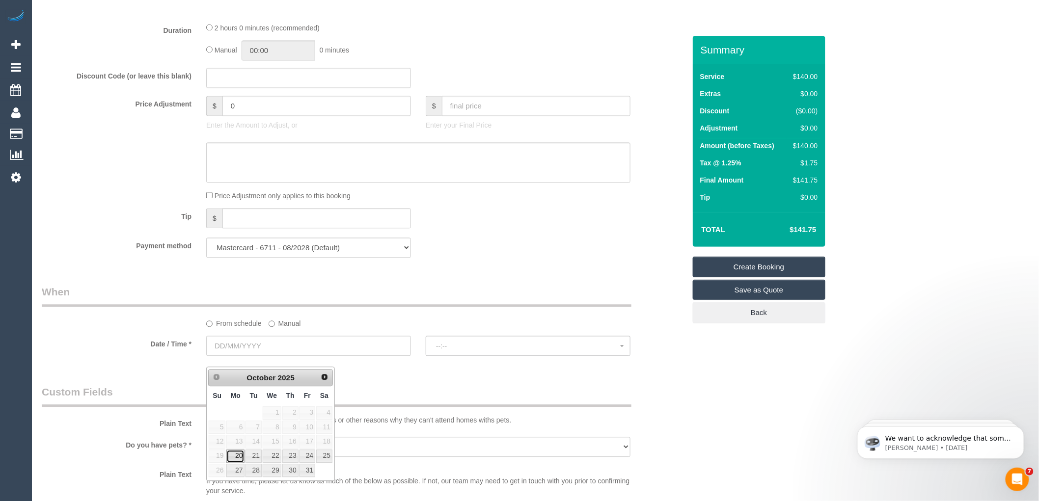
click at [232, 460] on link "20" at bounding box center [235, 456] width 18 height 13
type input "[DATE]"
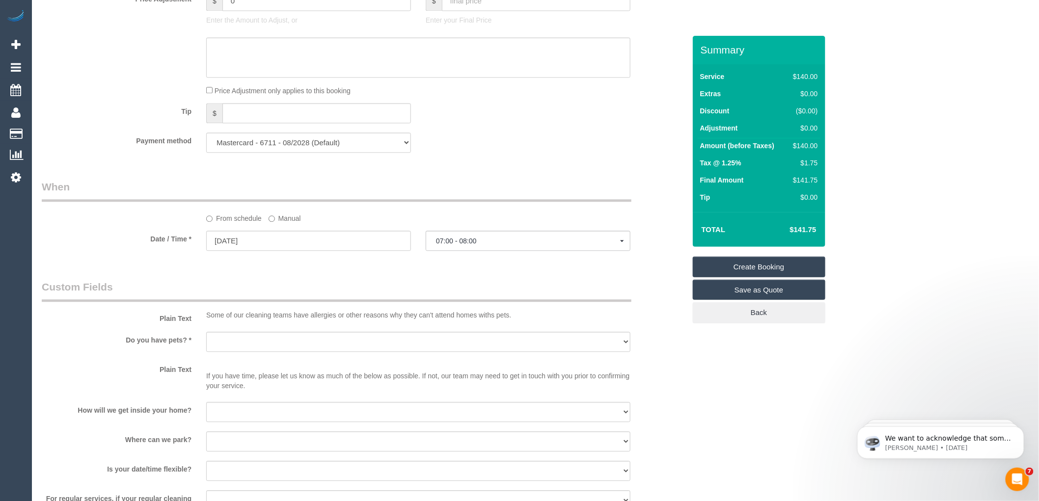
scroll to position [927, 0]
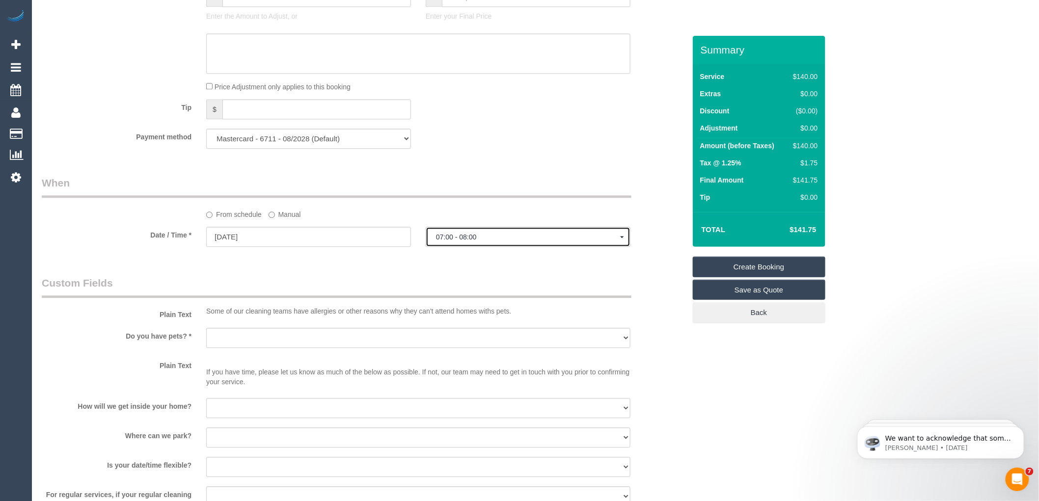
click at [460, 241] on span "07:00 - 08:00" at bounding box center [528, 237] width 184 height 8
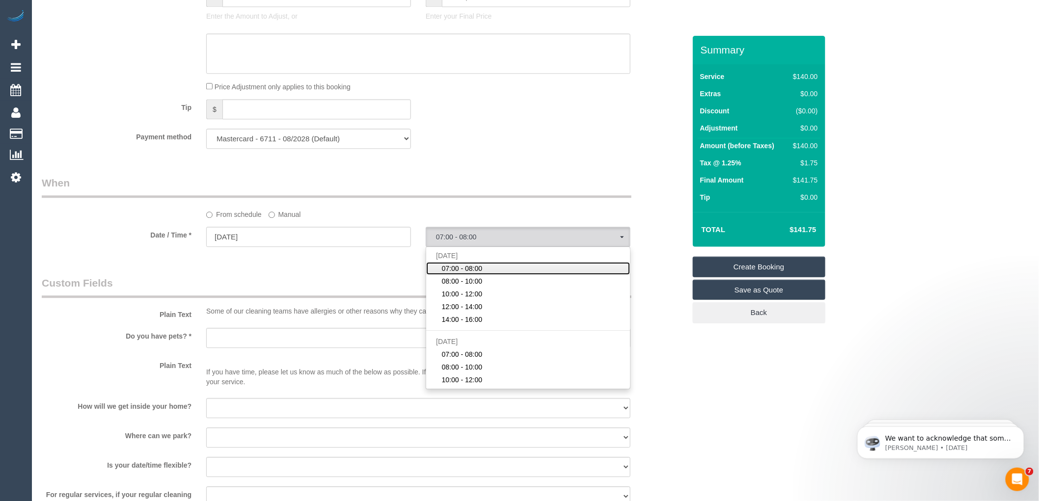
click at [453, 274] on span "07:00 - 08:00" at bounding box center [462, 269] width 41 height 10
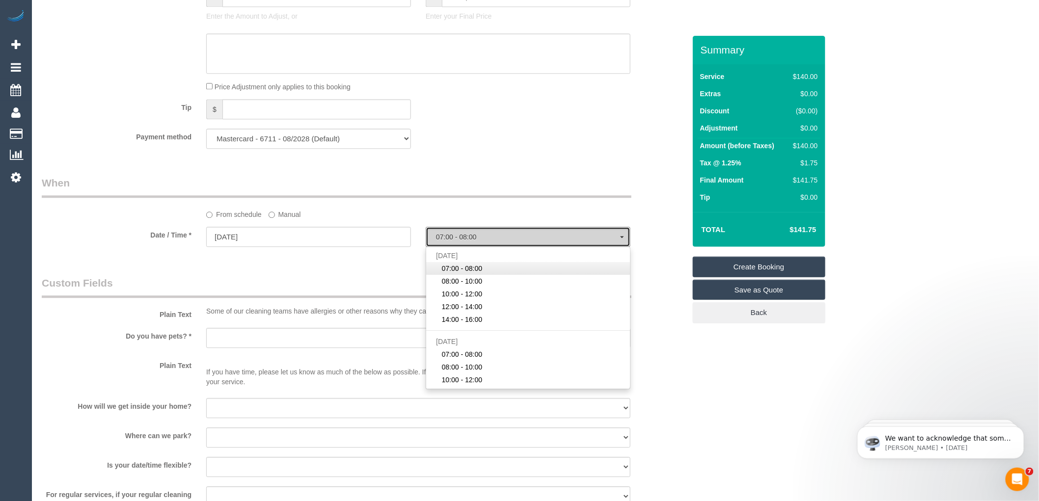
select select "spot1"
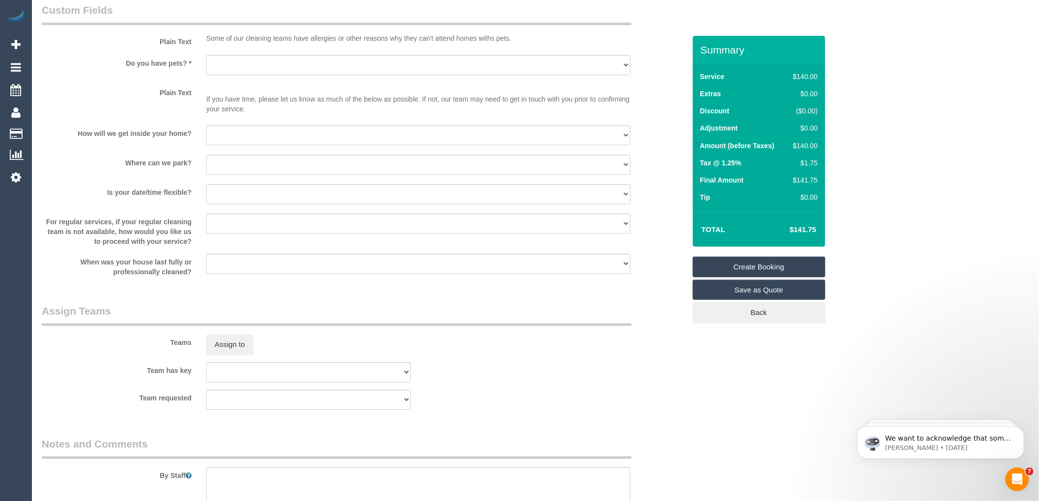
scroll to position [1460, 0]
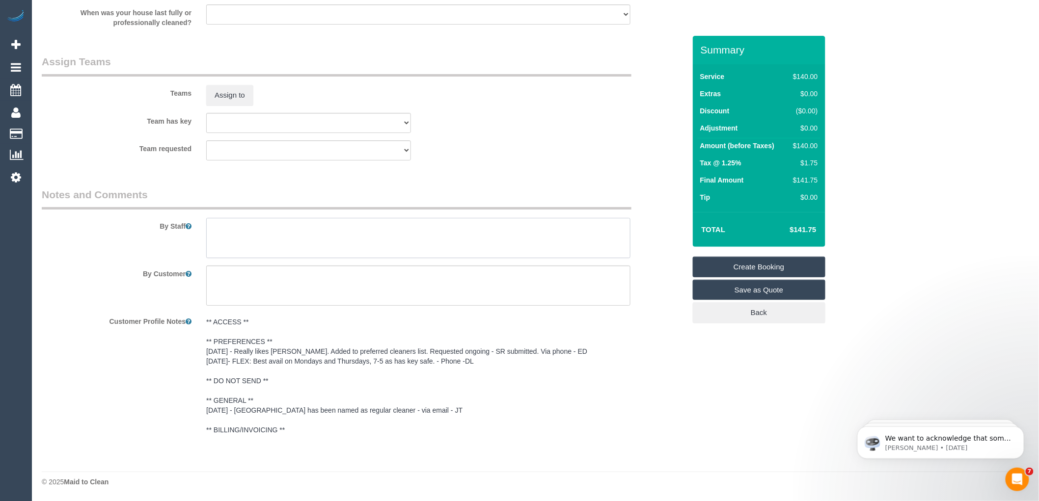
click at [236, 236] on textarea at bounding box center [418, 238] width 424 height 40
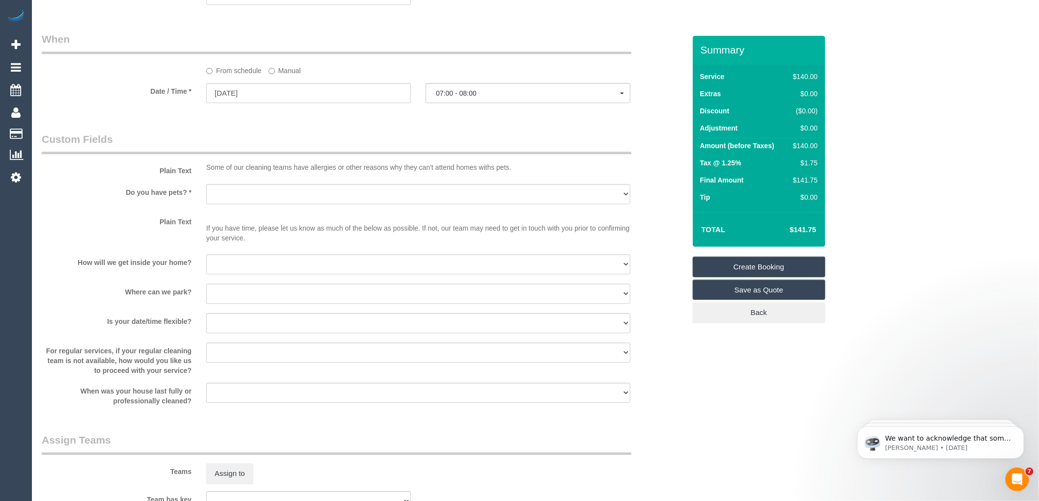
scroll to position [1078, 0]
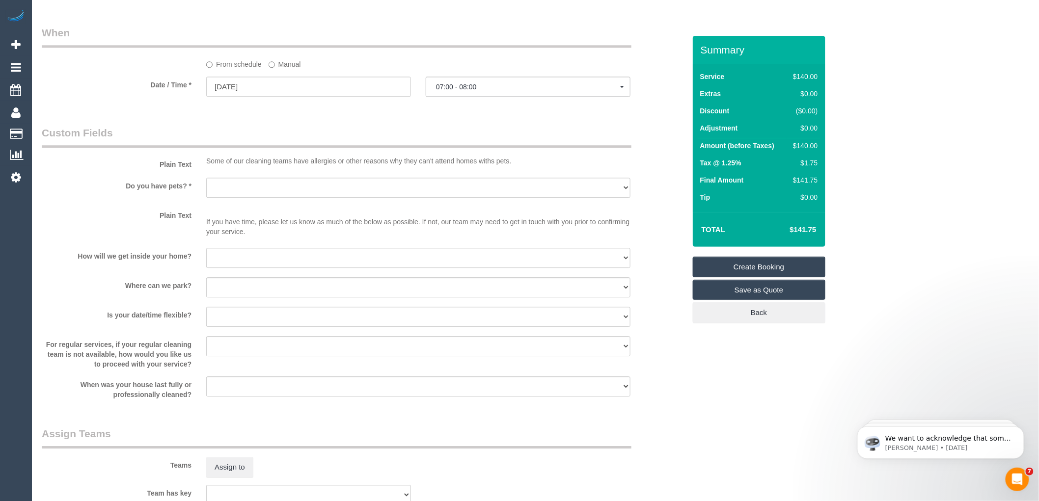
type textarea "Ignore the second Bedroom Key Safe - 0104"
click at [272, 198] on select "Yes - Cats Yes - Dogs No pets Yes - Dogs and Cats Yes - Other" at bounding box center [418, 188] width 424 height 20
select select "number:28"
click at [206, 188] on select "Yes - Cats Yes - Dogs No pets Yes - Dogs and Cats Yes - Other" at bounding box center [418, 188] width 424 height 20
click at [253, 265] on select "I will be home Key will be left (please provide details below) Lock box/Access …" at bounding box center [418, 258] width 424 height 20
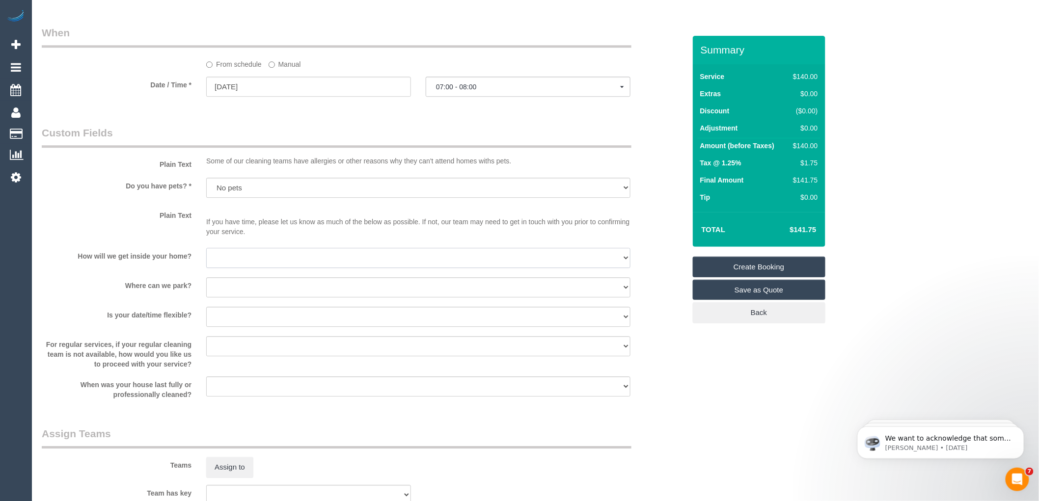
select select "number:14"
click at [206, 258] on select "I will be home Key will be left (please provide details below) Lock box/Access …" at bounding box center [418, 258] width 424 height 20
click at [253, 298] on select "I will provide parking on-site Free street parking Paid street parking (cost wi…" at bounding box center [418, 287] width 424 height 20
select select "number:18"
click at [206, 288] on select "I will provide parking on-site Free street parking Paid street parking (cost wi…" at bounding box center [418, 287] width 424 height 20
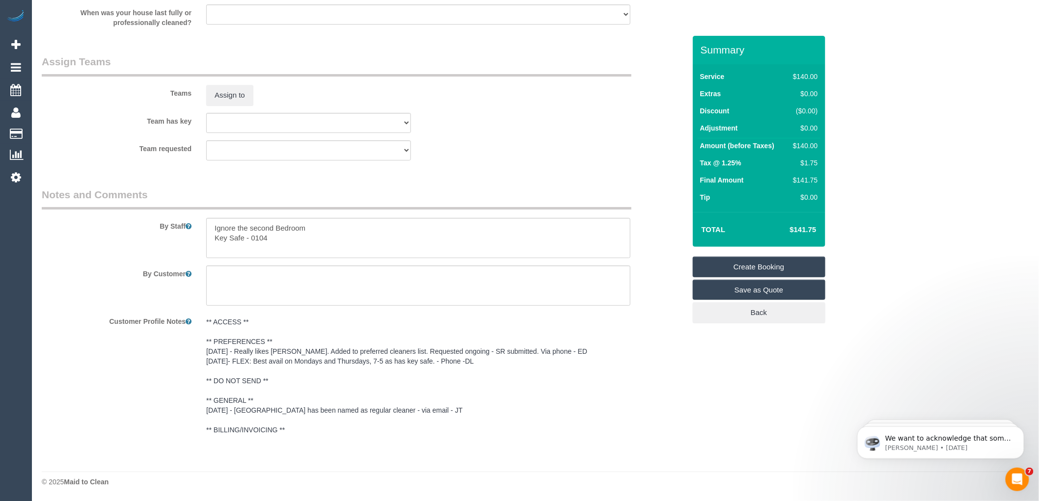
scroll to position [1460, 0]
click at [284, 237] on textarea at bounding box center [418, 238] width 424 height 40
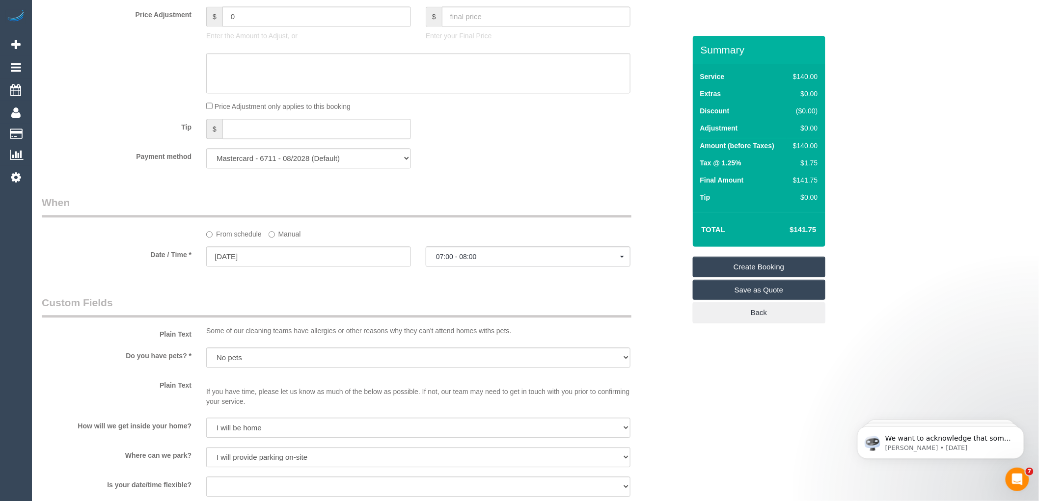
scroll to position [927, 0]
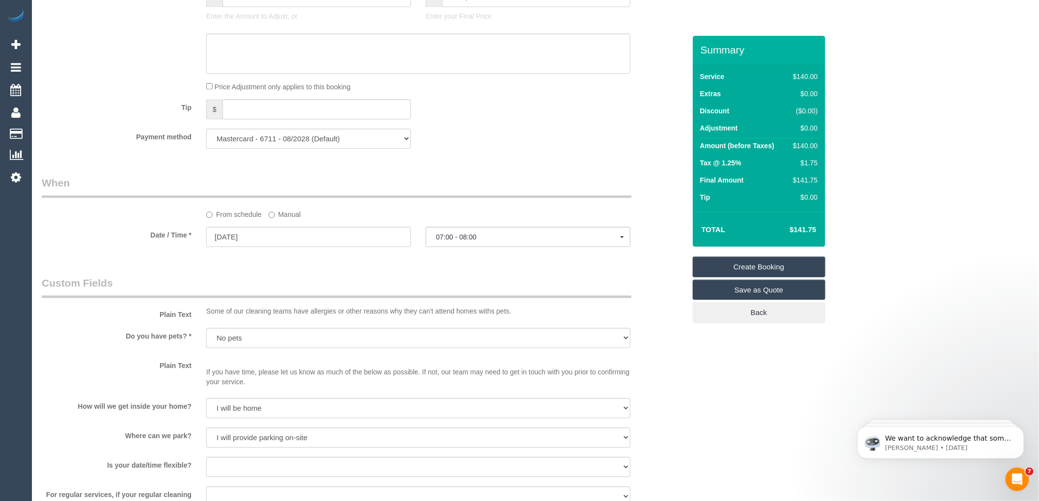
type textarea "Ignore the second Bedroom Key Safe - 0104 Bed changed"
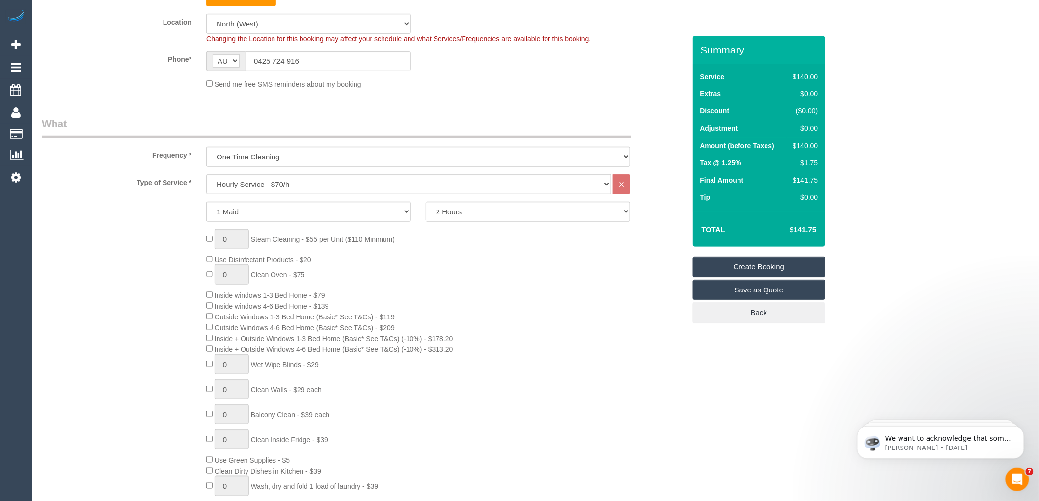
scroll to position [218, 0]
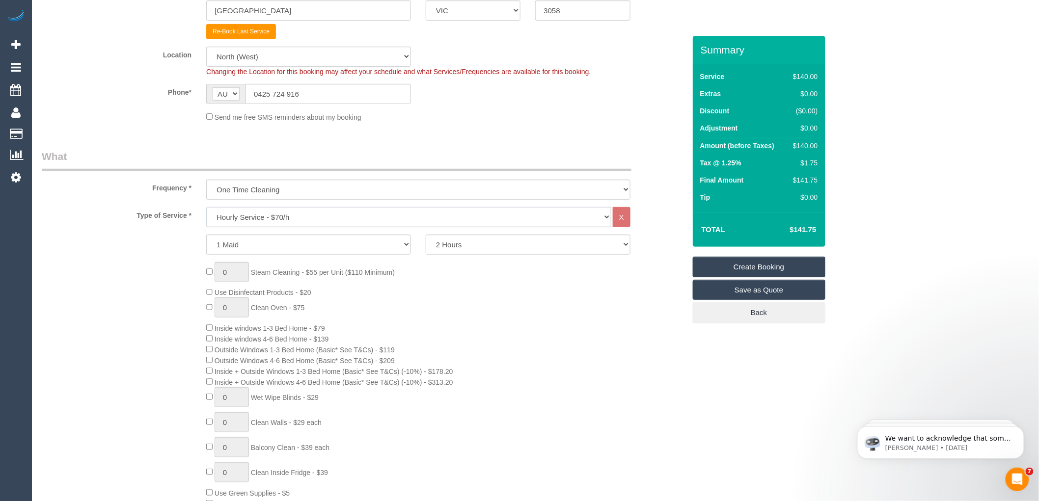
click at [318, 215] on select "Hourly Service - $70/h Hourly Service - $65/h Hourly Service - $60/h Hourly Ser…" at bounding box center [408, 217] width 405 height 20
click at [252, 189] on select "One Time Cleaning Weekly - 10% Off - 10.00% (0% for the First Booking) Fortnigh…" at bounding box center [418, 190] width 424 height 20
click at [258, 194] on select "One Time Cleaning Weekly - 10% Off - 10.00% (0% for the First Booking) Fortnigh…" at bounding box center [418, 190] width 424 height 20
select select "object:3192"
click at [206, 180] on select "One Time Cleaning Weekly - 10% Off - 10.00% (0% for the First Booking) Fortnigh…" at bounding box center [418, 190] width 424 height 20
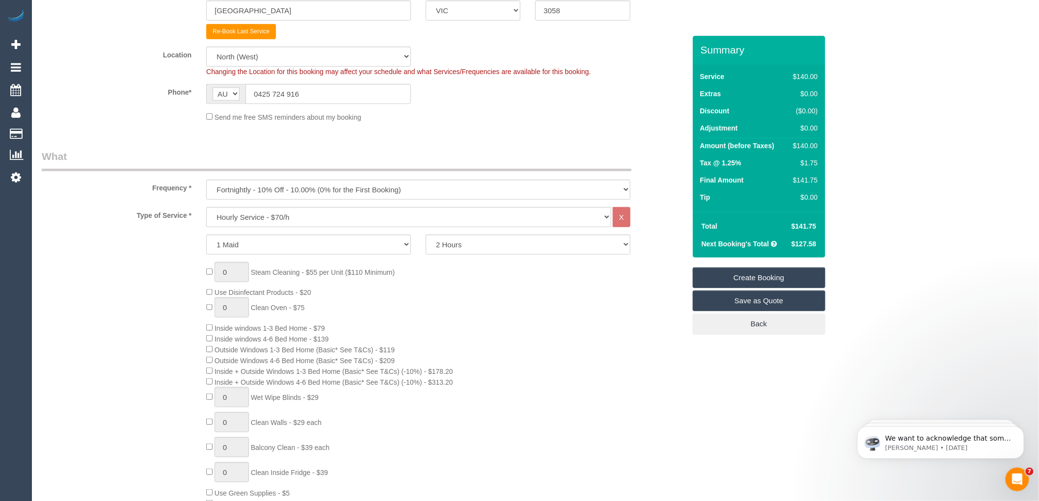
drag, startPoint x: 473, startPoint y: 293, endPoint x: 479, endPoint y: 290, distance: 6.6
click at [473, 293] on div "0 Steam Cleaning - $55 per Unit ($110 Minimum) Use Disinfectant Products - $20 …" at bounding box center [446, 428] width 494 height 333
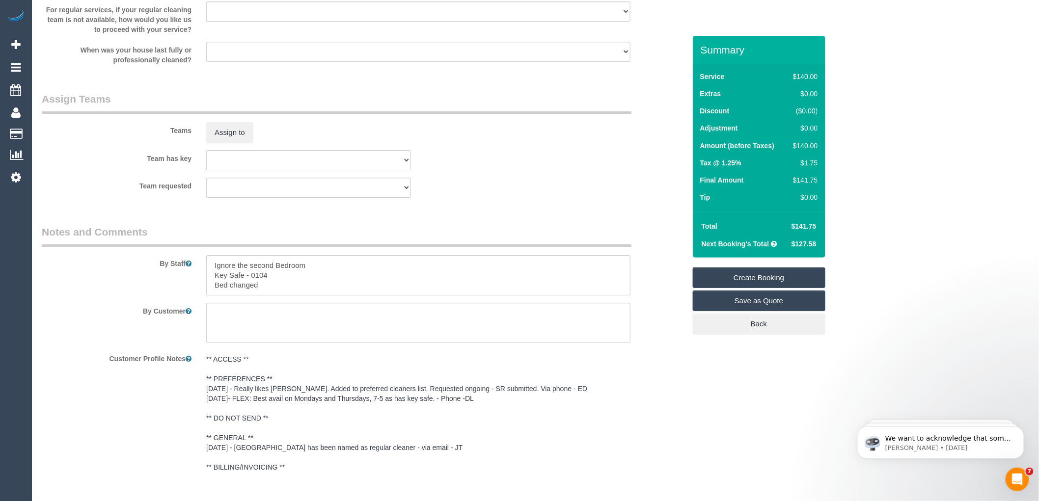
scroll to position [1418, 0]
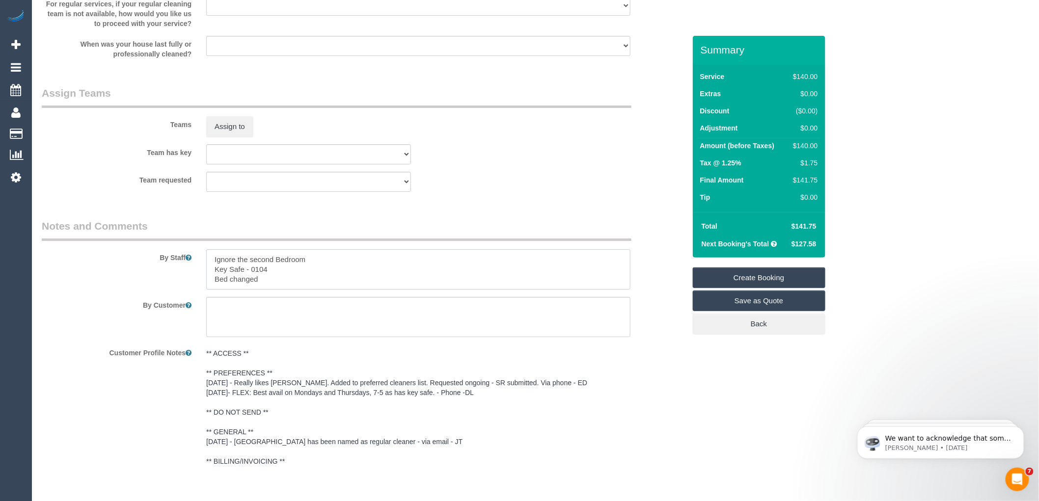
click at [213, 288] on textarea at bounding box center [418, 269] width 424 height 40
click at [291, 289] on textarea at bounding box center [418, 269] width 424 height 40
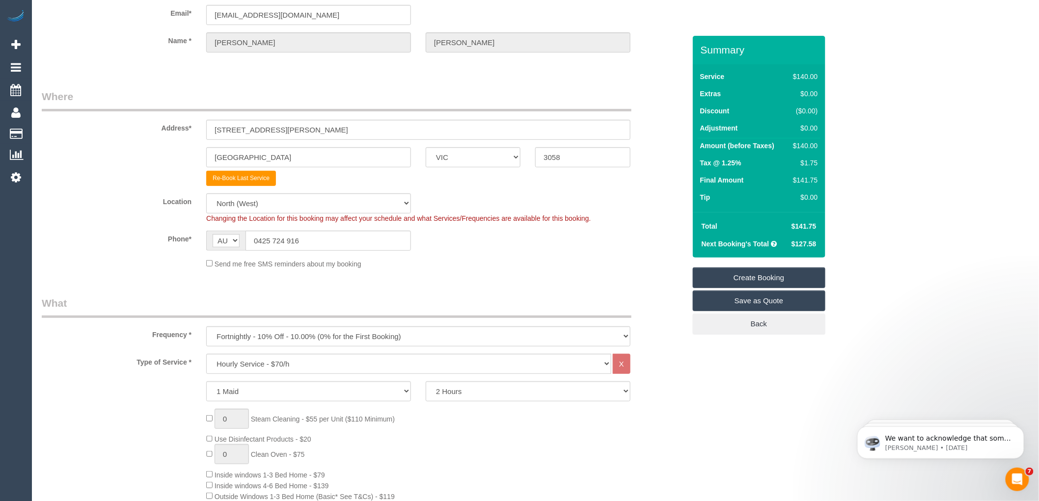
scroll to position [0, 0]
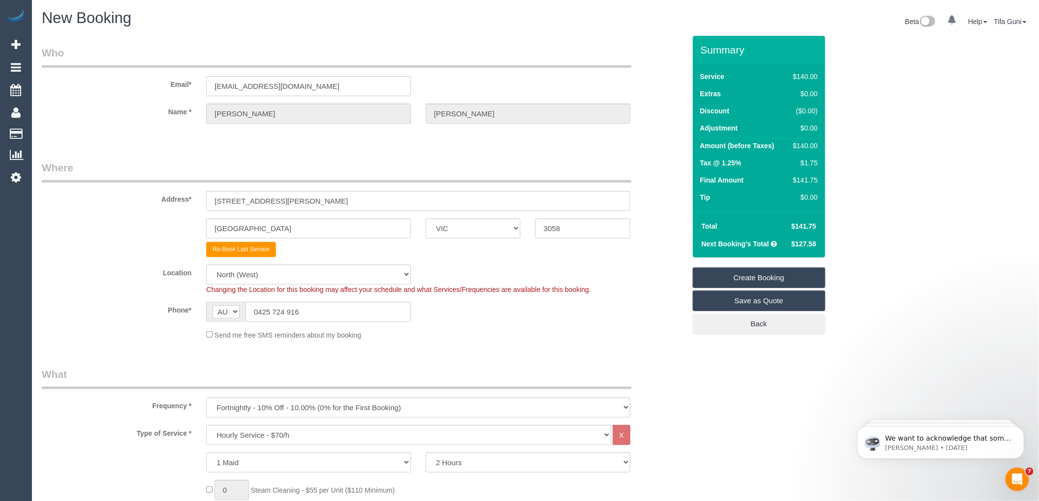
type textarea "Ignore the second Bedroom Key Safe - 0104 Change Bed Linen"
drag, startPoint x: 315, startPoint y: 86, endPoint x: 180, endPoint y: 84, distance: 134.6
click at [180, 84] on div "Email* joebilotta@bigpond.com" at bounding box center [363, 71] width 659 height 51
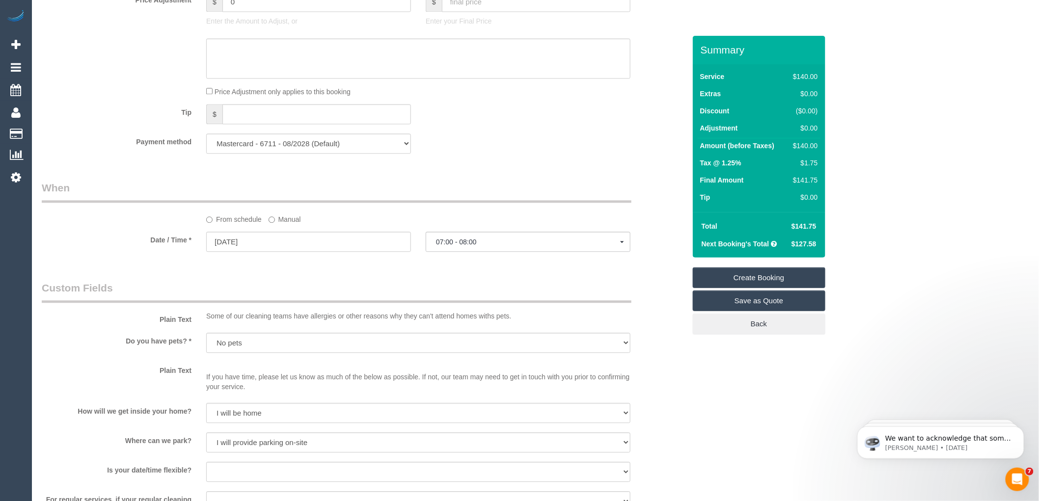
scroll to position [927, 0]
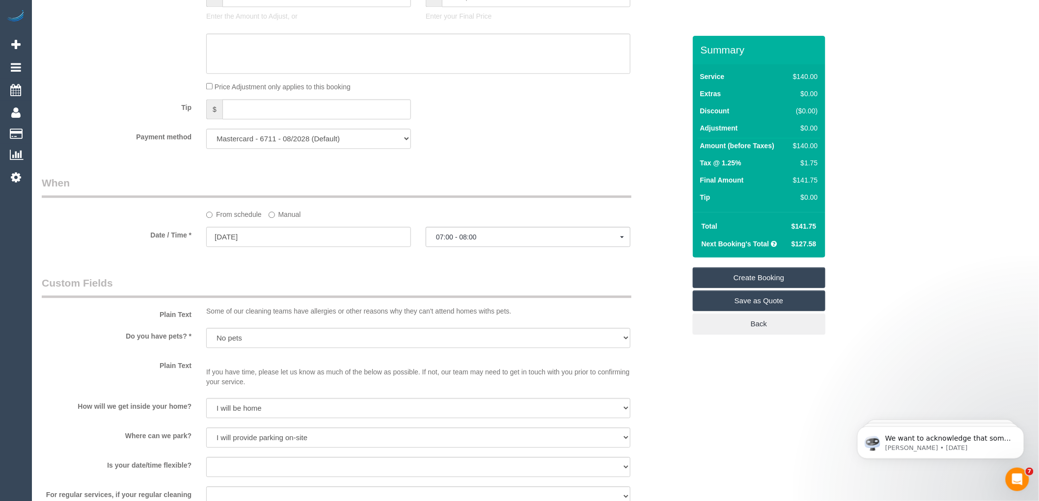
click at [764, 275] on link "Create Booking" at bounding box center [759, 278] width 133 height 21
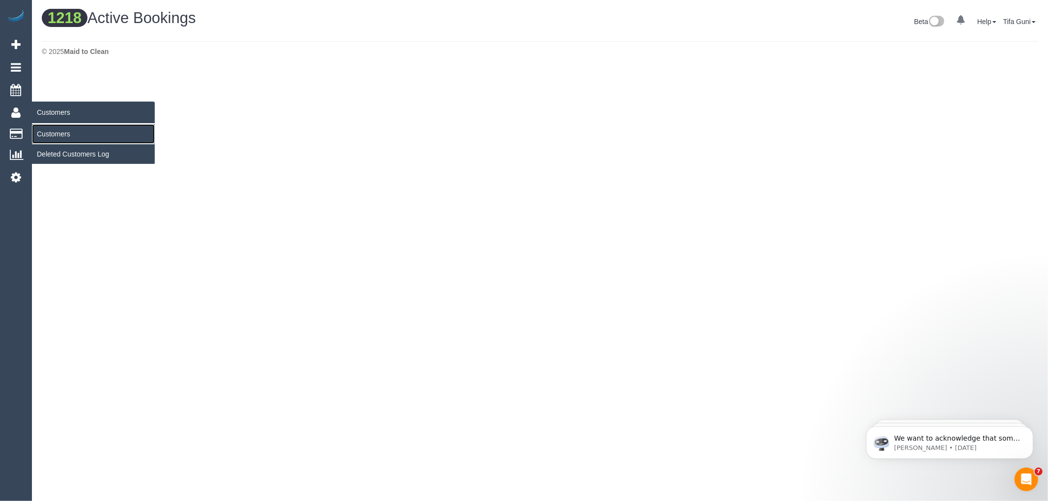
click at [45, 135] on link "Customers" at bounding box center [93, 134] width 123 height 20
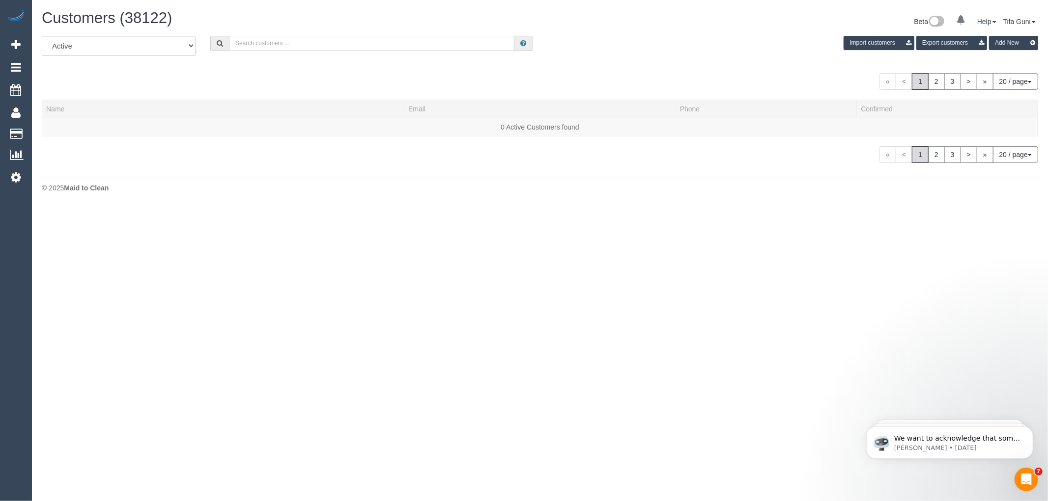
paste input "joebilotta@bigpond.com"
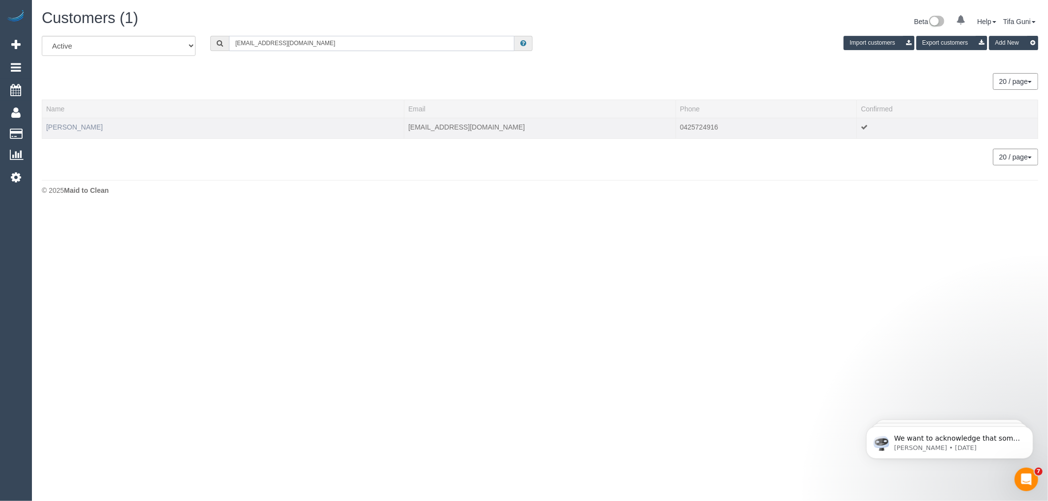
type input "joebilotta@bigpond.com"
click at [64, 129] on link "Joe Bilotta" at bounding box center [74, 127] width 56 height 8
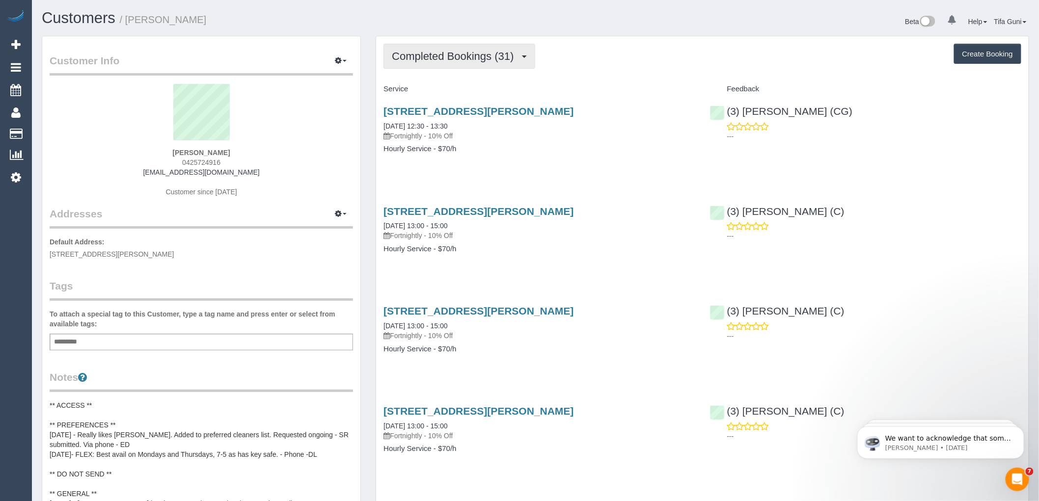
click at [485, 57] on span "Completed Bookings (31)" at bounding box center [455, 56] width 127 height 12
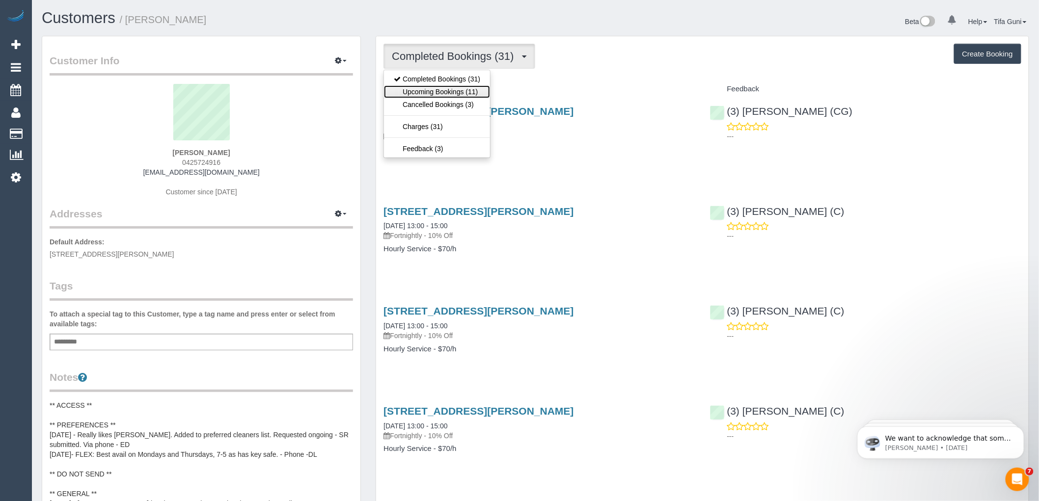
click at [466, 90] on link "Upcoming Bookings (11)" at bounding box center [437, 91] width 106 height 13
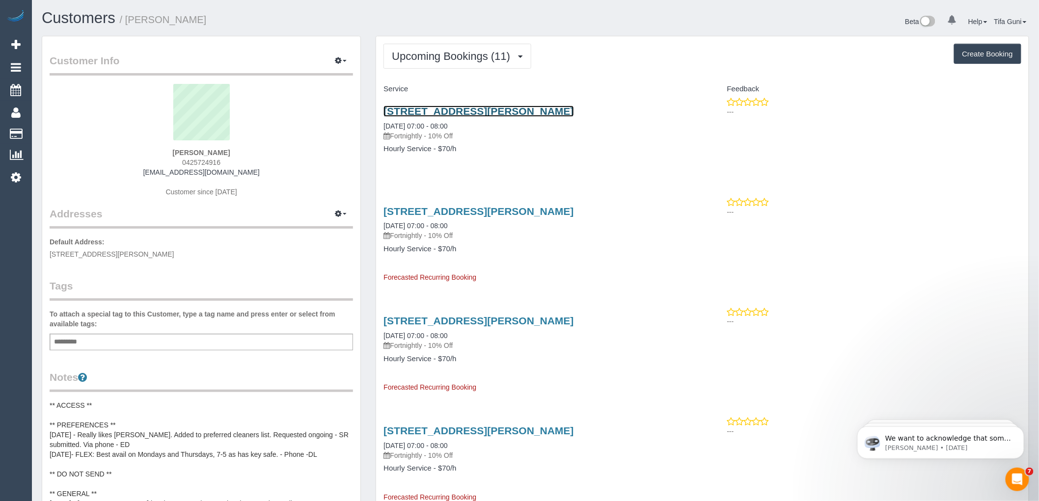
click at [475, 111] on link "35 Hardwick St, Coburg, VIC 3058" at bounding box center [479, 111] width 190 height 11
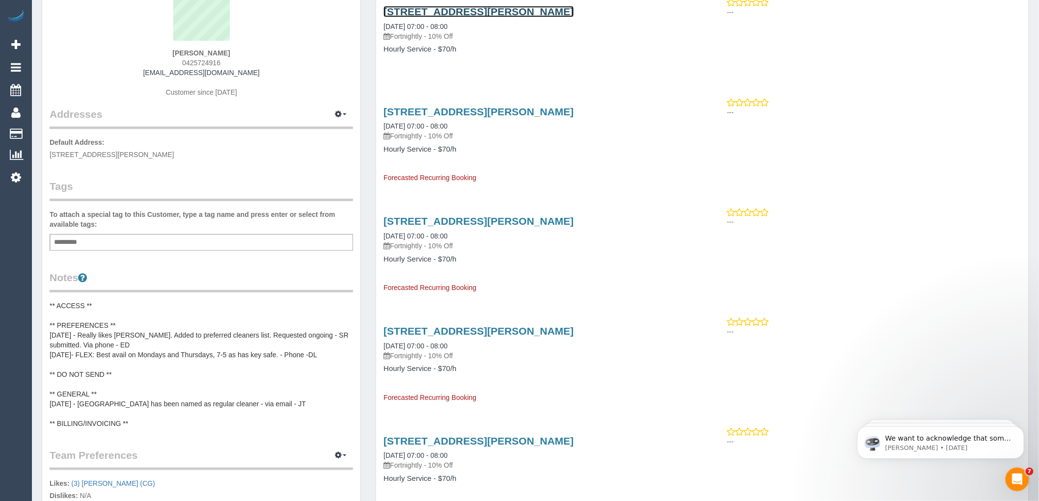
scroll to position [109, 0]
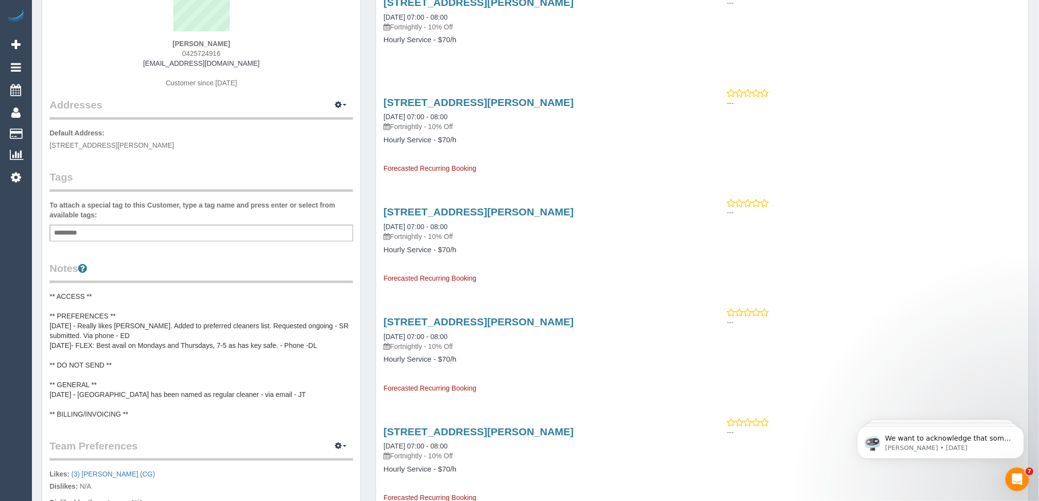
click at [88, 312] on pre "** ACCESS ** ** PREFERENCES ** 1/4/25 - Really likes Joanna Carchedi. Added to …" at bounding box center [202, 356] width 304 height 128
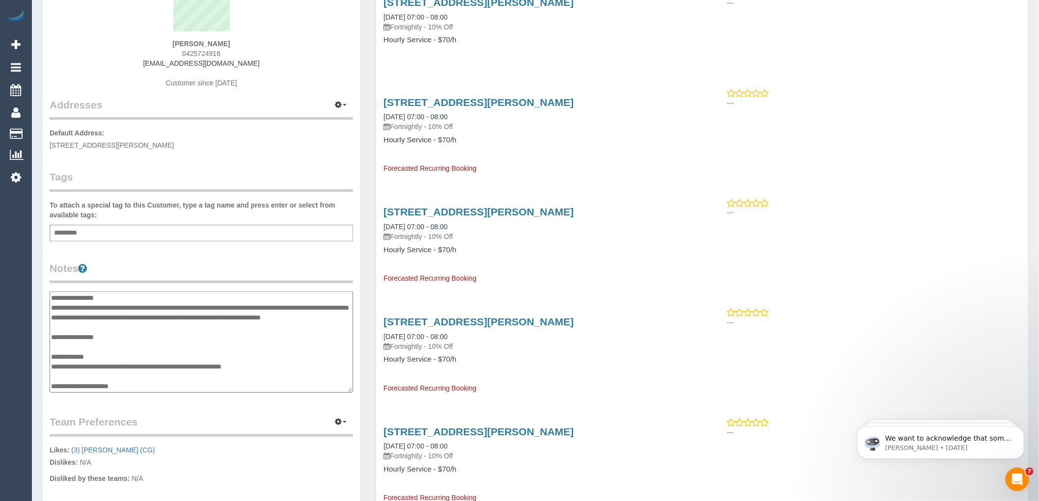
scroll to position [0, 0]
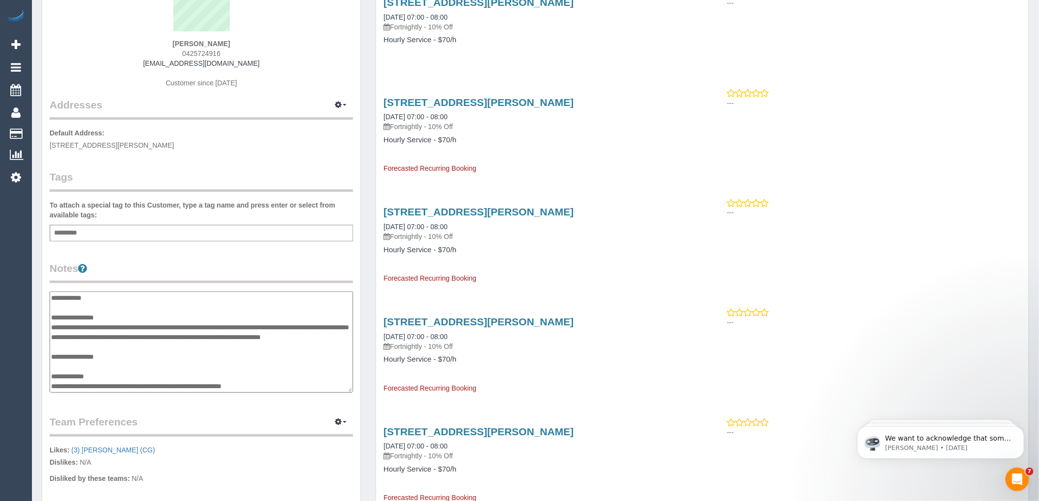
click at [126, 312] on textarea "**********" at bounding box center [202, 342] width 304 height 101
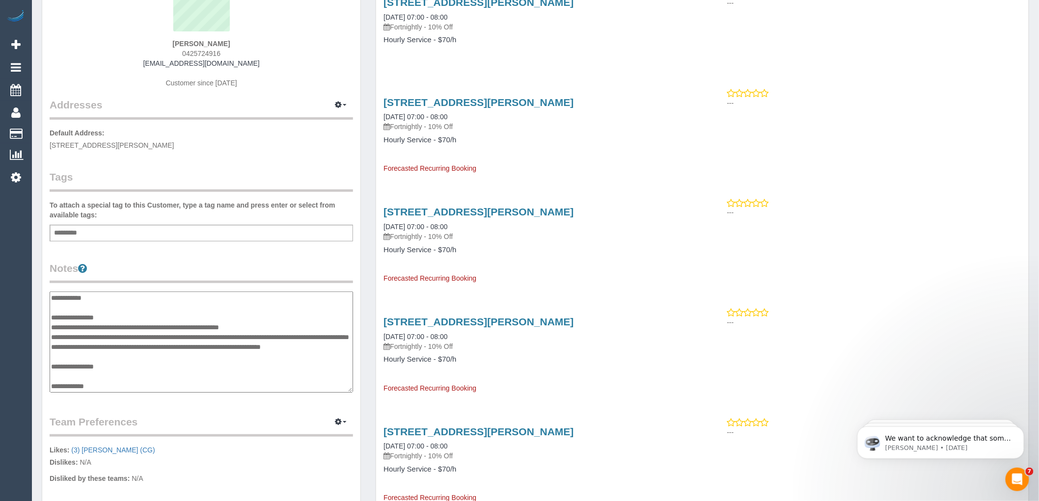
click at [209, 325] on textarea "**********" at bounding box center [202, 342] width 304 height 101
drag, startPoint x: 217, startPoint y: 326, endPoint x: 251, endPoint y: 327, distance: 34.4
click at [251, 327] on textarea "**********" at bounding box center [202, 342] width 304 height 101
click at [244, 327] on textarea "**********" at bounding box center [202, 342] width 304 height 101
type textarea "**********"
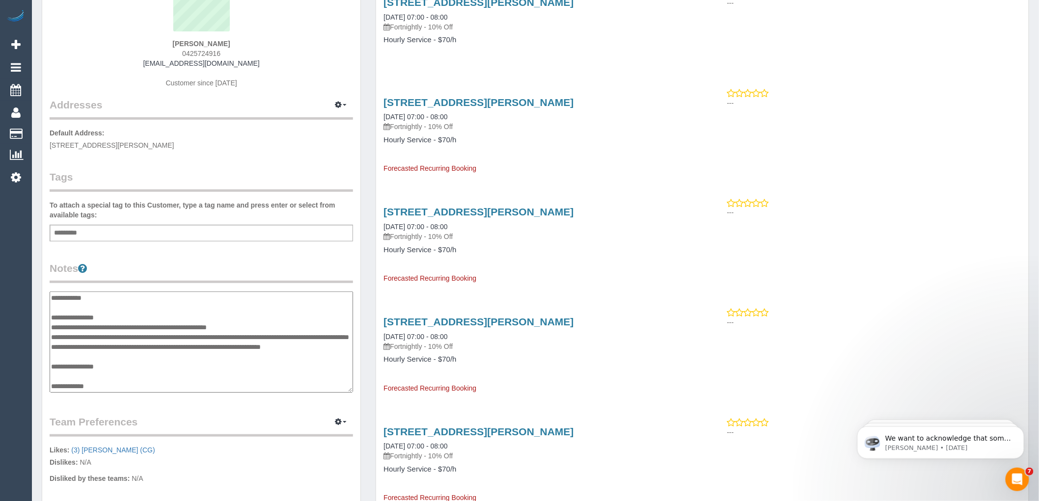
click at [274, 261] on legend "Notes" at bounding box center [202, 272] width 304 height 22
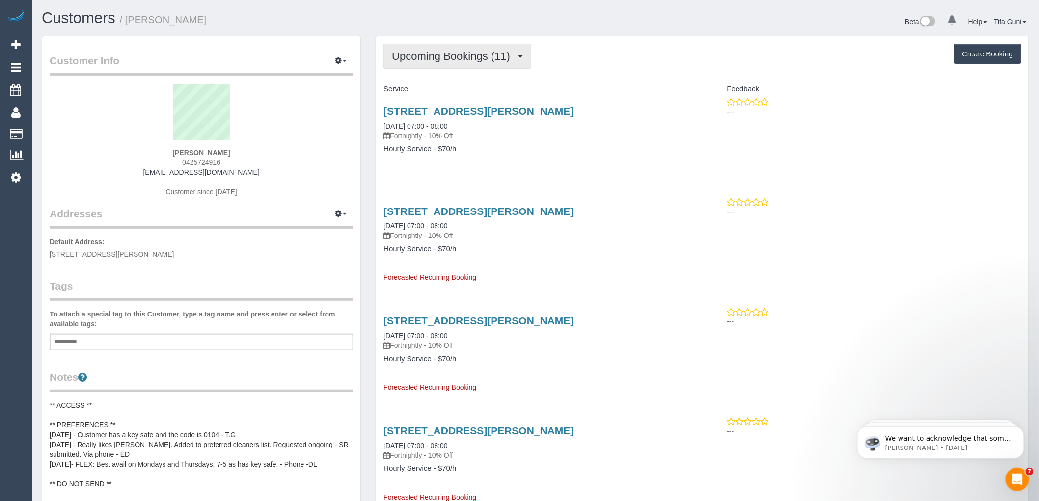
click at [504, 66] on button "Upcoming Bookings (11)" at bounding box center [458, 56] width 148 height 25
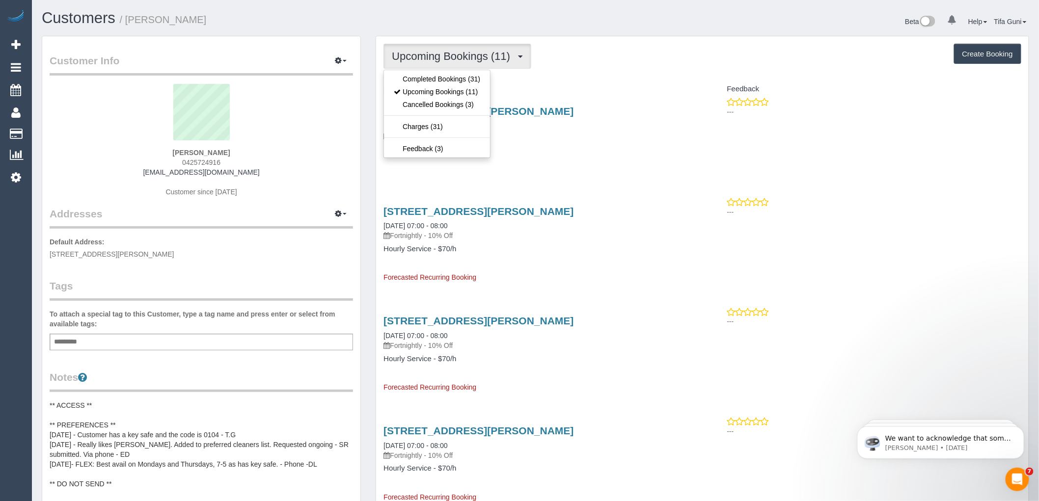
click at [504, 66] on button "Upcoming Bookings (11)" at bounding box center [458, 56] width 148 height 25
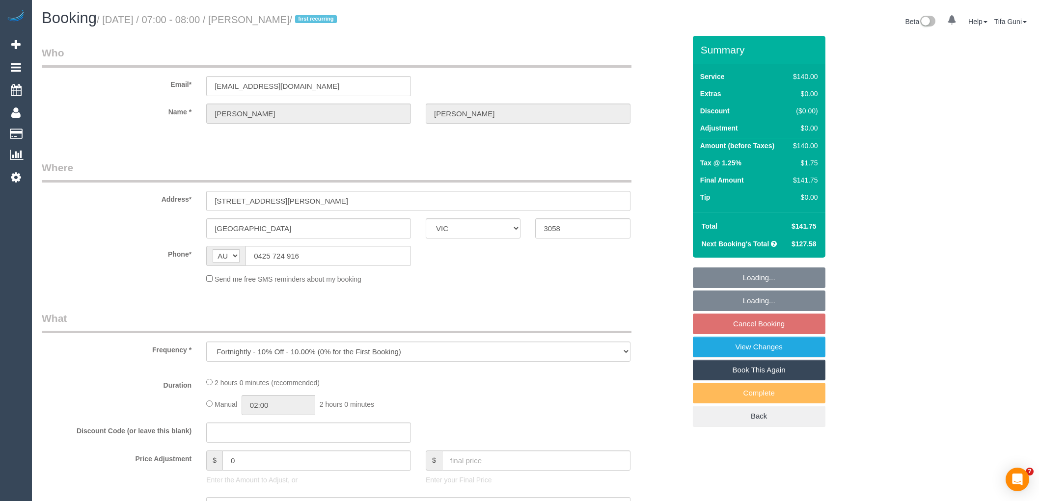
select select "VIC"
select select "string:stripe-pm_1PLxl42GScqysDRVJbZ5uI4h"
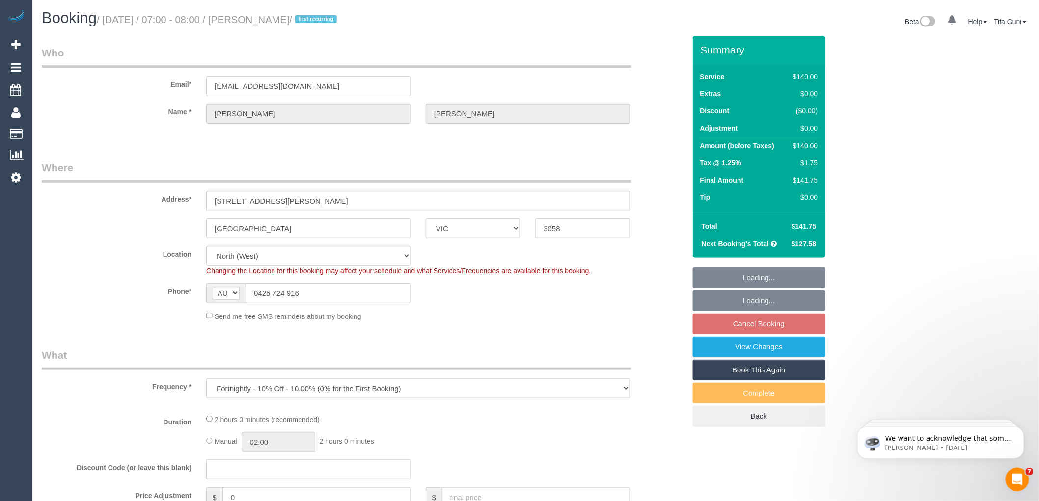
select select "number:28"
select select "number:14"
select select "number:18"
select select "object:858"
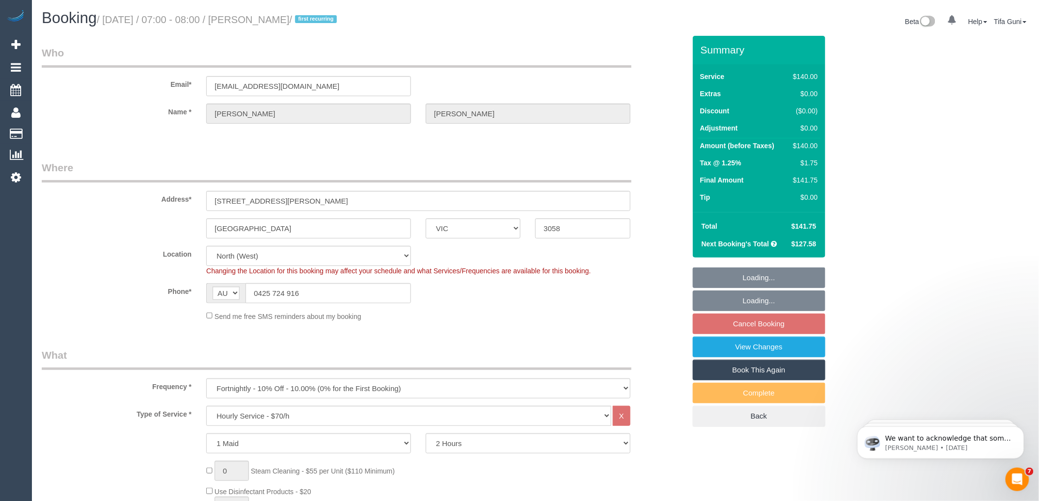
select select "spot1"
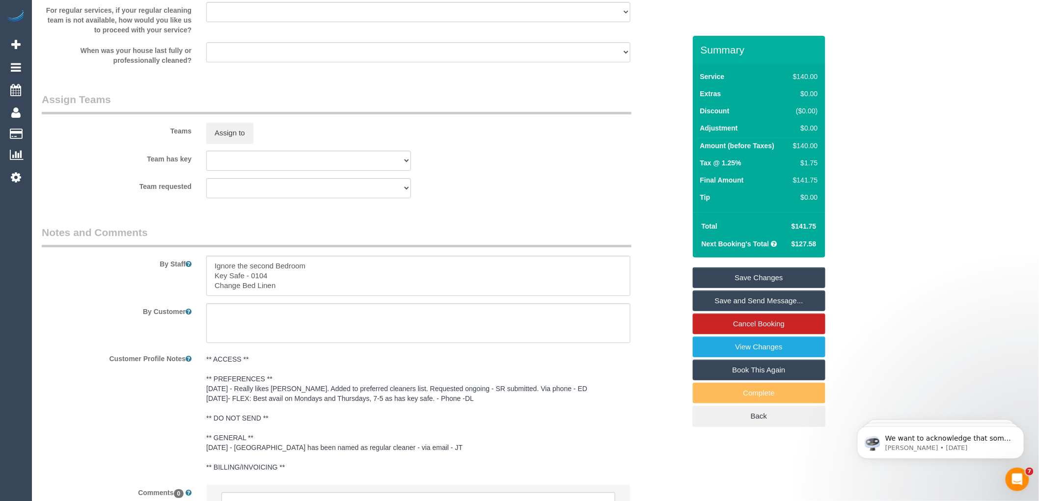
scroll to position [1504, 0]
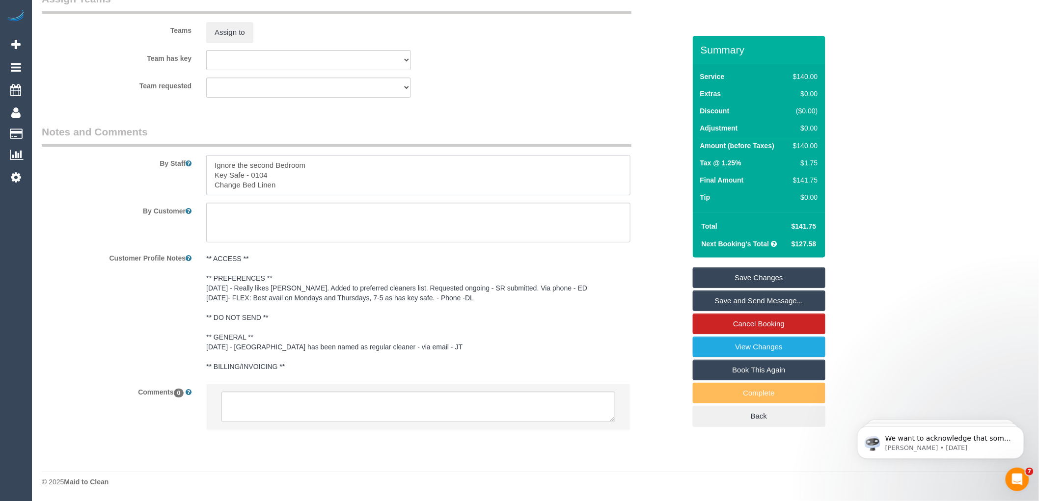
drag, startPoint x: 275, startPoint y: 172, endPoint x: 209, endPoint y: 178, distance: 66.6
click at [209, 178] on textarea at bounding box center [418, 175] width 424 height 40
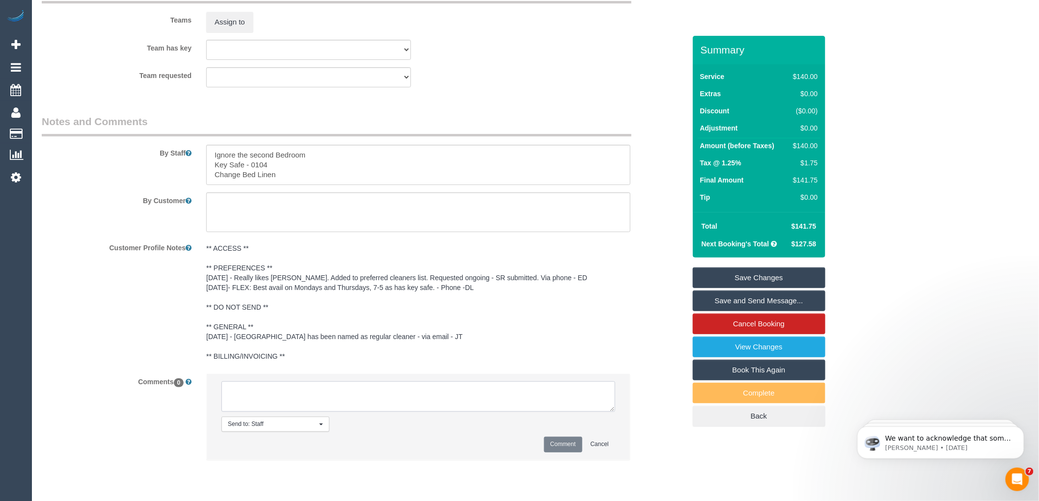
click at [285, 403] on textarea at bounding box center [419, 397] width 394 height 30
type textarea "-"
paste textarea "Flexibility dates: Flexibility times: Notes: knows we need to review Contact vi…"
drag, startPoint x: 612, startPoint y: 422, endPoint x: 629, endPoint y: 460, distance: 41.5
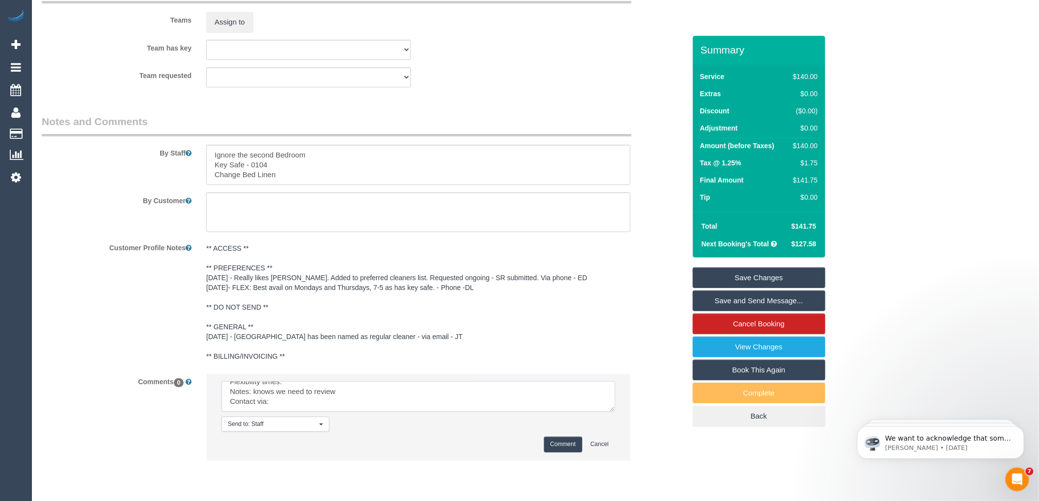
click at [629, 460] on li "Send to: Staff Nothing selected Send to: Staff Send to: Customer Send to: Team …" at bounding box center [418, 416] width 423 height 85
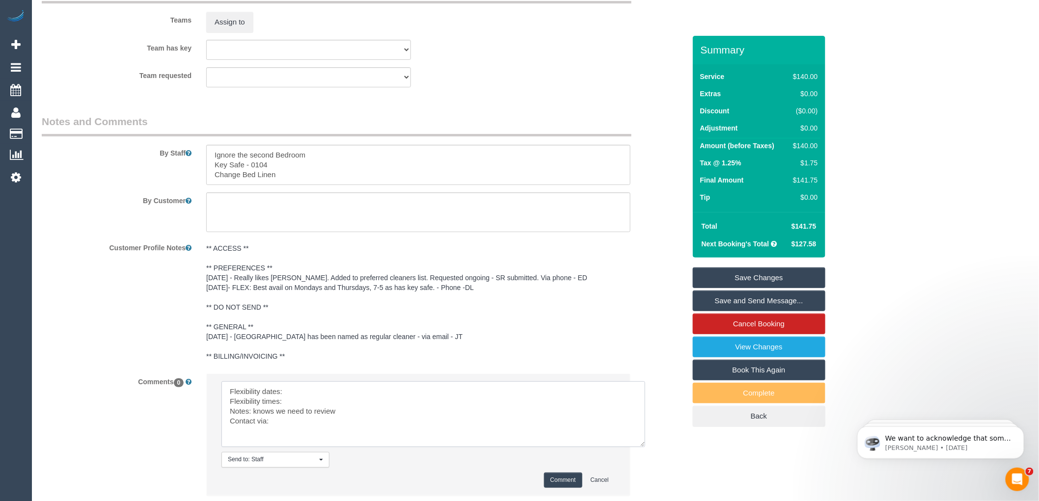
scroll to position [0, 0]
drag, startPoint x: 610, startPoint y: 420, endPoint x: 647, endPoint y: 470, distance: 62.1
click at [645, 447] on textarea at bounding box center [434, 415] width 424 height 66
click at [320, 400] on textarea at bounding box center [437, 422] width 431 height 80
click at [292, 412] on textarea at bounding box center [437, 422] width 431 height 80
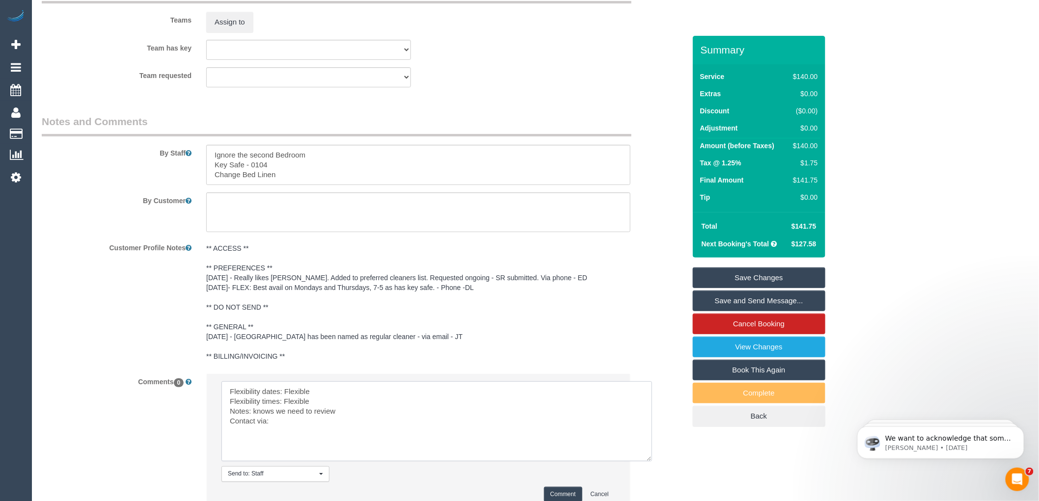
click at [298, 436] on textarea at bounding box center [437, 422] width 431 height 80
click at [291, 429] on textarea at bounding box center [437, 422] width 431 height 80
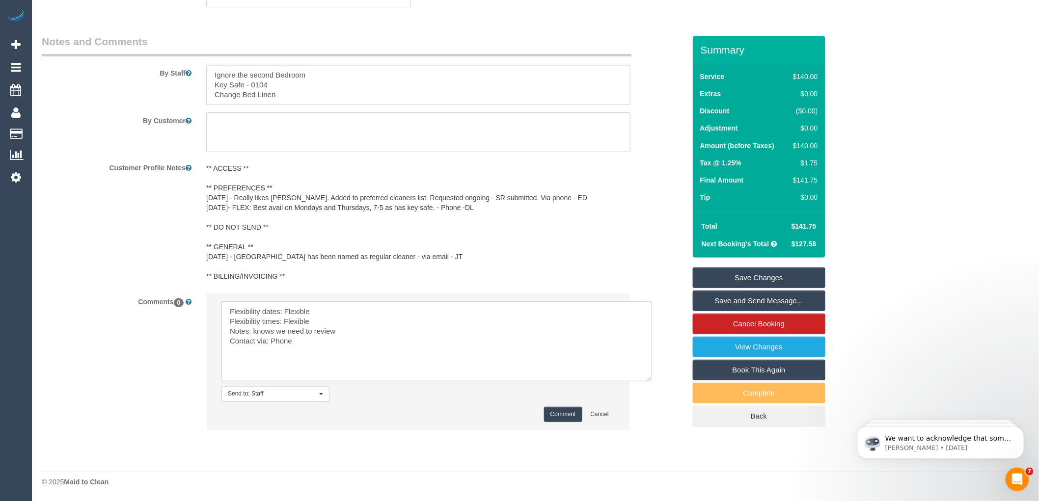
scroll to position [1594, 0]
drag, startPoint x: 344, startPoint y: 332, endPoint x: 252, endPoint y: 332, distance: 91.4
click at [252, 332] on textarea at bounding box center [437, 342] width 431 height 80
paste textarea "Key Safe - 0104"
drag, startPoint x: 296, startPoint y: 330, endPoint x: 254, endPoint y: 332, distance: 42.3
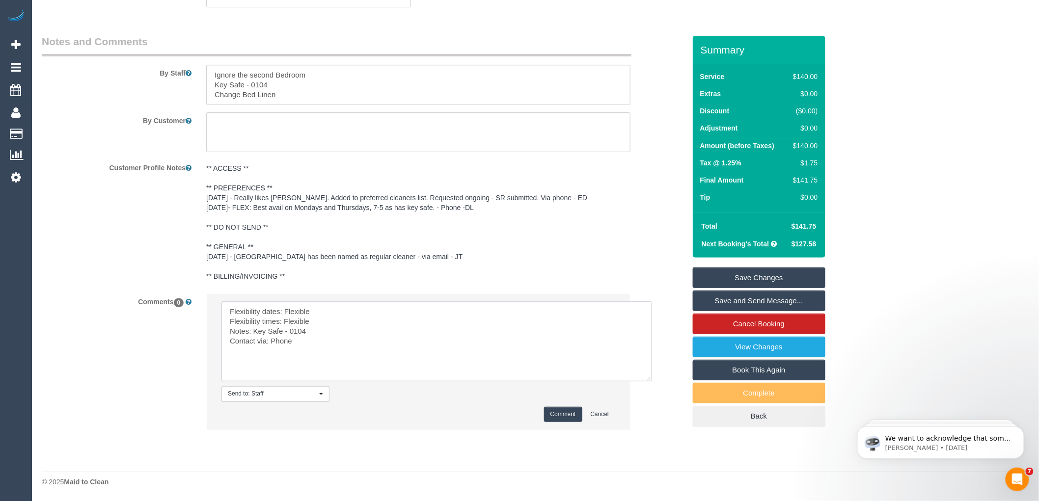
click at [254, 332] on textarea at bounding box center [437, 342] width 431 height 80
type textarea "Flexibility dates: Flexible Flexibility times: Flexible Notes: Key Safe - 0104 …"
click at [557, 415] on button "Comment" at bounding box center [563, 414] width 38 height 15
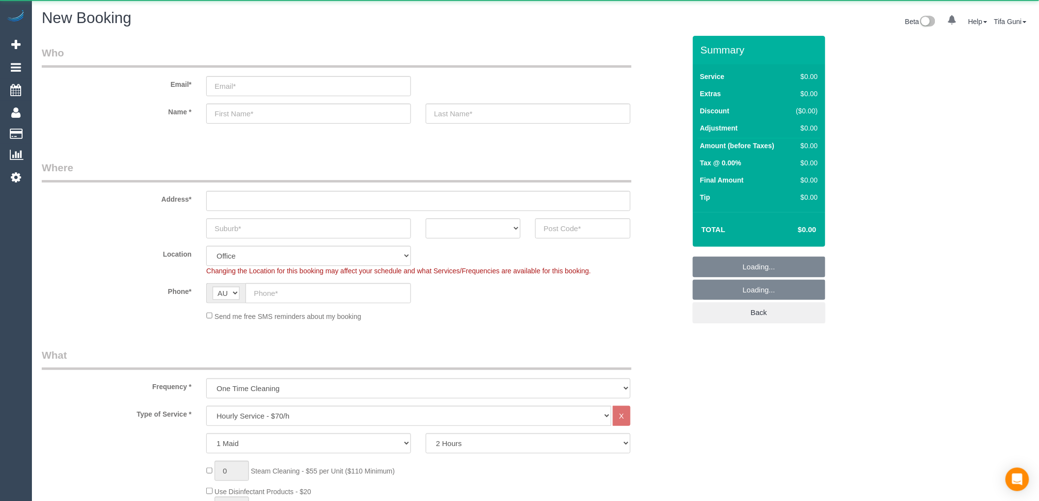
select select "object:825"
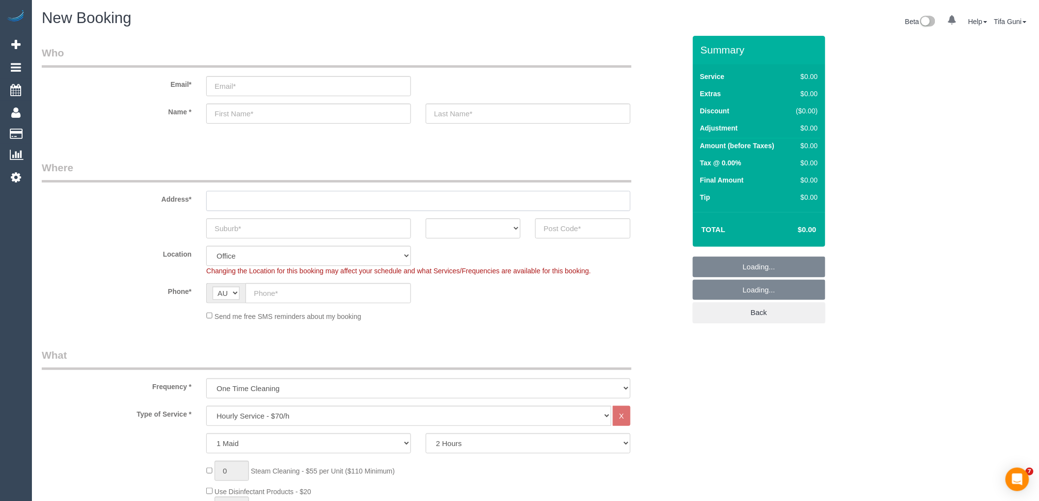
click at [248, 200] on input "text" at bounding box center [418, 201] width 424 height 20
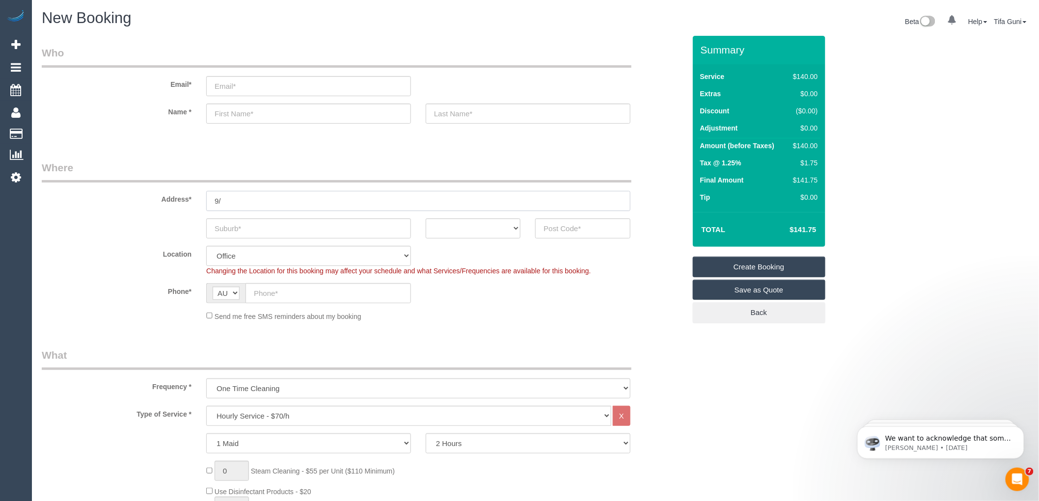
type input "9/"
click at [507, 227] on select "ACT NSW NT QLD SA TAS VIC WA" at bounding box center [473, 229] width 95 height 20
select select "VIC"
click at [426, 219] on select "ACT NSW NT QLD SA TAS VIC WA" at bounding box center [473, 229] width 95 height 20
click at [236, 198] on input "9/" at bounding box center [418, 201] width 424 height 20
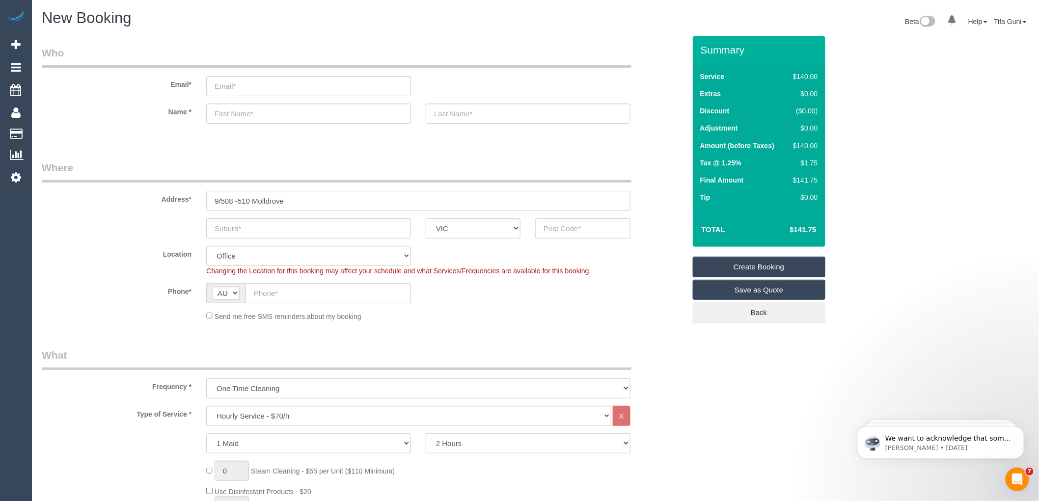
type input "9/508 -510 Molldrove"
click at [231, 231] on input "text" at bounding box center [308, 229] width 205 height 20
click at [590, 223] on input "text" at bounding box center [582, 229] width 95 height 20
click at [262, 228] on input "text" at bounding box center [308, 229] width 205 height 20
drag, startPoint x: 567, startPoint y: 229, endPoint x: 518, endPoint y: 233, distance: 48.8
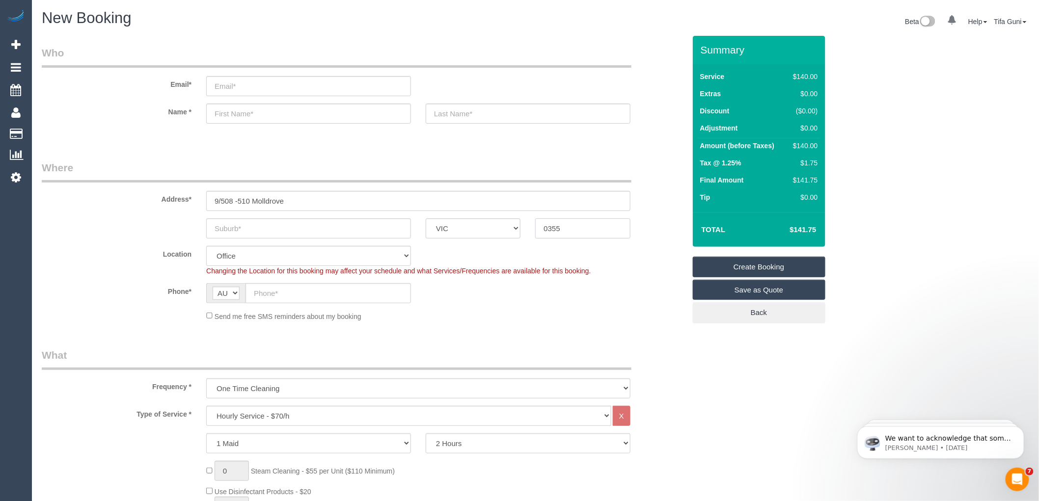
click at [518, 233] on div "ACT NSW NT QLD SA TAS VIC WA 0355" at bounding box center [363, 229] width 659 height 20
type input "3055"
click at [257, 223] on input "text" at bounding box center [308, 229] width 205 height 20
type input "B"
select select "61"
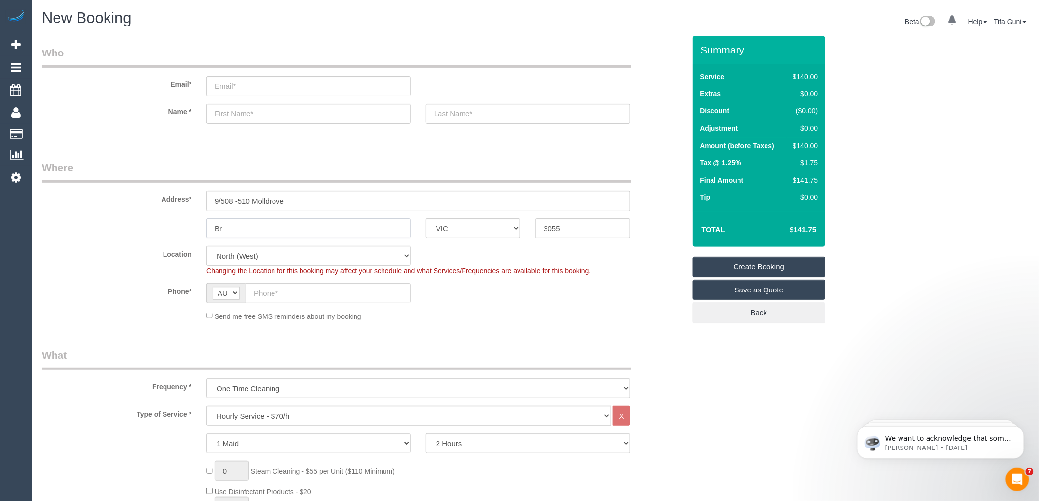
type input "Bru"
select select "object:2121"
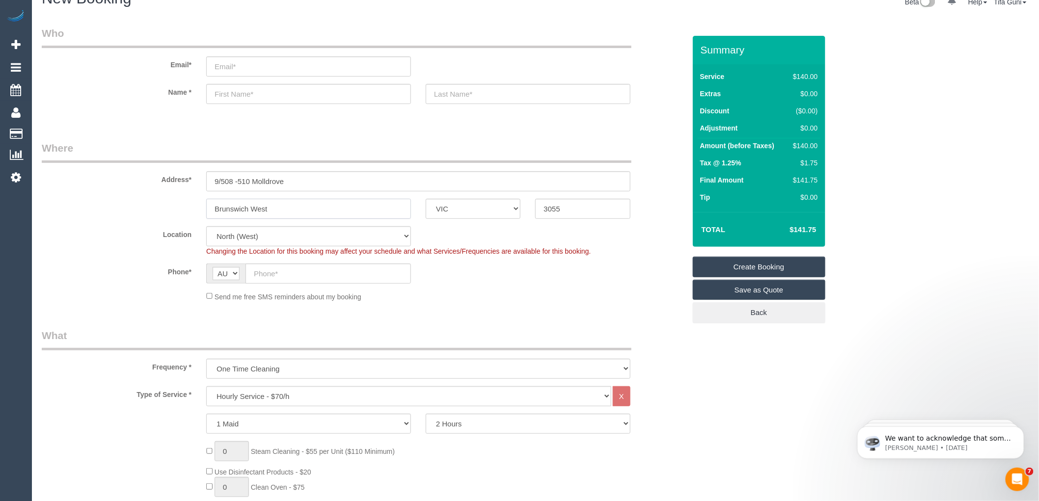
scroll to position [55, 0]
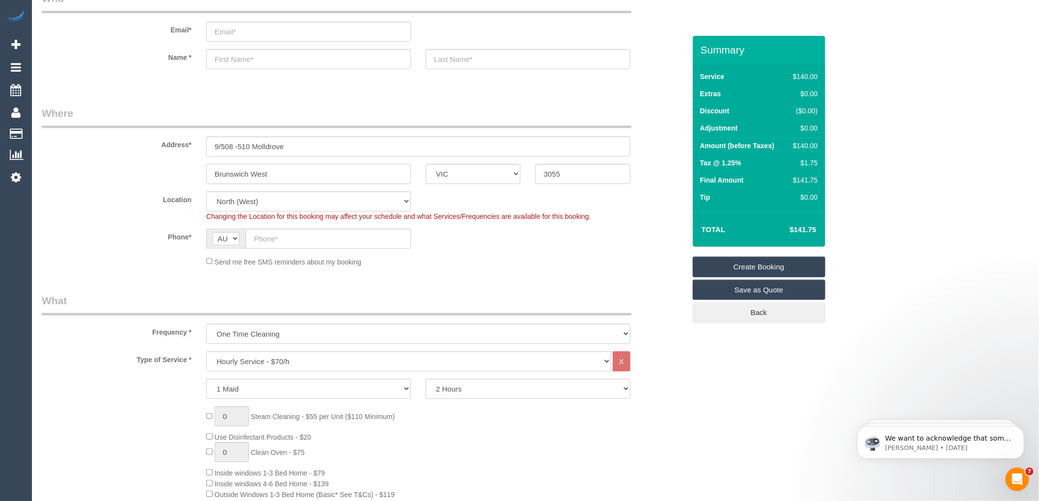
type input "Brunswich West"
click at [266, 246] on input "text" at bounding box center [329, 239] width 166 height 20
paste input "61 479 160 161"
drag, startPoint x: 261, startPoint y: 236, endPoint x: 226, endPoint y: 233, distance: 34.6
click at [226, 233] on div "AF AL DZ AD AO AI AQ AG AR AM AW AU AT AZ BS BH BD BB BY BE BZ BJ BM BT BO BA B…" at bounding box center [308, 239] width 205 height 20
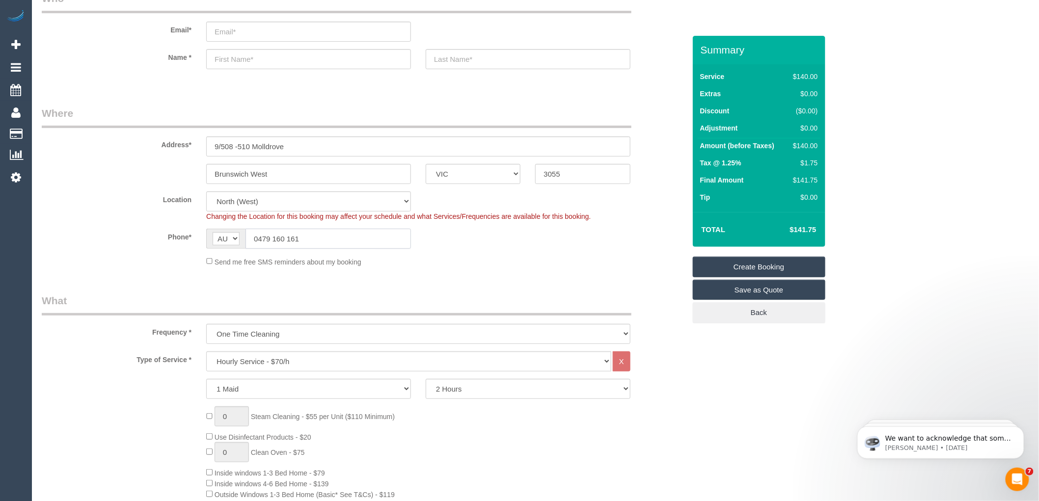
type input "0479 160 161"
click at [236, 62] on input "text" at bounding box center [308, 59] width 205 height 20
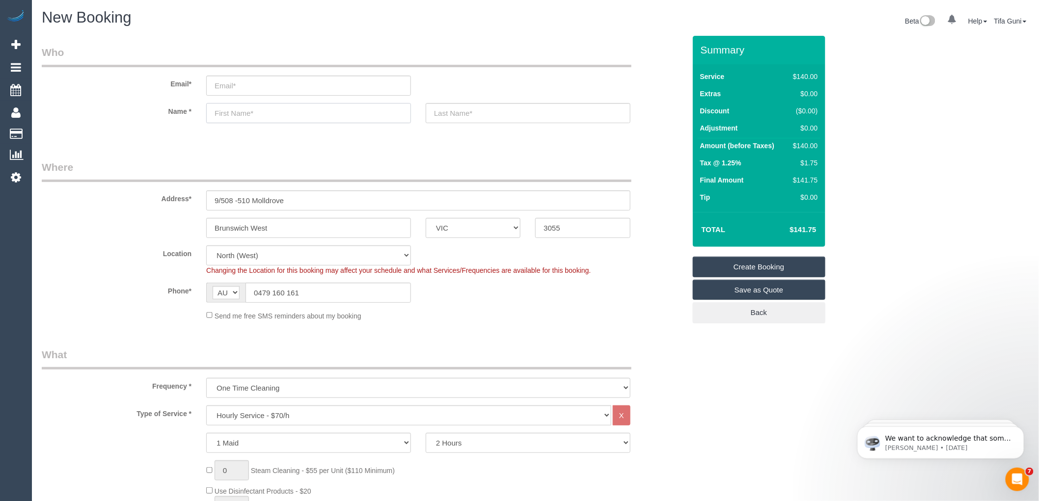
scroll to position [0, 0]
type input "[PERSON_NAME]"
click at [462, 116] on input "text" at bounding box center [528, 114] width 205 height 20
type input "Coiro"
click at [251, 86] on input "email" at bounding box center [308, 86] width 205 height 20
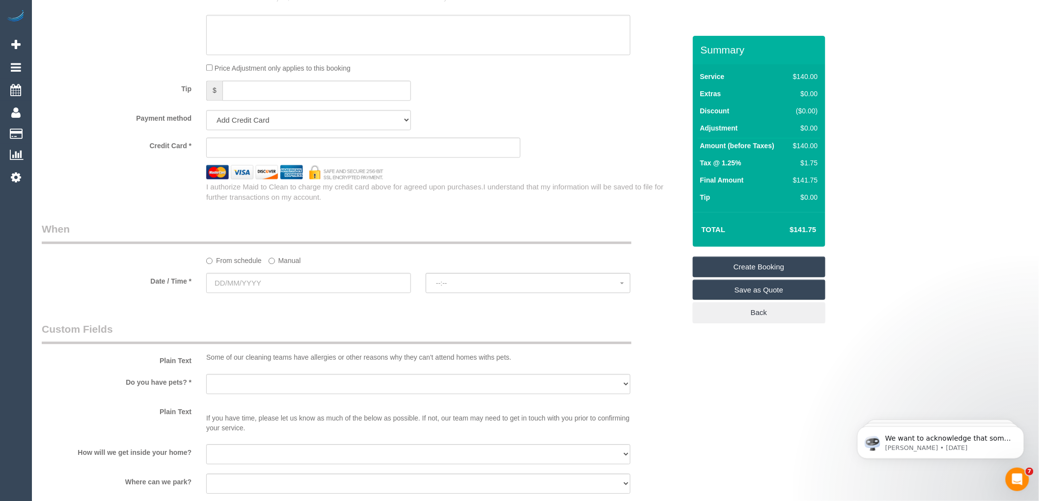
scroll to position [1146, 0]
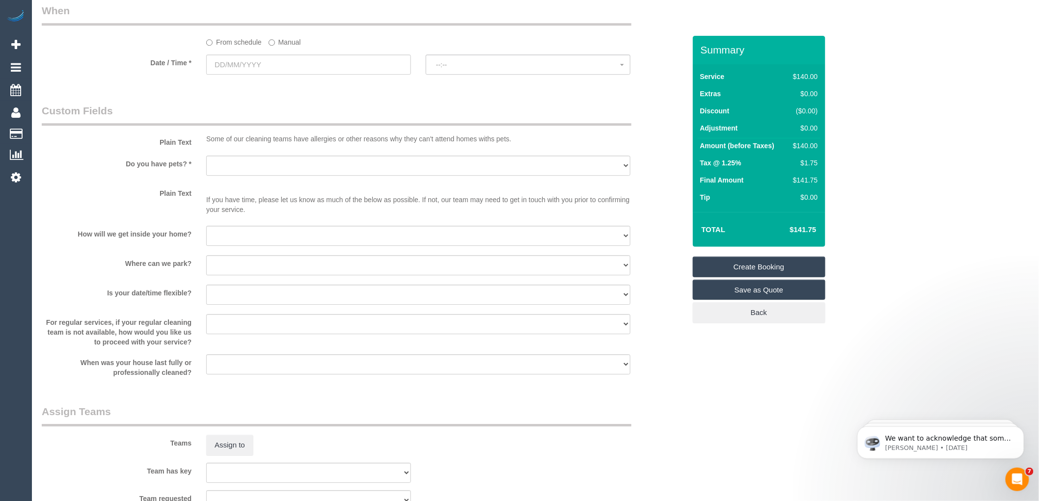
type input "Dominiccoiro1961@gmail.com"
click at [252, 172] on select "Yes - Cats Yes - Dogs No pets Yes - Dogs and Cats Yes - Other" at bounding box center [418, 166] width 424 height 20
click at [163, 194] on sui-booking-custom-fields "Plain Text Some of our cleaning teams have allergies or other reasons why they …" at bounding box center [364, 241] width 644 height 274
click at [232, 176] on select "Yes - Cats Yes - Dogs No pets Yes - Dogs and Cats Yes - Other" at bounding box center [418, 166] width 424 height 20
select select "number:28"
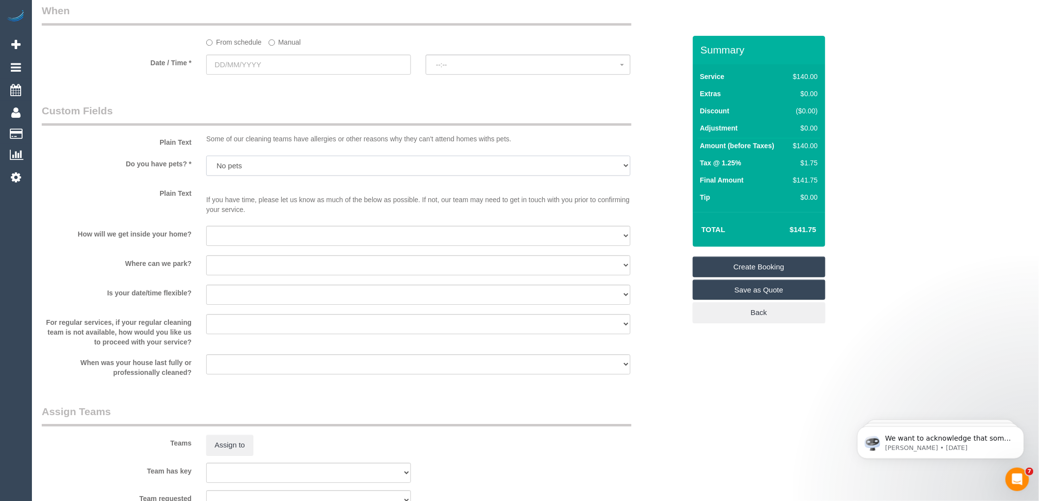
click at [206, 166] on select "Yes - Cats Yes - Dogs No pets Yes - Dogs and Cats Yes - Other" at bounding box center [418, 166] width 424 height 20
click at [234, 246] on select "I will be home Key will be left (please provide details below) Lock box/Access …" at bounding box center [418, 236] width 424 height 20
select select "number:14"
click at [206, 236] on select "I will be home Key will be left (please provide details below) Lock box/Access …" at bounding box center [418, 236] width 424 height 20
click at [238, 275] on select "I will provide parking on-site Free street parking Paid street parking (cost wi…" at bounding box center [418, 265] width 424 height 20
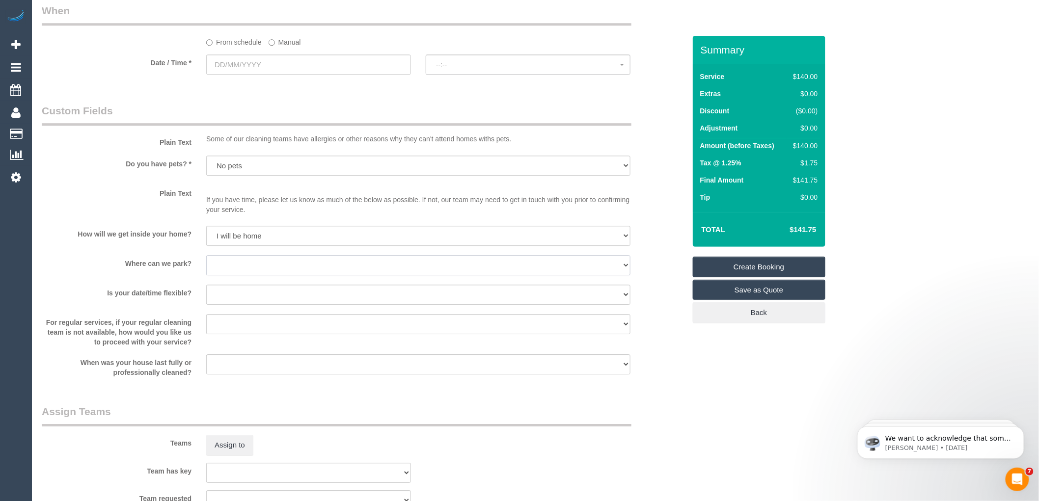
select select "number:18"
click at [206, 266] on select "I will provide parking on-site Free street parking Paid street parking (cost wi…" at bounding box center [418, 265] width 424 height 20
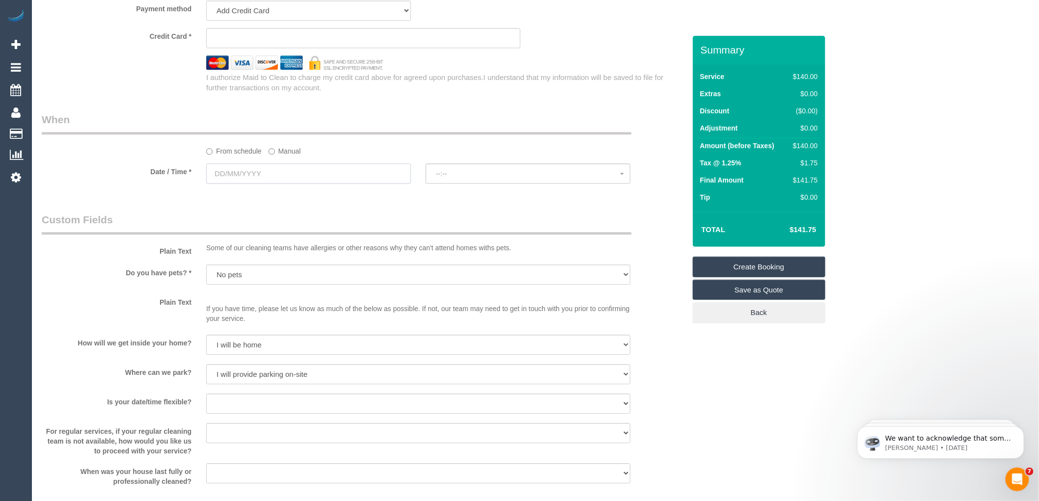
click at [260, 184] on input "text" at bounding box center [308, 174] width 205 height 20
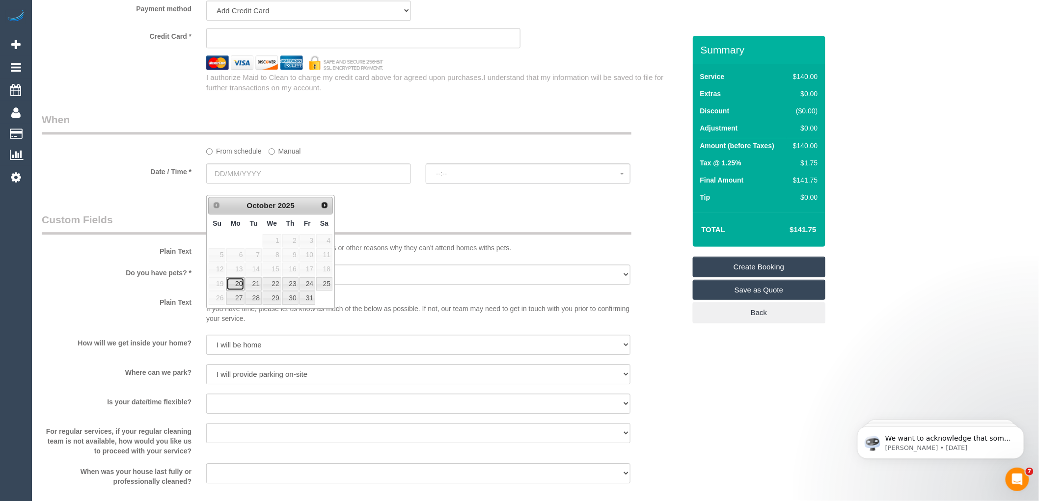
click at [236, 286] on link "20" at bounding box center [235, 283] width 18 height 13
type input "20/10/2025"
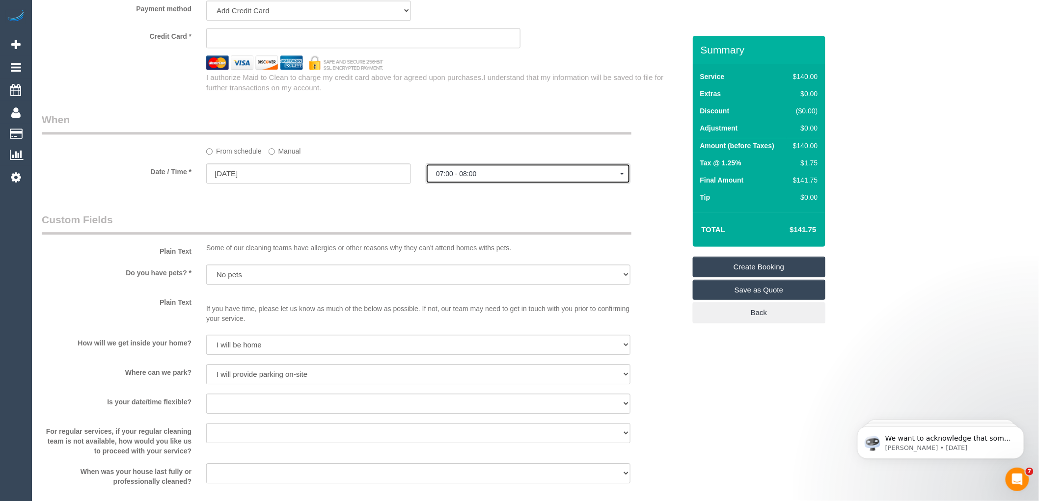
click at [474, 178] on span "07:00 - 08:00" at bounding box center [528, 174] width 184 height 8
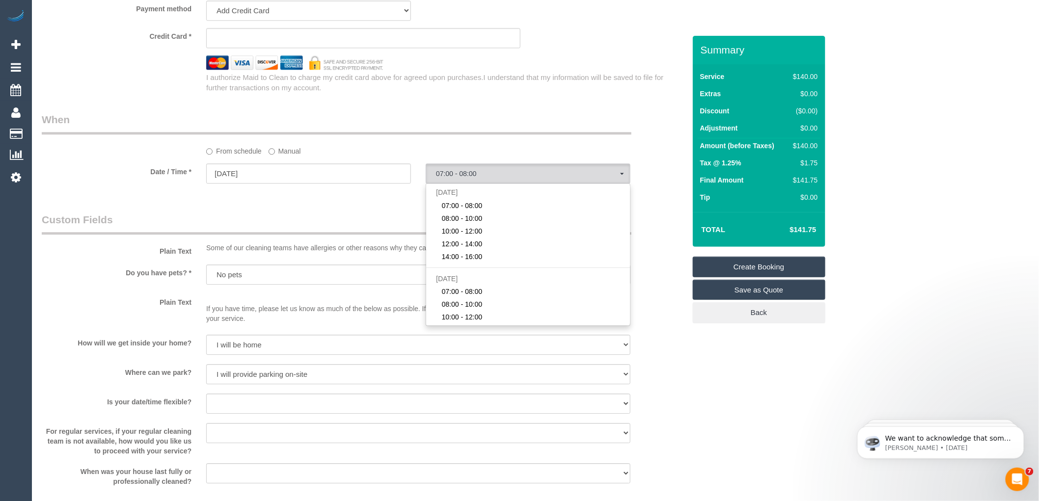
click at [379, 193] on fieldset "When From schedule Manual Date / Time * 20/10/2025 07:00 - 08:00 Mon October 20…" at bounding box center [364, 152] width 644 height 81
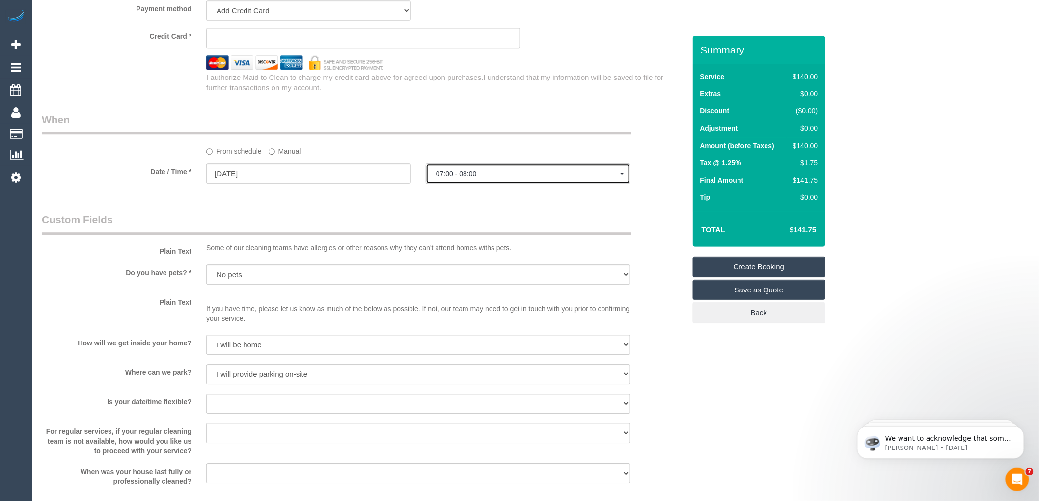
click at [504, 178] on span "07:00 - 08:00" at bounding box center [528, 174] width 184 height 8
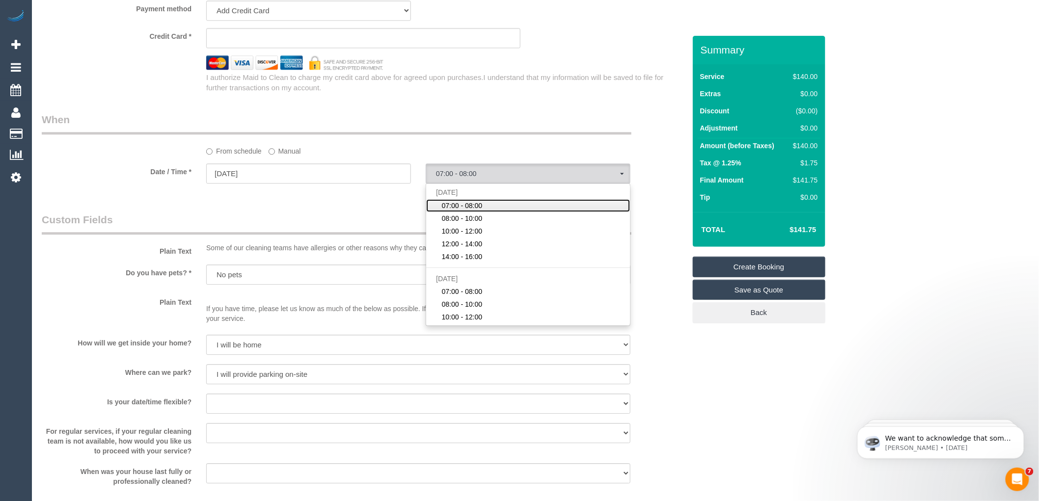
click at [454, 211] on span "07:00 - 08:00" at bounding box center [462, 206] width 41 height 10
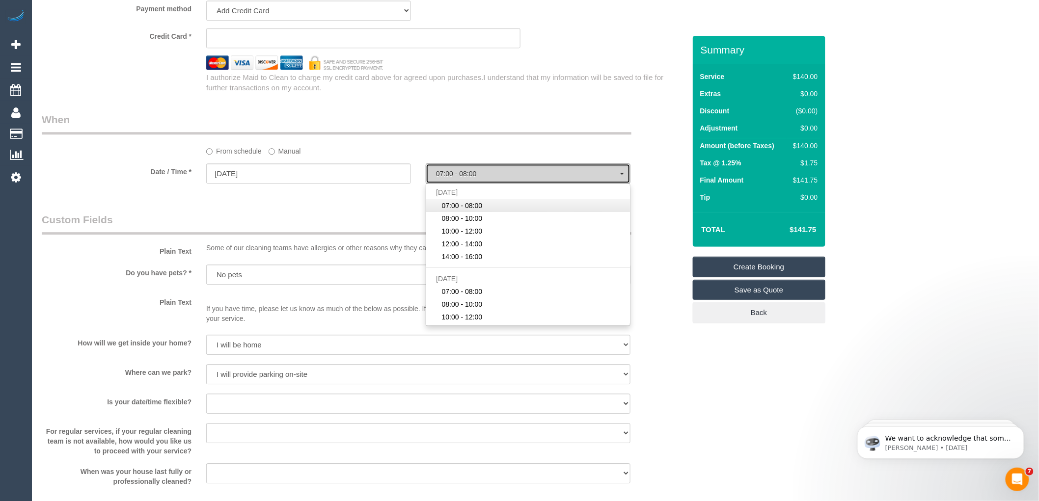
select select "spot1"
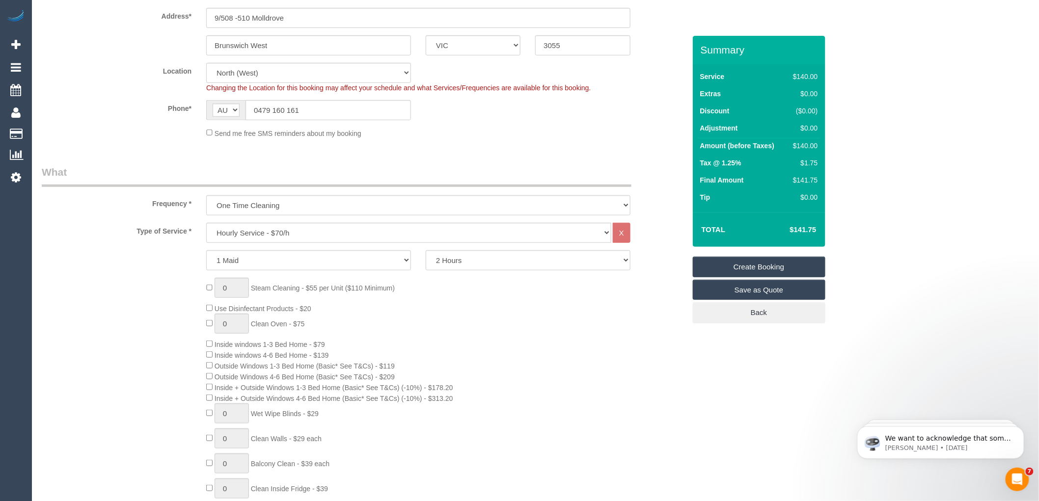
scroll to position [164, 0]
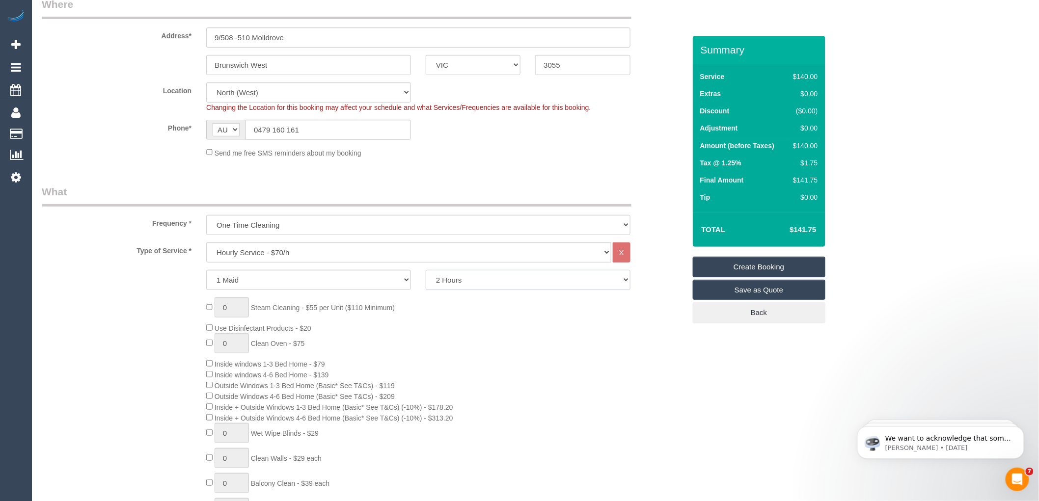
click at [465, 278] on select "2 Hours 2.5 Hours 3 Hours 3.5 Hours 4 Hours 4.5 Hours 5 Hours 5.5 Hours 6 Hours…" at bounding box center [528, 280] width 205 height 20
select select "180"
click at [426, 271] on select "2 Hours 2.5 Hours 3 Hours 3.5 Hours 4 Hours 4.5 Hours 5 Hours 5.5 Hours 6 Hours…" at bounding box center [528, 280] width 205 height 20
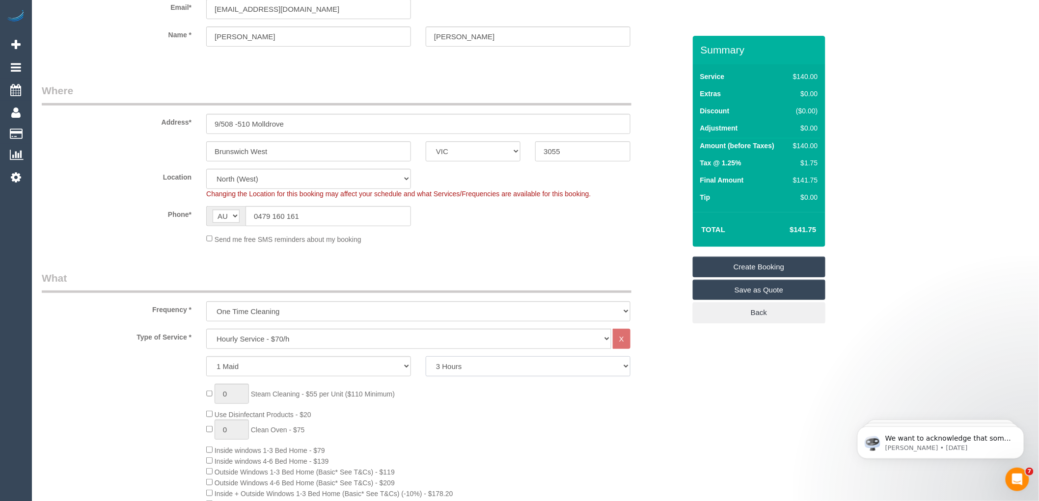
scroll to position [0, 0]
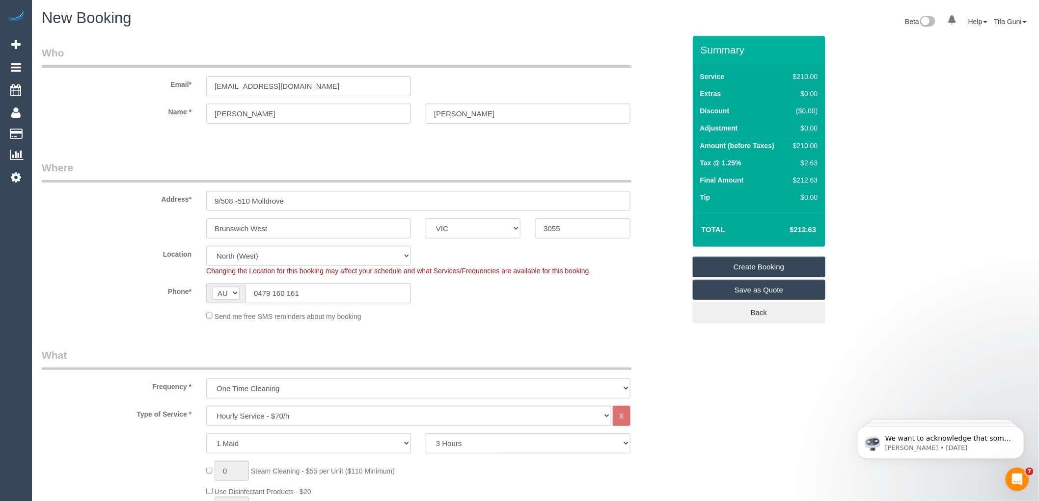
select select "spot25"
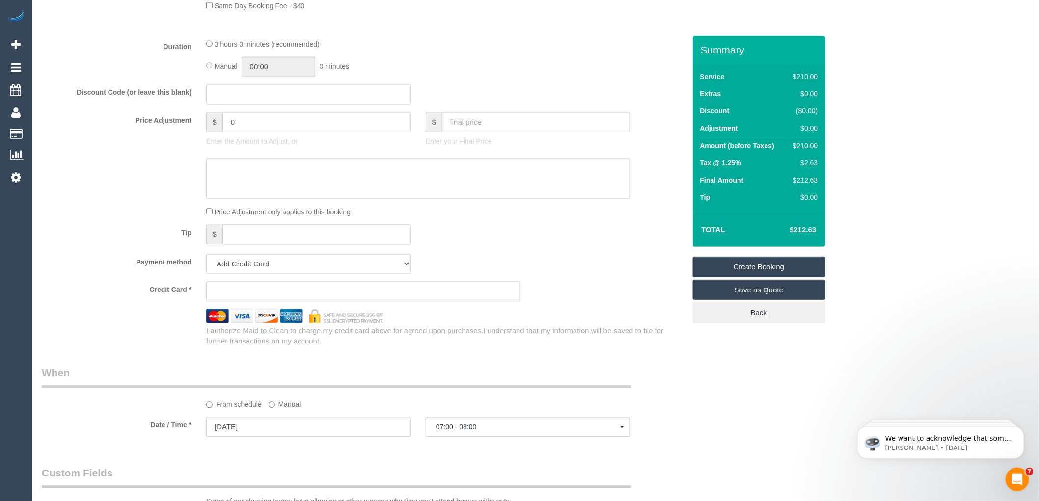
scroll to position [818, 0]
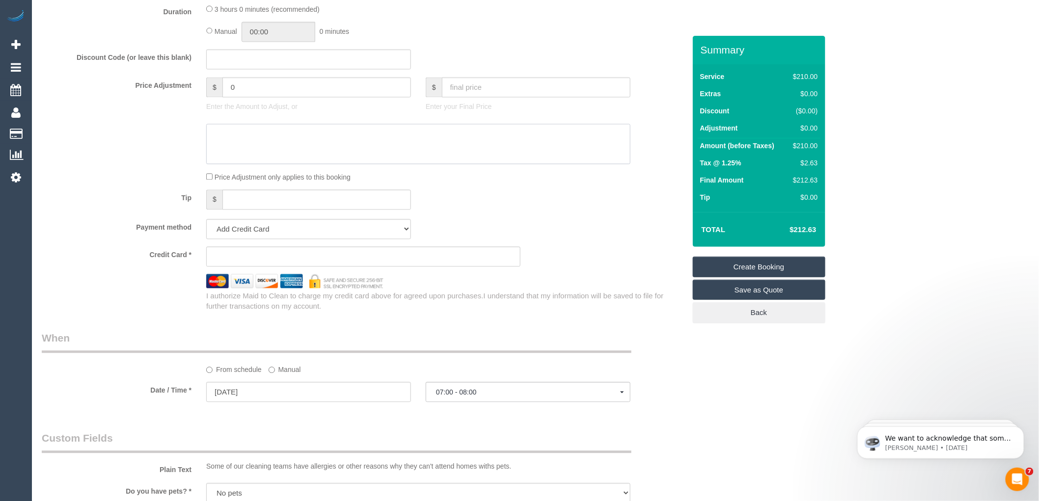
click at [522, 164] on textarea at bounding box center [418, 144] width 424 height 40
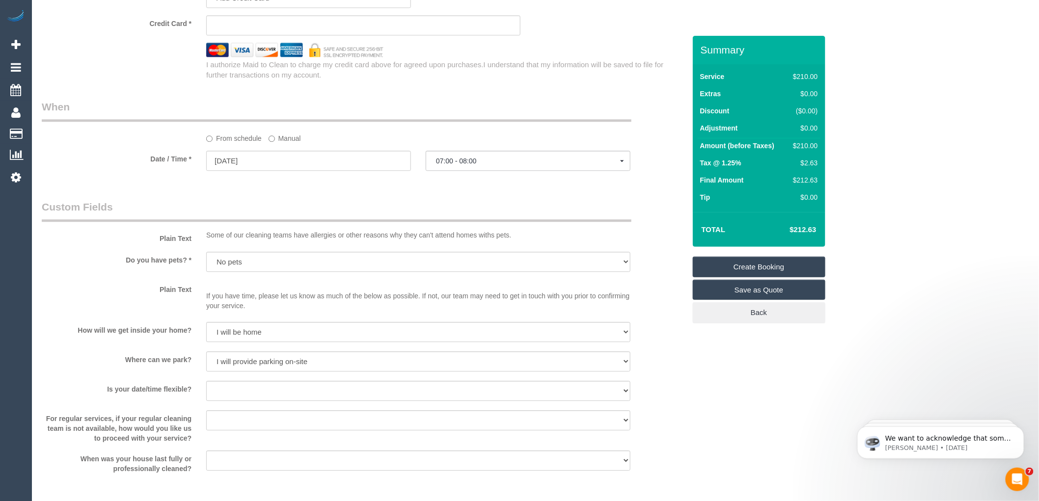
scroll to position [1091, 0]
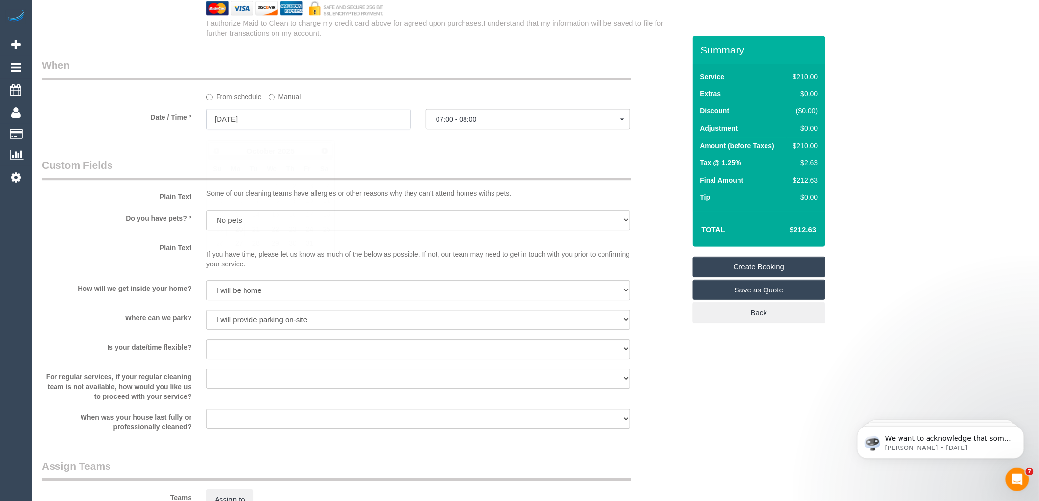
click at [282, 129] on input "20/10/2025" at bounding box center [308, 119] width 205 height 20
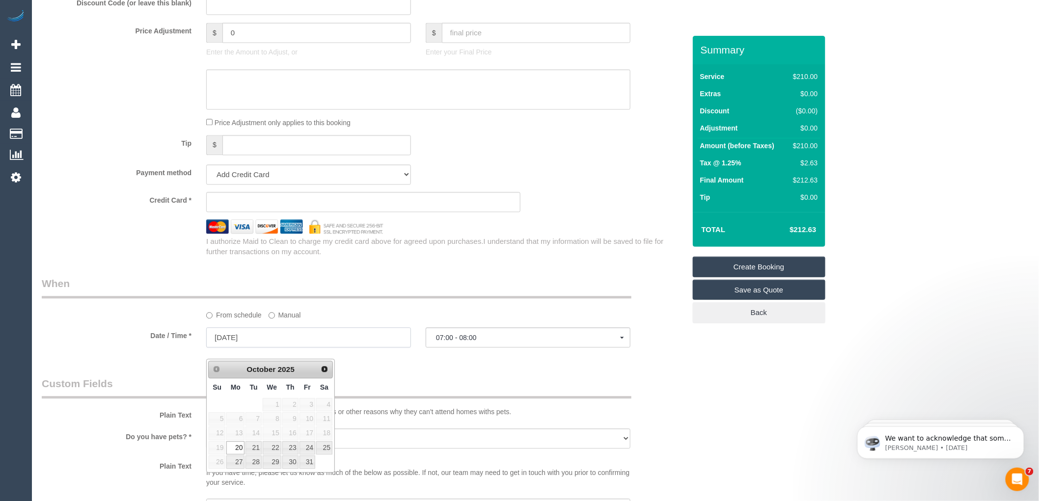
scroll to position [1037, 0]
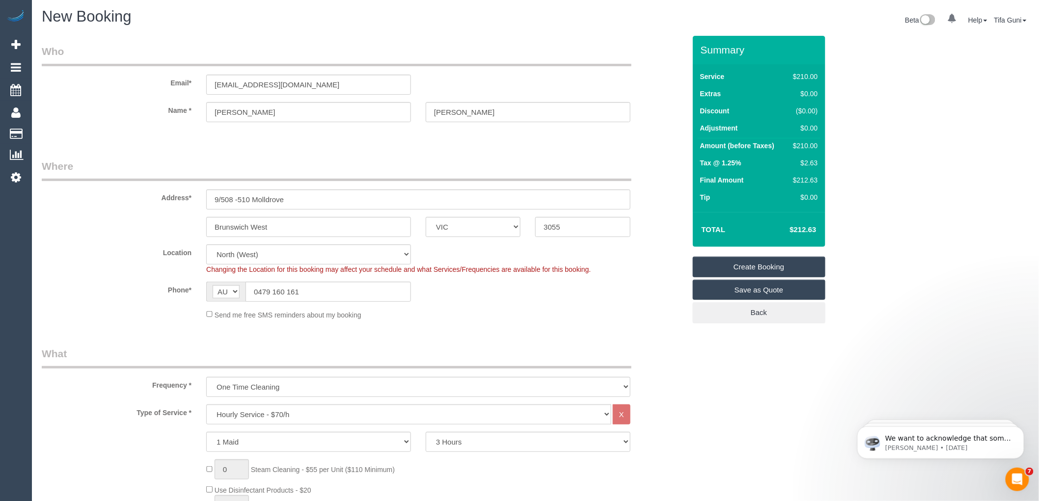
scroll to position [0, 0]
drag, startPoint x: 326, startPoint y: 85, endPoint x: 172, endPoint y: 100, distance: 154.4
click at [172, 100] on sui-booking-customer "Email* Dominiccoiro1961@gmail.com Name * Dominic Coiro" at bounding box center [364, 90] width 644 height 88
drag, startPoint x: 295, startPoint y: 199, endPoint x: 253, endPoint y: 204, distance: 42.0
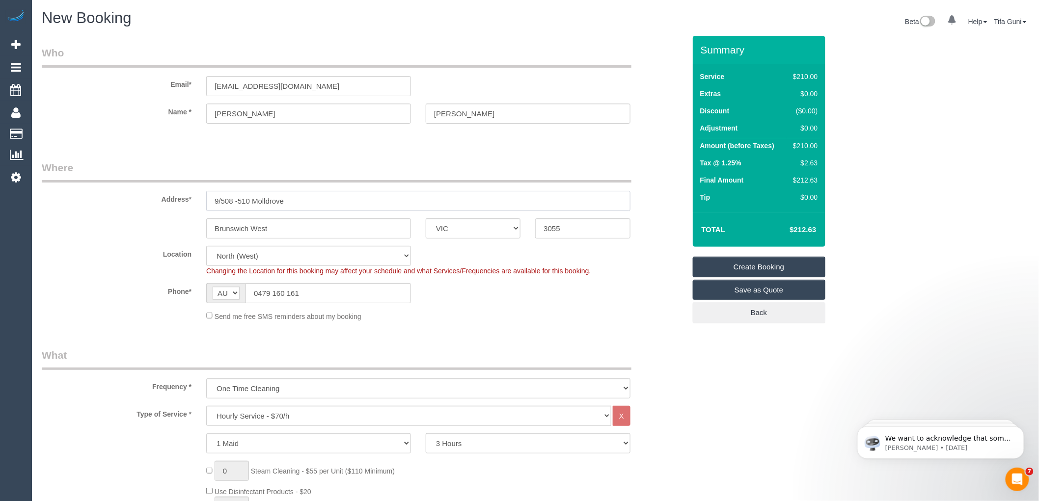
click at [253, 204] on input "9/508 -510 Molldrove" at bounding box center [418, 201] width 424 height 20
paste input "reland Road"
type input "9/508 -510 Moreland Road"
drag, startPoint x: 328, startPoint y: 86, endPoint x: 188, endPoint y: 83, distance: 139.5
click at [188, 83] on div "Email* Dominiccoiro1961@gmail.com" at bounding box center [363, 71] width 659 height 51
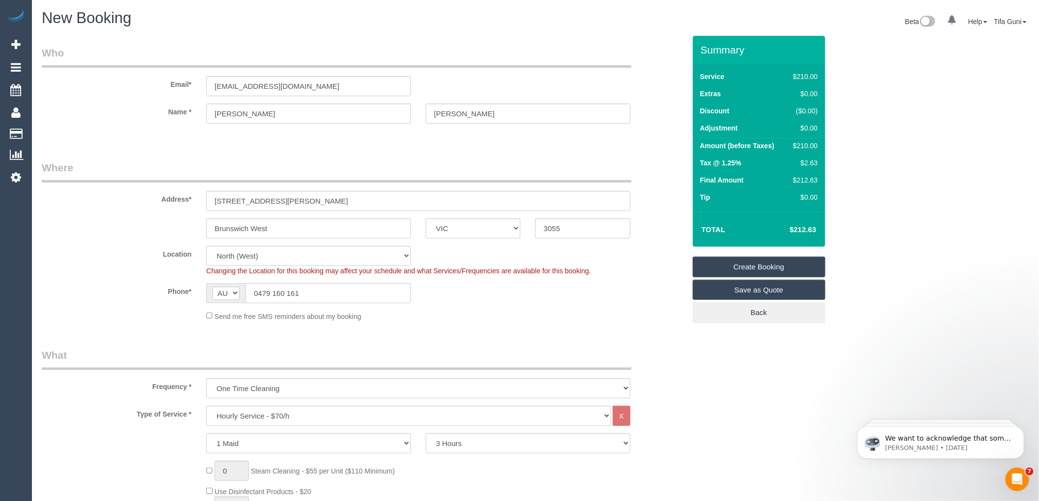
drag, startPoint x: 315, startPoint y: 202, endPoint x: 202, endPoint y: 197, distance: 113.1
click at [202, 197] on div "9/508 -510 Moreland Road" at bounding box center [418, 201] width 439 height 20
drag, startPoint x: 330, startPoint y: 85, endPoint x: 214, endPoint y: 85, distance: 115.4
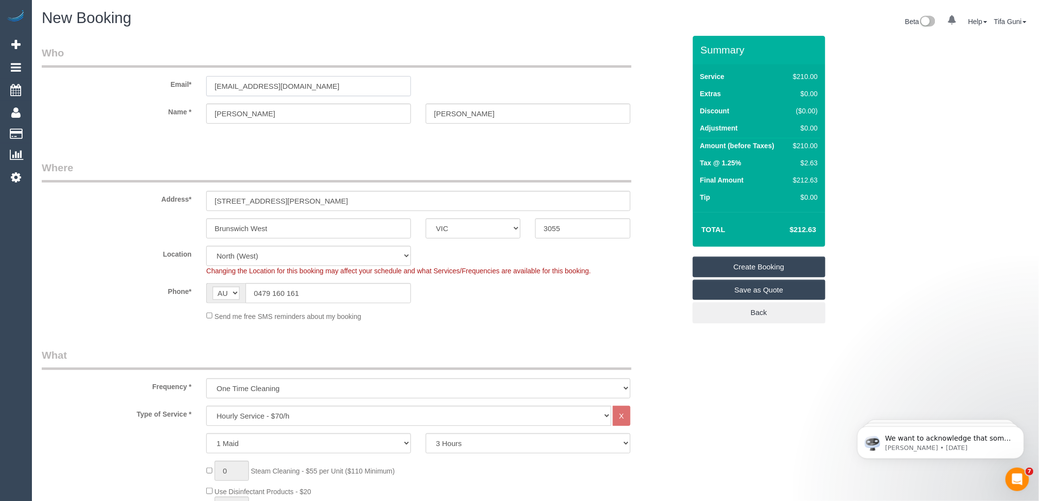
click at [214, 85] on input "Dominiccoiro1961@gmail.com" at bounding box center [308, 86] width 205 height 20
drag, startPoint x: 295, startPoint y: 88, endPoint x: 261, endPoint y: 138, distance: 60.1
drag, startPoint x: 261, startPoint y: 87, endPoint x: 201, endPoint y: 87, distance: 59.9
click at [201, 87] on div "Dominiccoiro1961@gmail.com" at bounding box center [309, 86] width 220 height 20
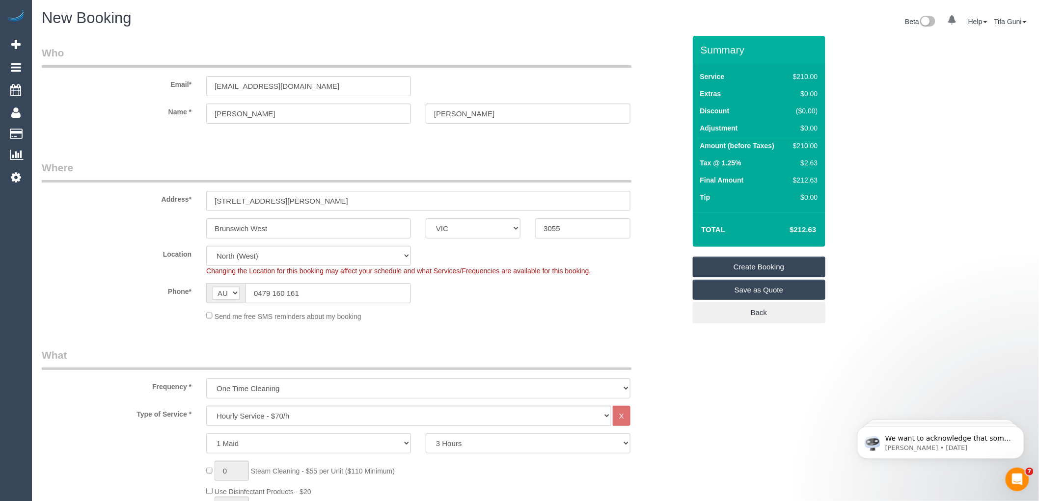
click at [753, 268] on link "Create Booking" at bounding box center [759, 267] width 133 height 21
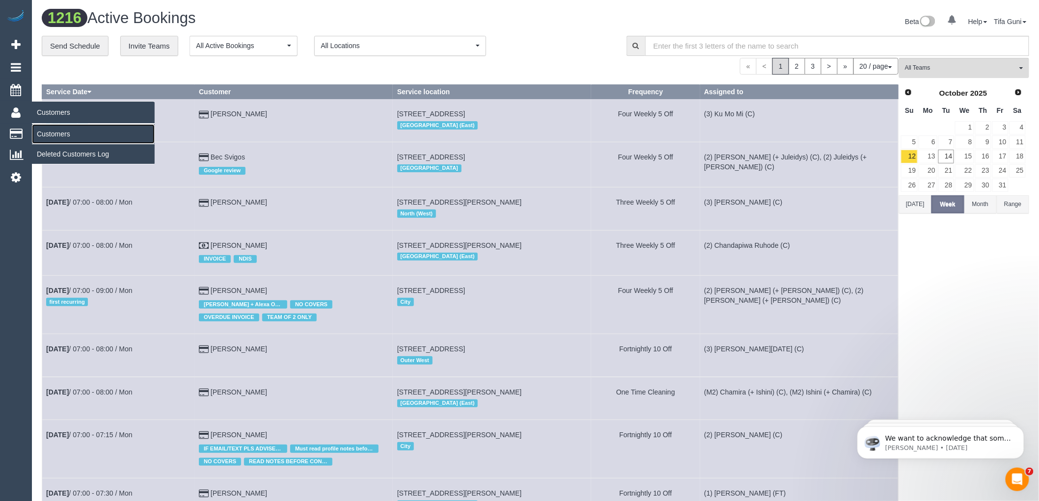
click at [49, 134] on link "Customers" at bounding box center [93, 134] width 123 height 20
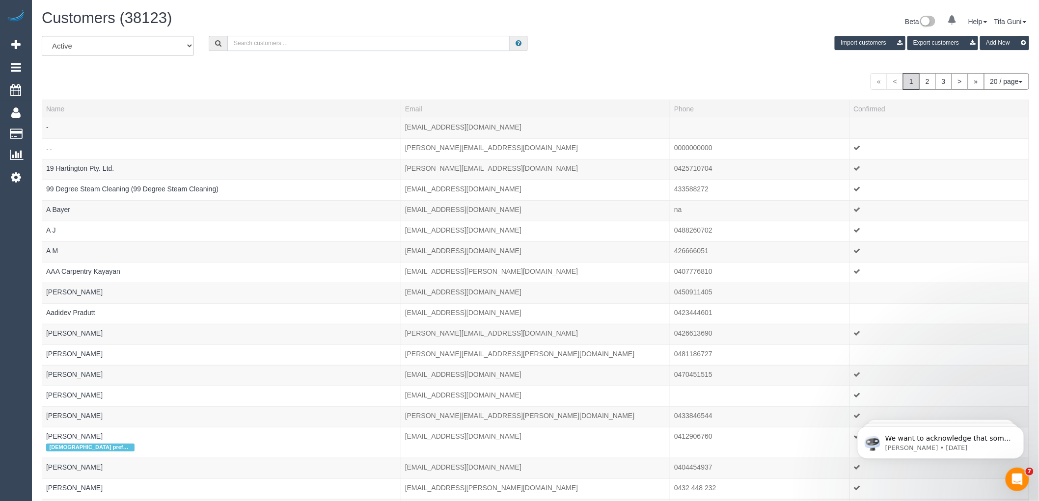
paste input "Dominiccoiro1961@gmail.com"
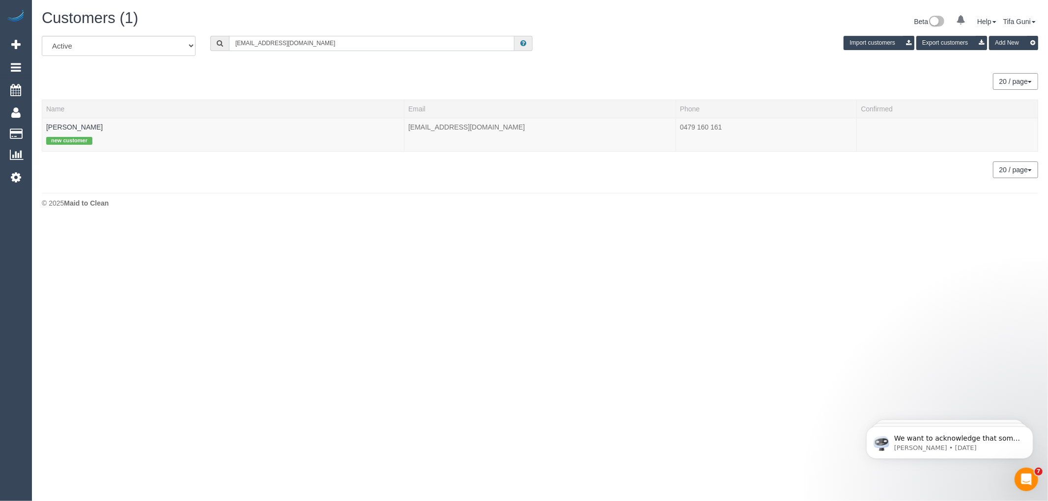
type input "Dominiccoiro1961@gmail.com"
click at [64, 129] on link "Dominic Coiro" at bounding box center [74, 127] width 56 height 8
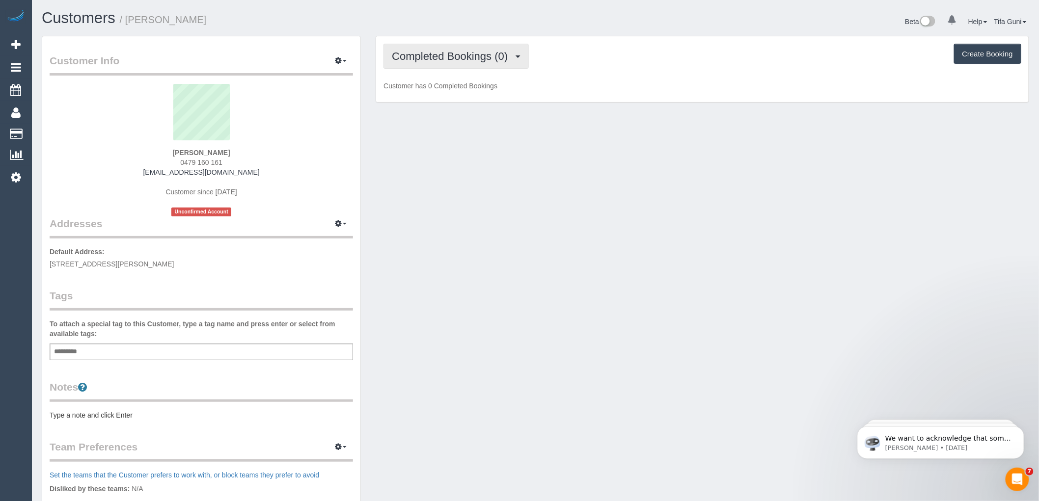
click at [505, 56] on span "Completed Bookings (0)" at bounding box center [452, 56] width 121 height 12
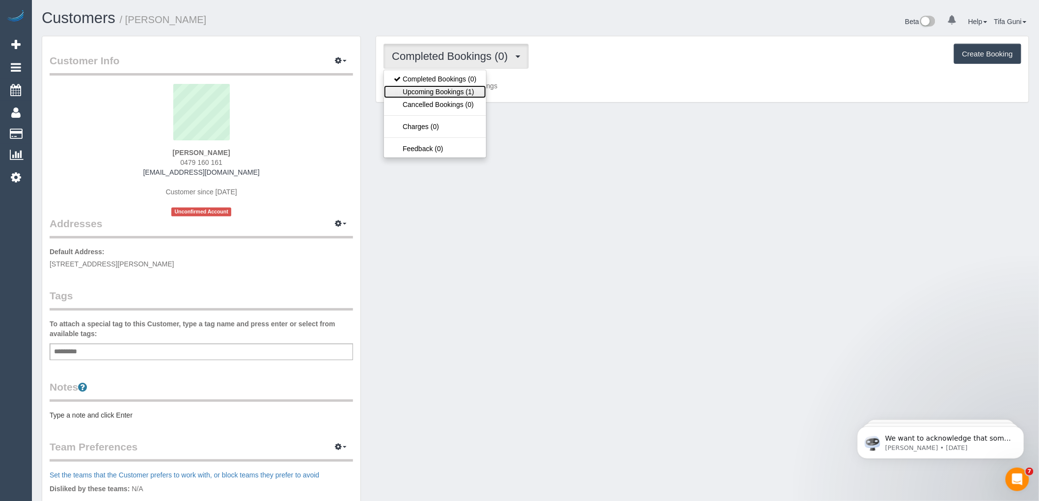
click at [459, 94] on link "Upcoming Bookings (1)" at bounding box center [435, 91] width 102 height 13
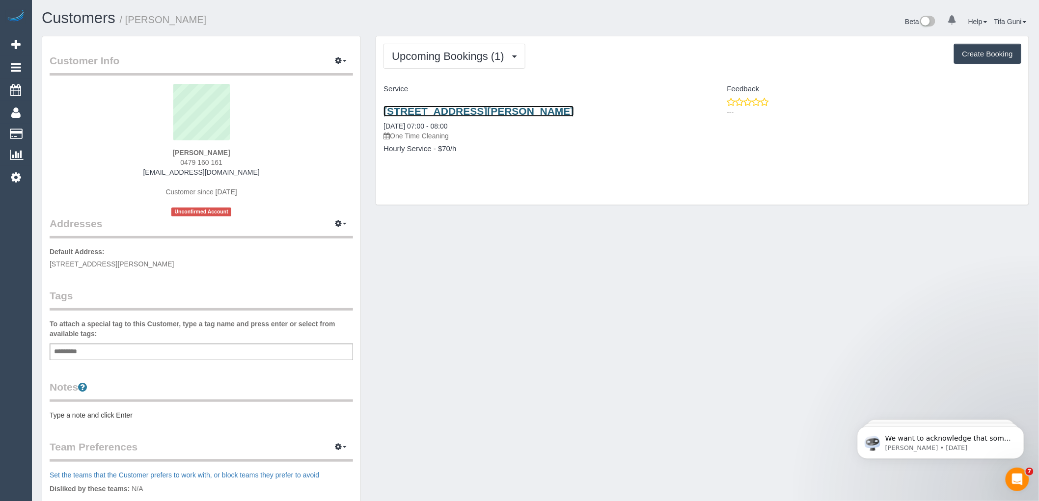
click at [473, 111] on link "9/508 -510 Moreland Road, Brunswich West, VIC 3055" at bounding box center [479, 111] width 190 height 11
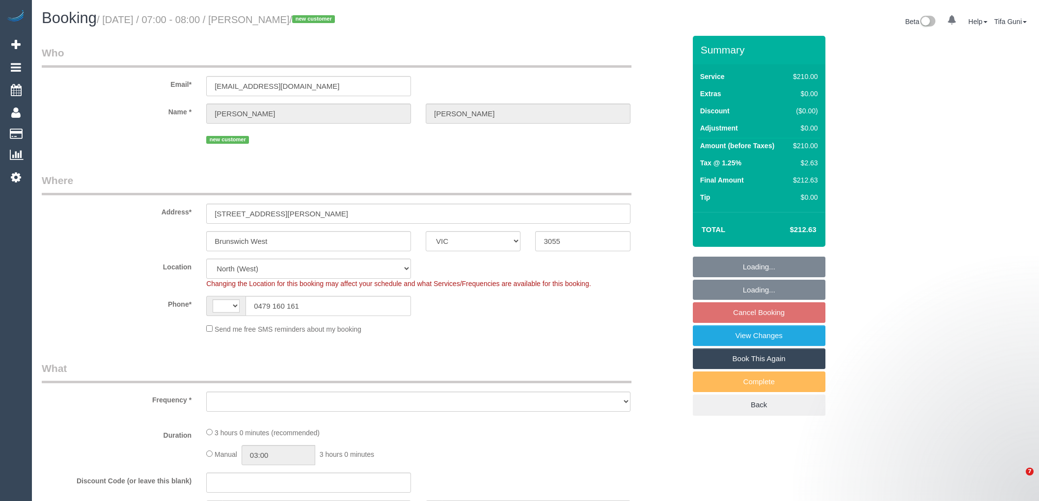
select select "VIC"
select select "string:AU"
select select "object:709"
select select "string:stripe-pm_1SI0552GScqysDRVdUY1bNyi"
select select "180"
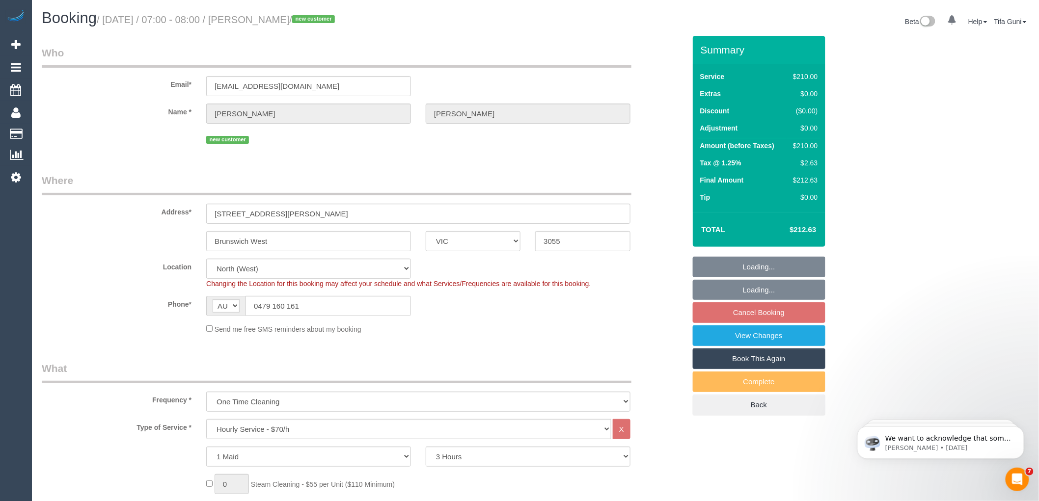
scroll to position [250, 0]
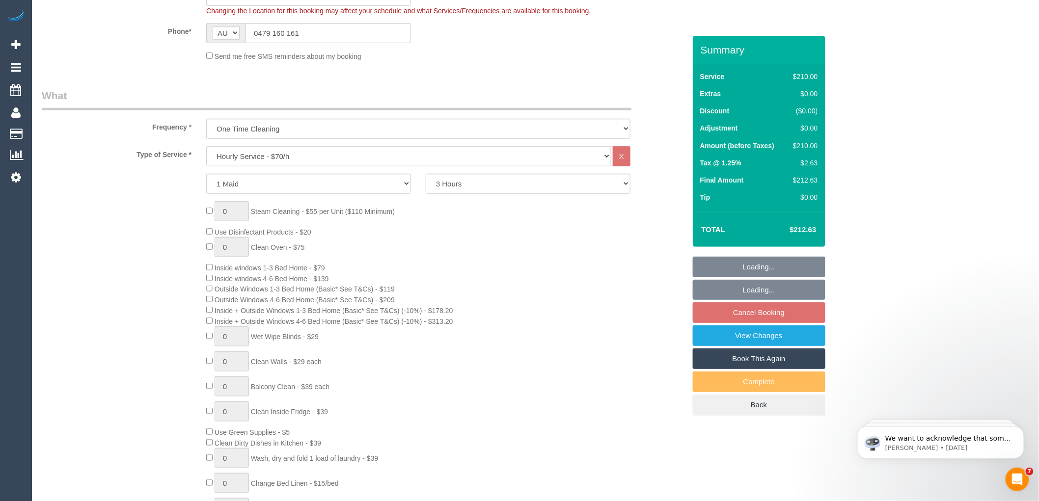
select select "object:714"
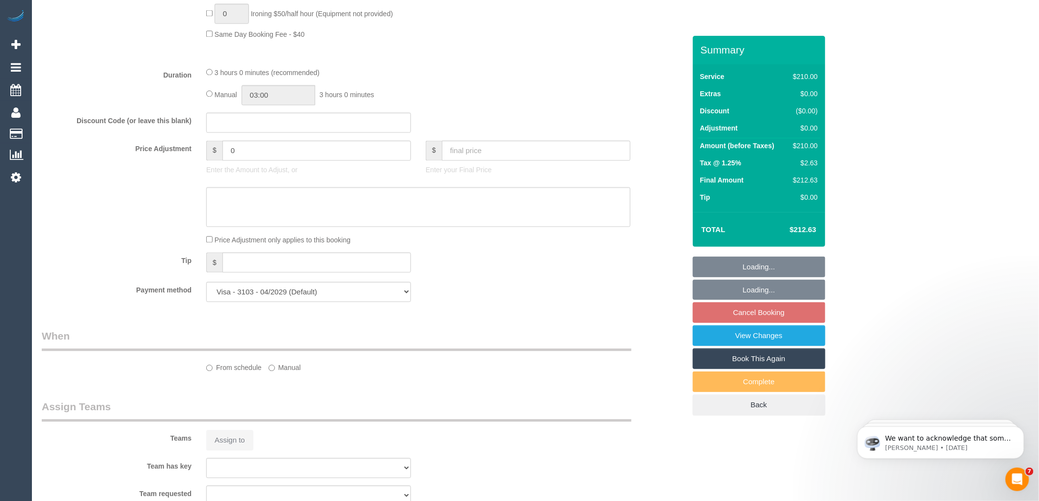
select select "number:28"
select select "number:14"
select select "number:18"
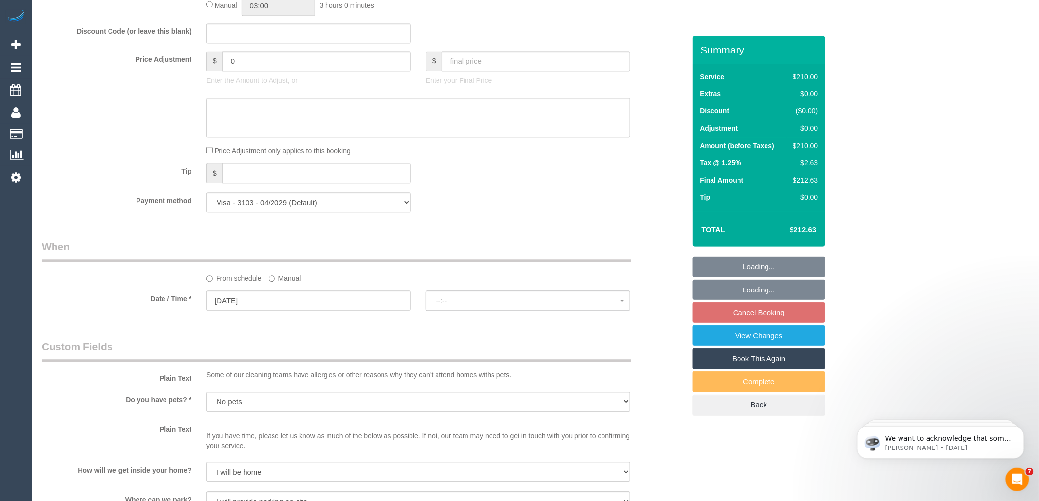
select select "spot1"
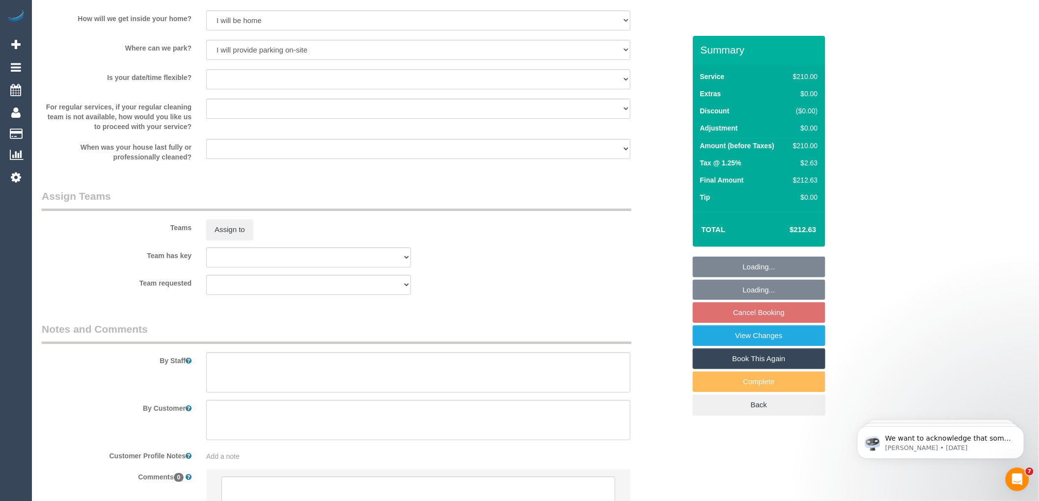
scroll to position [1406, 0]
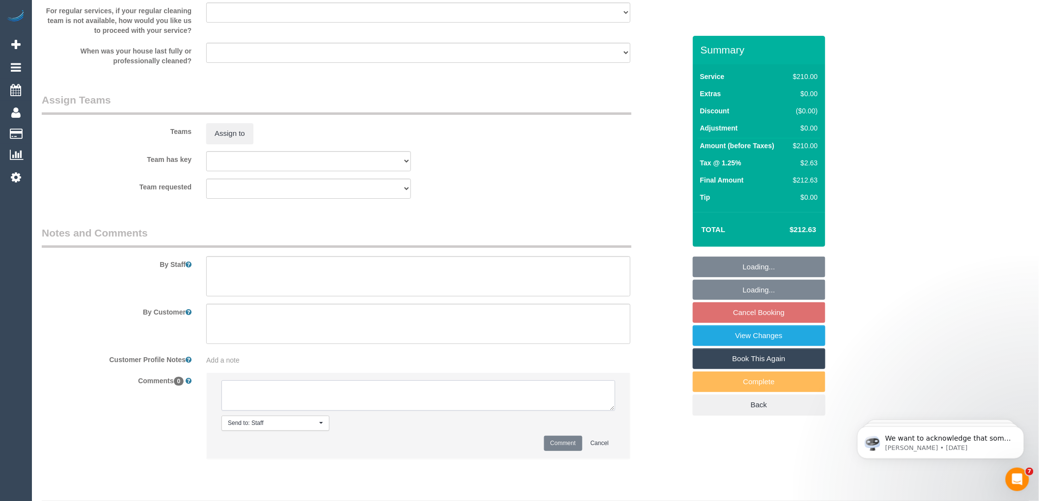
click at [312, 401] on textarea at bounding box center [419, 396] width 394 height 30
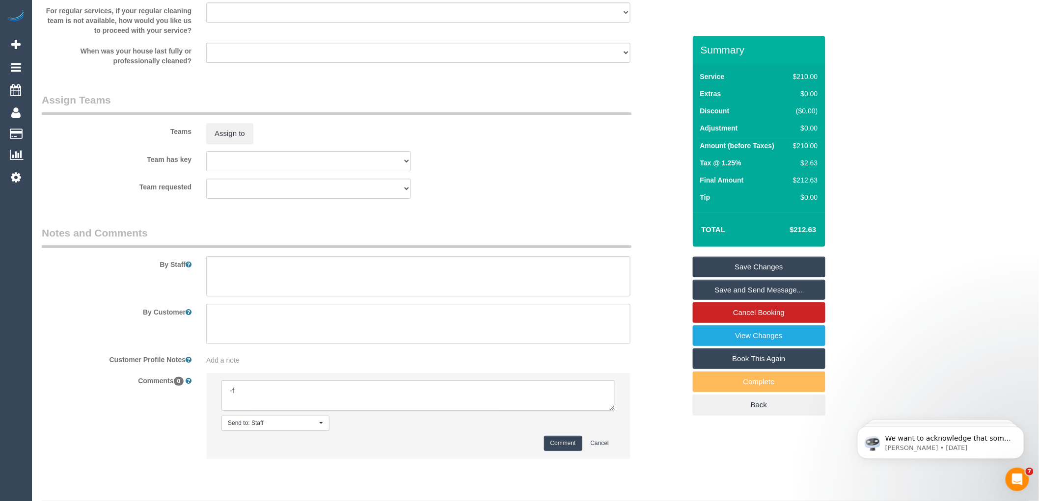
type textarea "-"
paste textarea "Flexibility dates: Flexibility times: Notes: knows we need to review Contact vi…"
drag, startPoint x: 610, startPoint y: 421, endPoint x: 644, endPoint y: 486, distance: 73.6
click at [618, 417] on textarea at bounding box center [420, 399] width 397 height 36
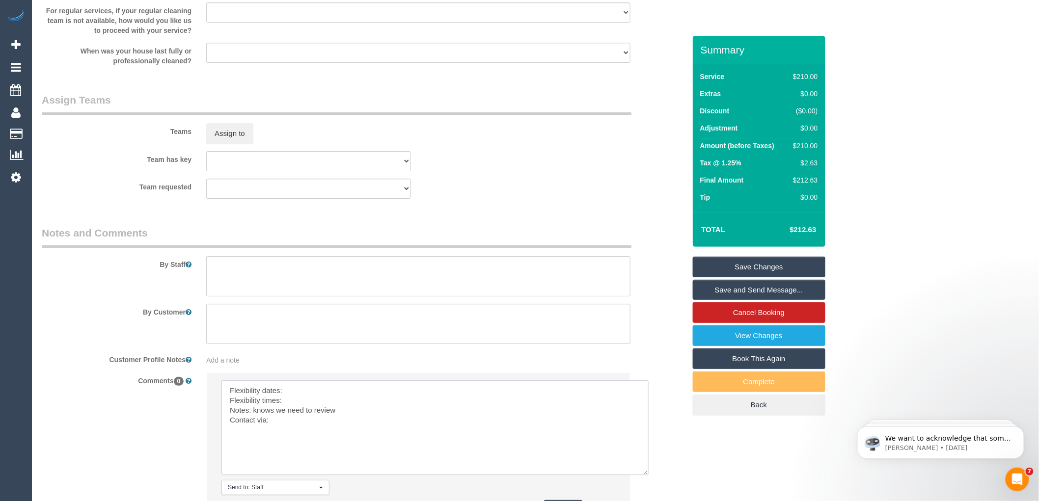
click at [310, 402] on textarea at bounding box center [435, 428] width 427 height 95
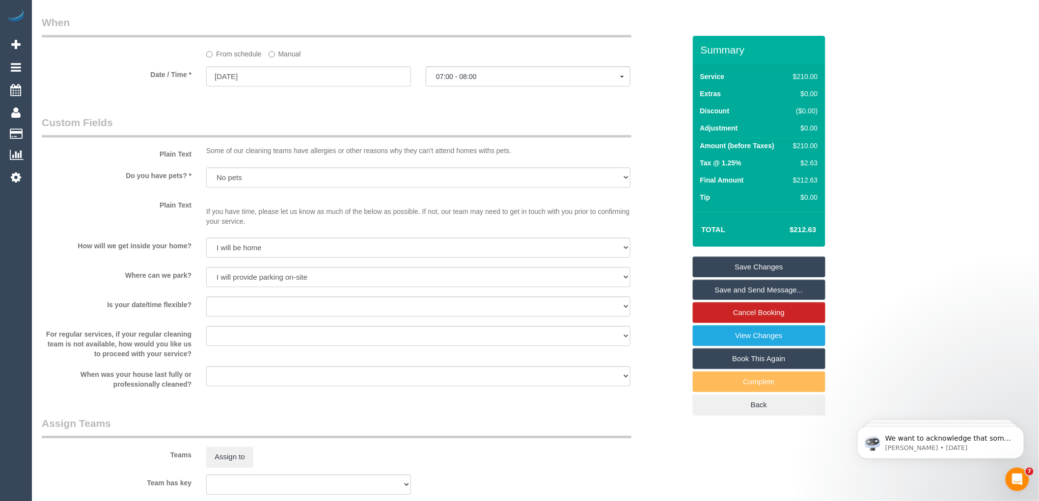
scroll to position [1078, 0]
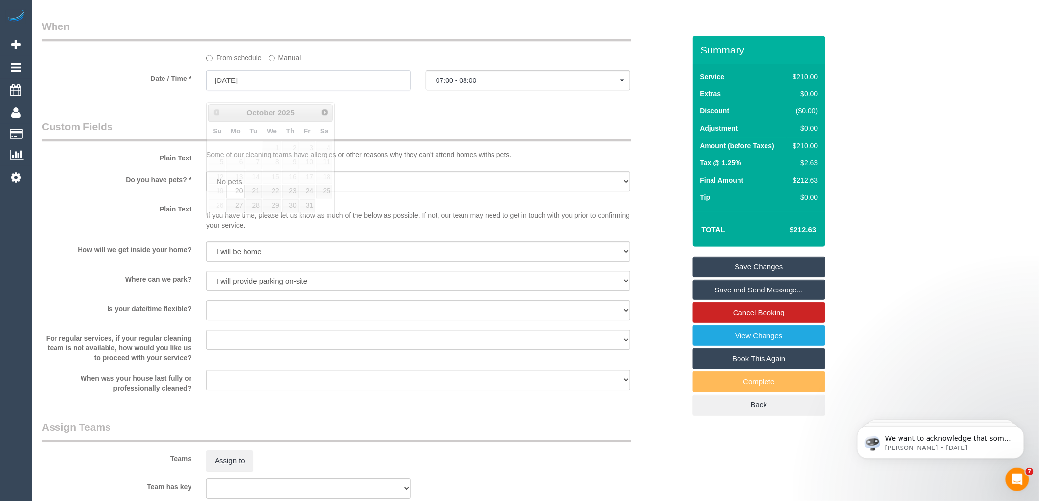
click at [277, 90] on input "[DATE]" at bounding box center [308, 80] width 205 height 20
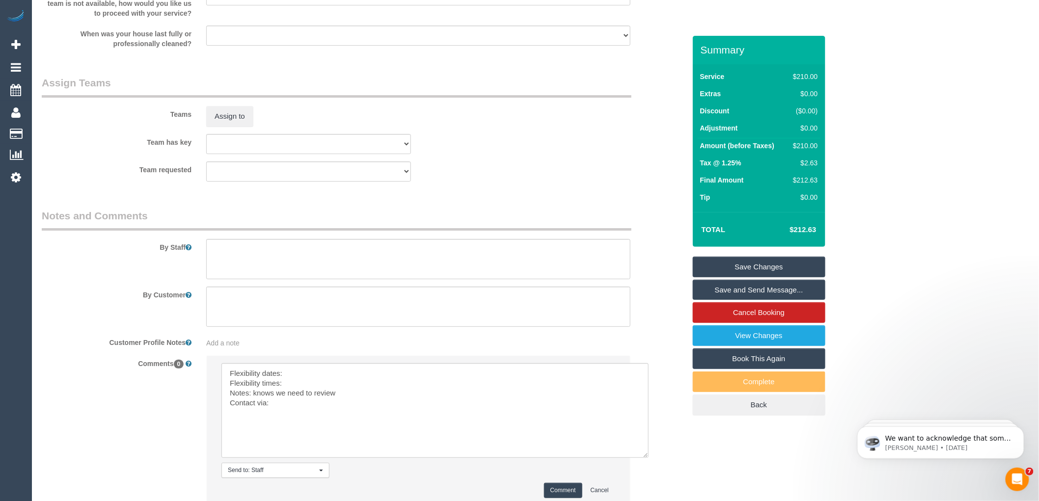
scroll to position [1510, 0]
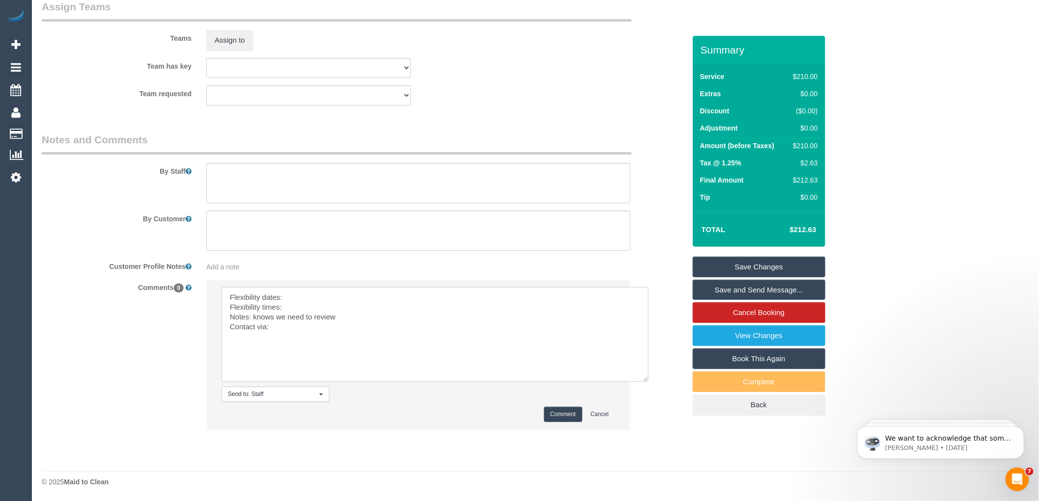
click at [305, 297] on textarea at bounding box center [435, 334] width 427 height 95
click at [313, 302] on textarea at bounding box center [435, 334] width 427 height 95
click at [304, 311] on textarea at bounding box center [435, 334] width 427 height 95
click at [283, 327] on textarea at bounding box center [435, 334] width 427 height 95
type textarea "Flexibility dates: [DATE] Flexibility times: Flexible Notes: knows we need to r…"
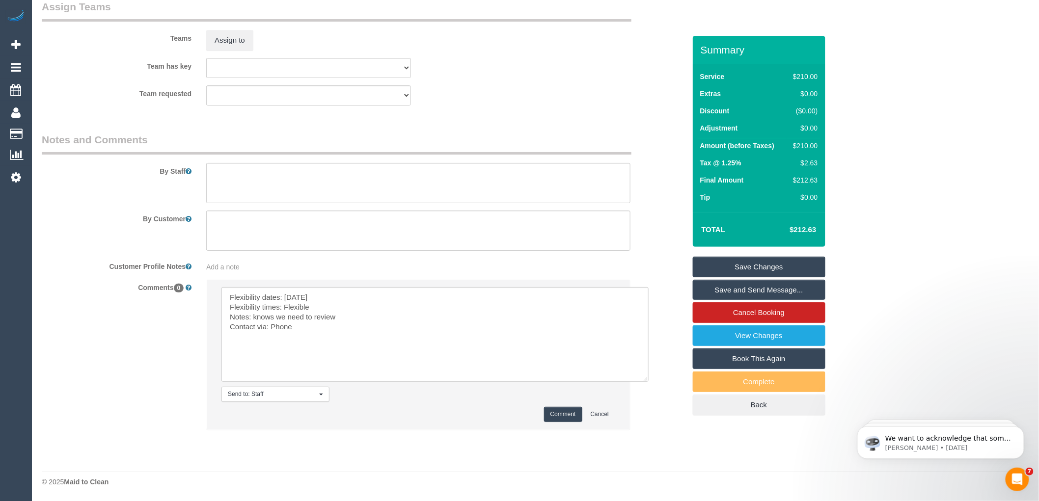
click at [556, 414] on button "Comment" at bounding box center [563, 414] width 38 height 15
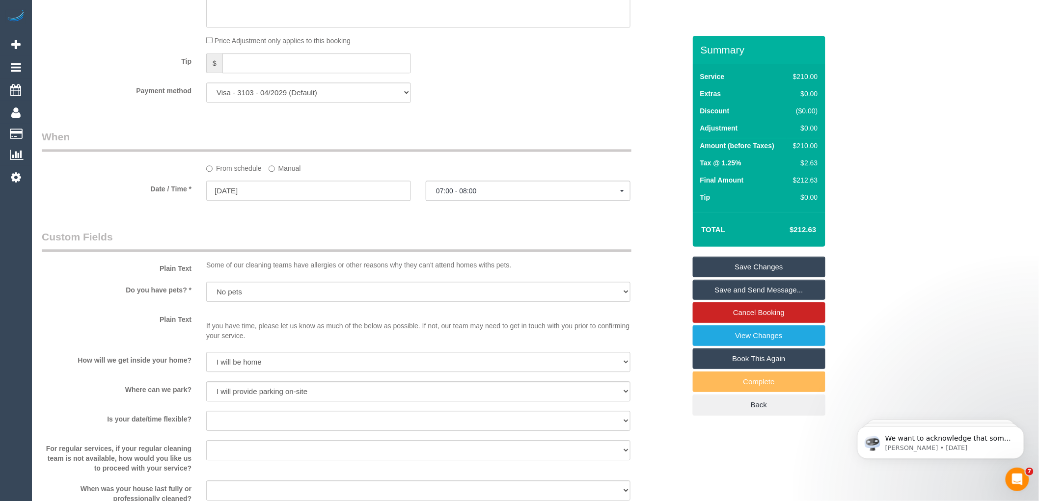
scroll to position [910, 0]
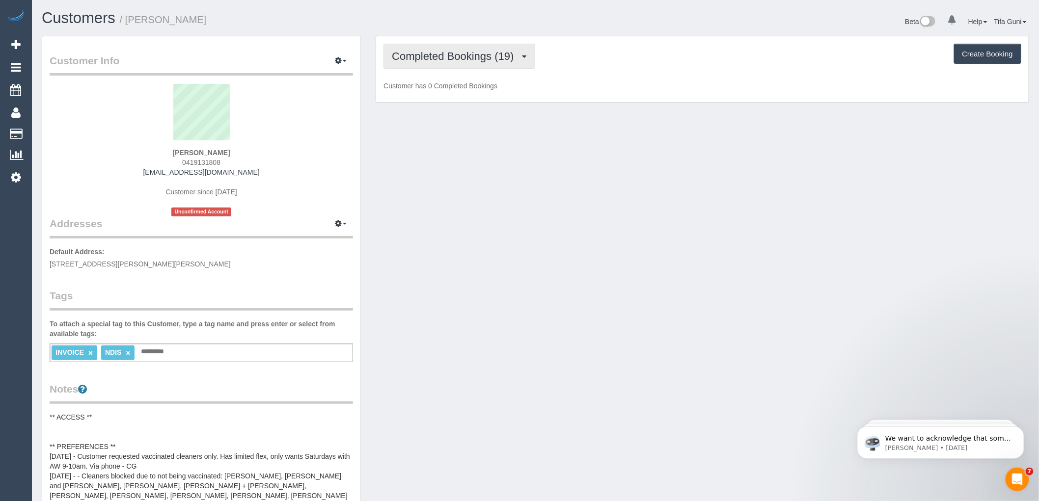
click at [492, 59] on span "Completed Bookings (19)" at bounding box center [455, 56] width 127 height 12
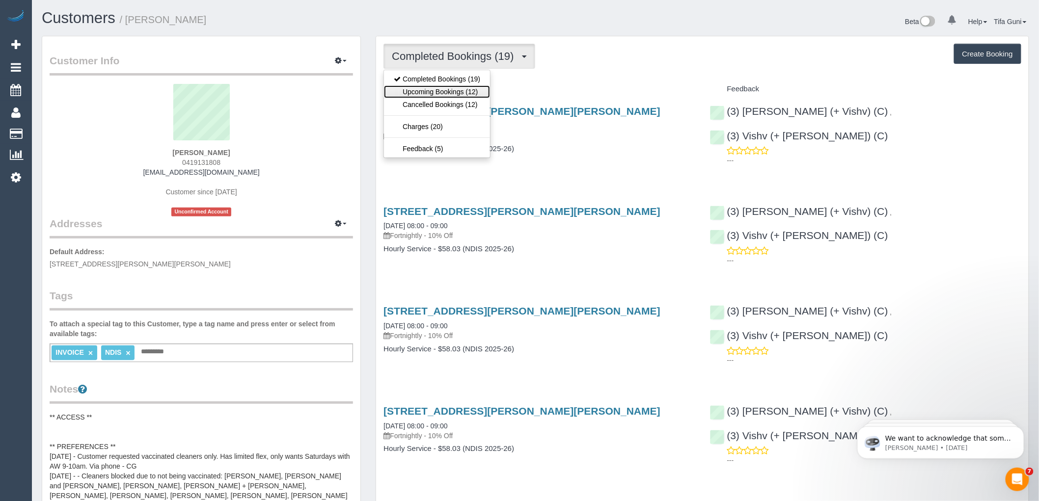
click at [473, 92] on link "Upcoming Bookings (12)" at bounding box center [437, 91] width 106 height 13
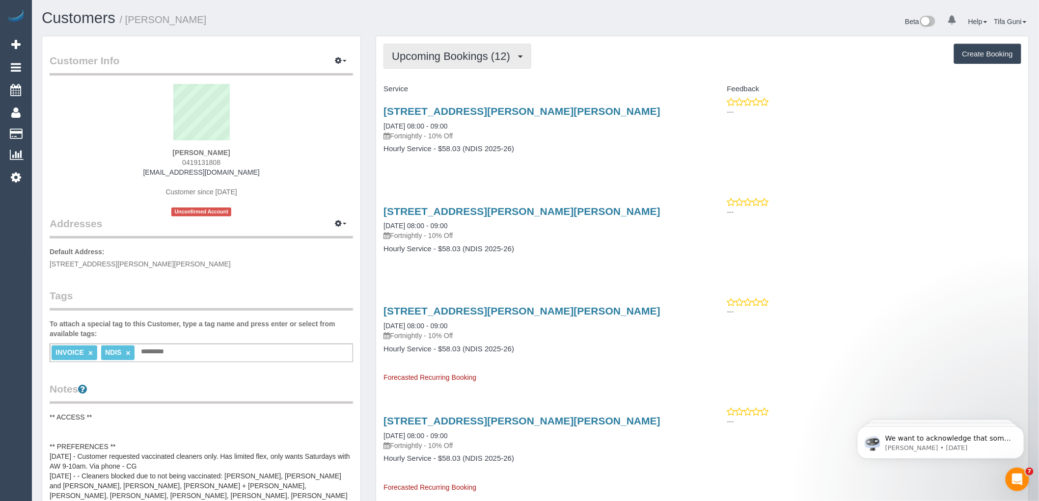
click at [455, 62] on span "Upcoming Bookings (12)" at bounding box center [453, 56] width 123 height 12
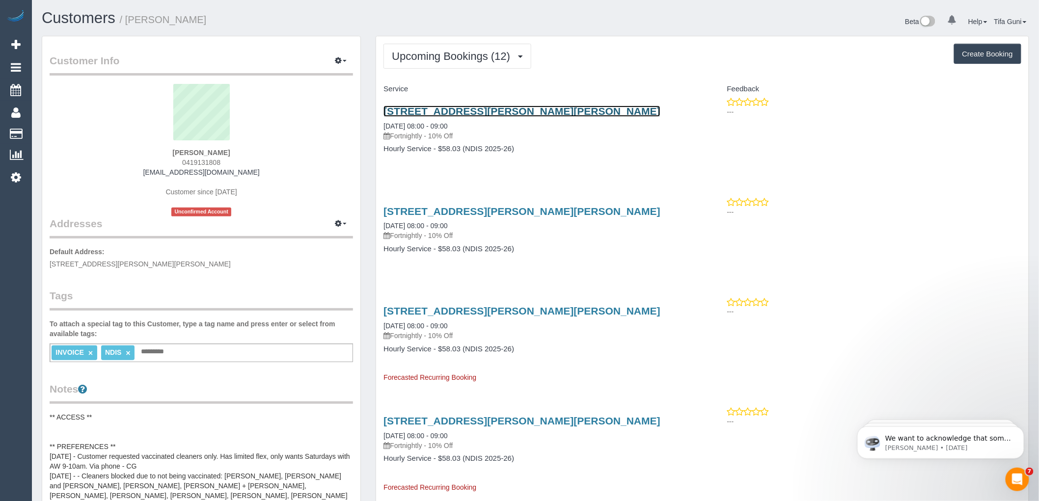
click at [514, 109] on link "[STREET_ADDRESS][PERSON_NAME][PERSON_NAME]" at bounding box center [522, 111] width 277 height 11
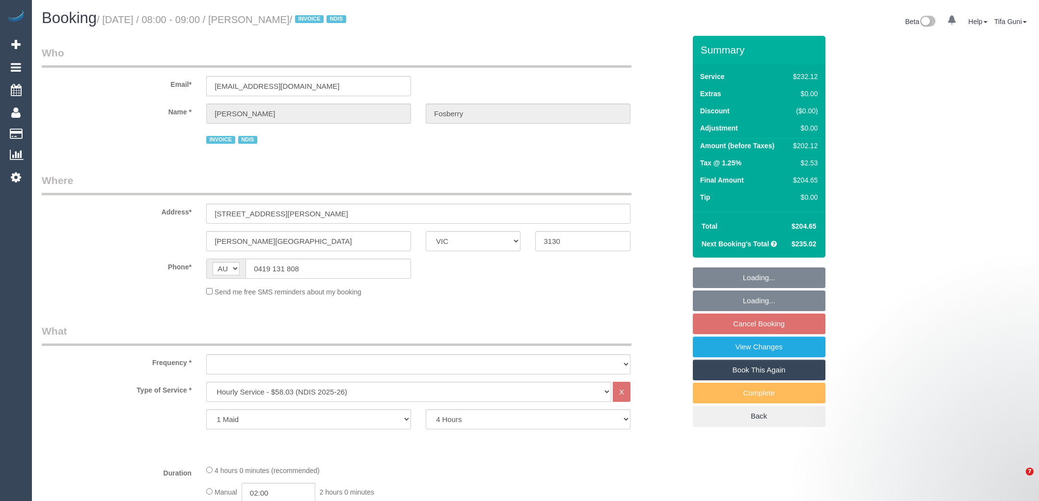
select select "VIC"
select select "240"
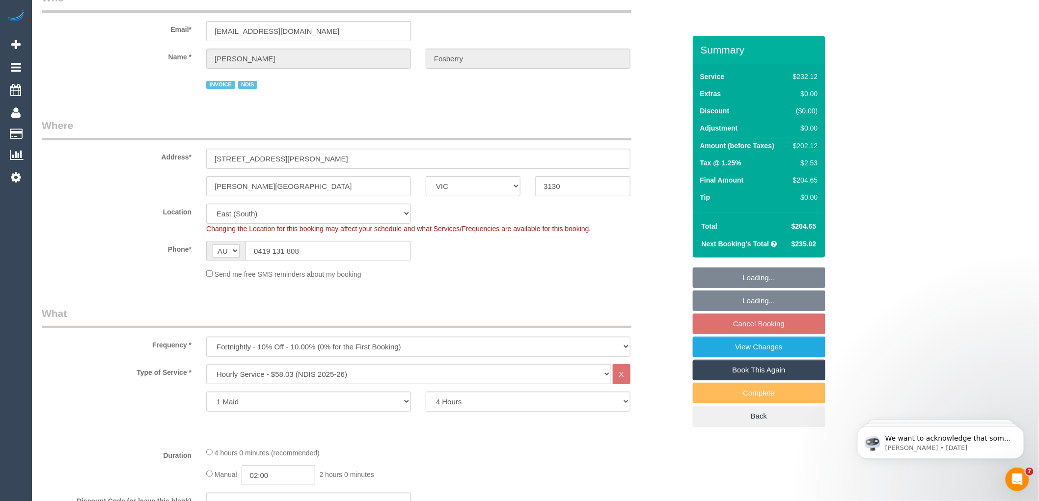
select select "object:588"
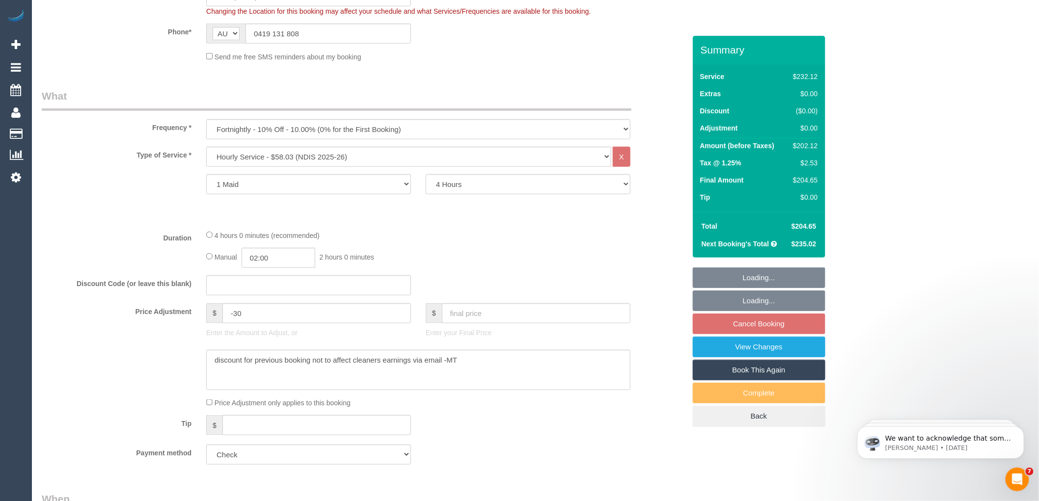
select select "number:28"
select select "number:14"
select select "number:19"
select select "number:25"
select select "number:35"
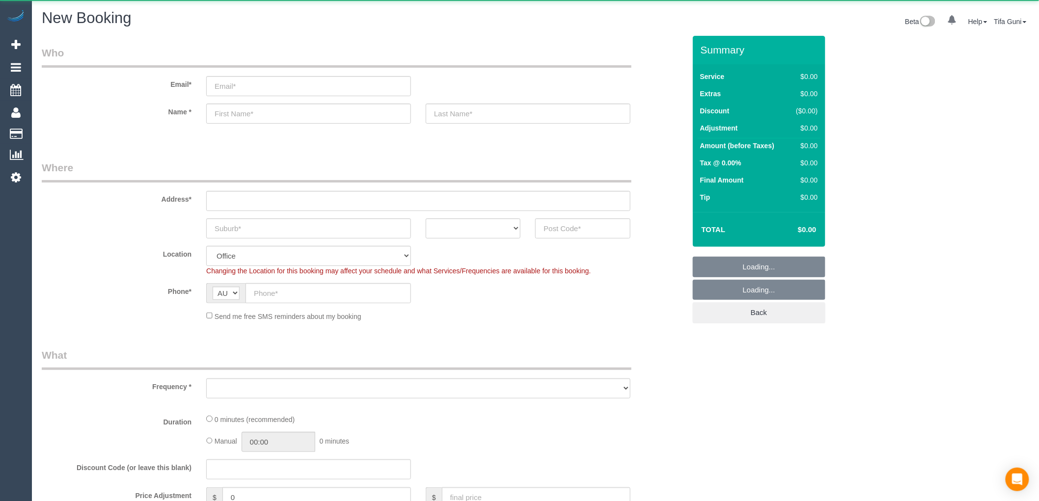
select select "object:825"
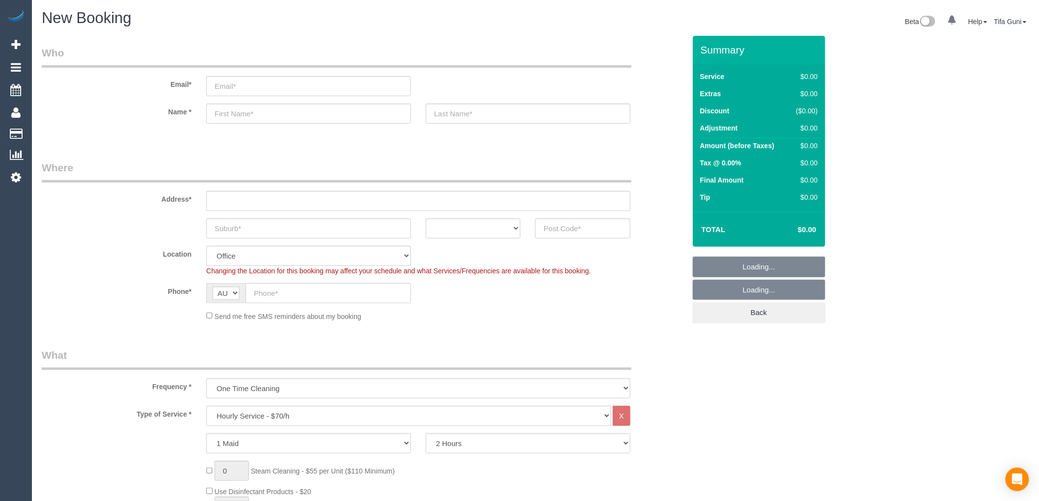
scroll to position [109, 0]
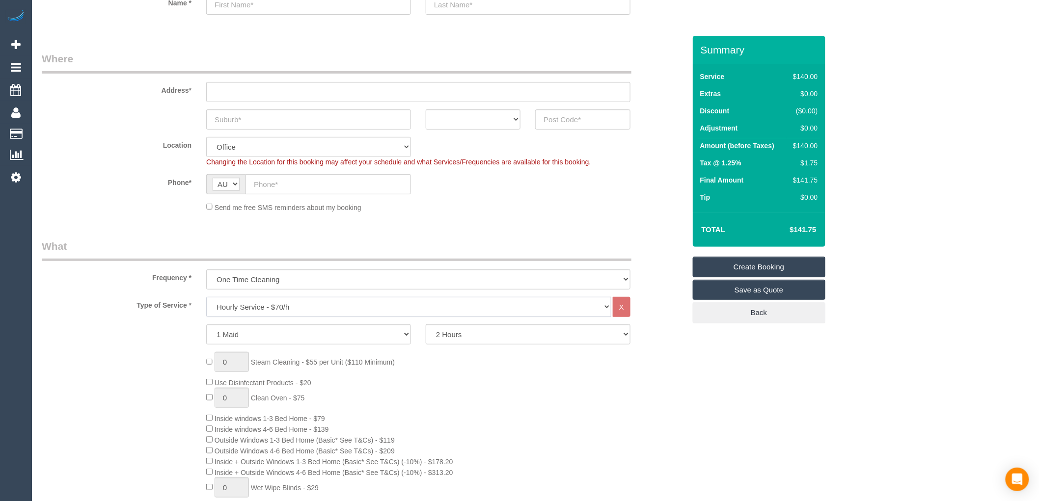
click at [240, 308] on select "Hourly Service - $70/h Hourly Service - $65/h Hourly Service - $60/h Hourly Ser…" at bounding box center [408, 307] width 405 height 20
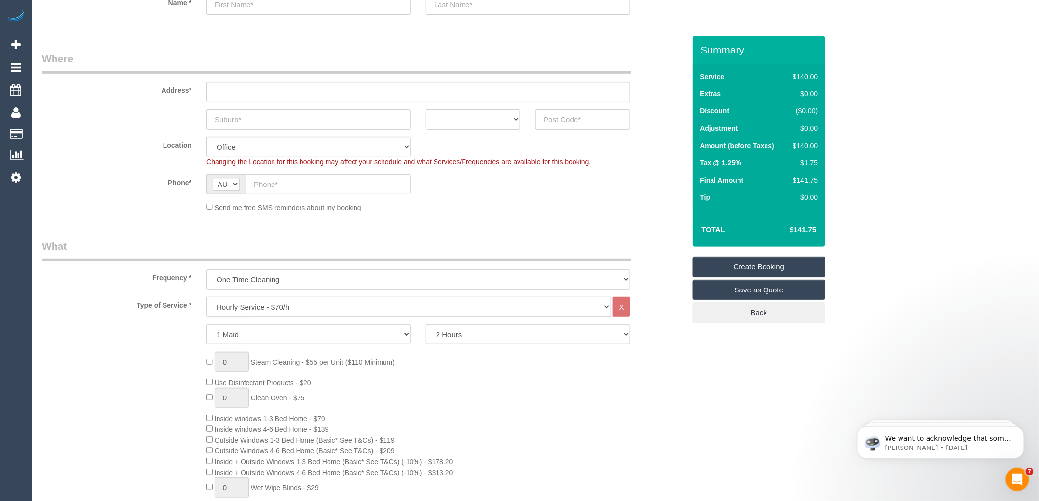
scroll to position [0, 0]
select select "29"
click at [206, 298] on select "Hourly Service - $70/h Hourly Service - $65/h Hourly Service - $60/h Hourly Ser…" at bounding box center [408, 307] width 405 height 20
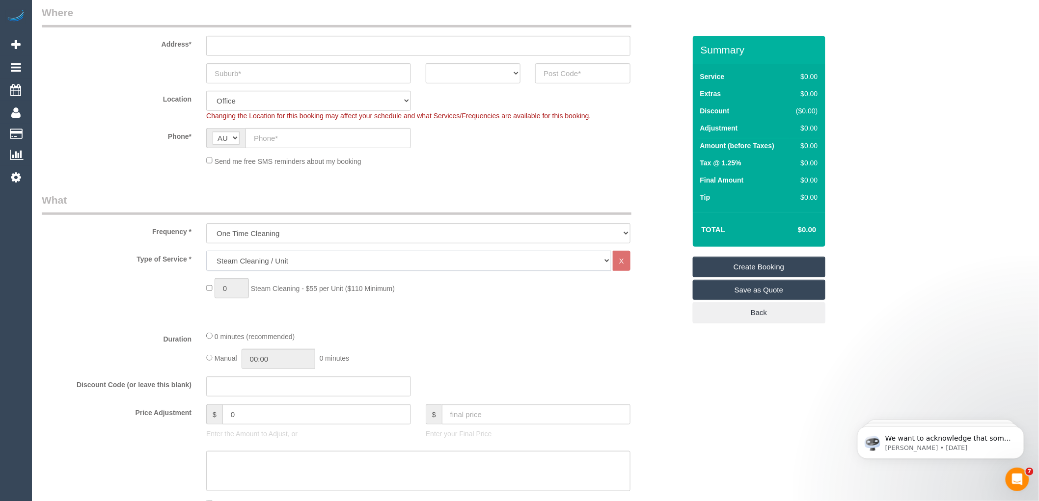
scroll to position [218, 0]
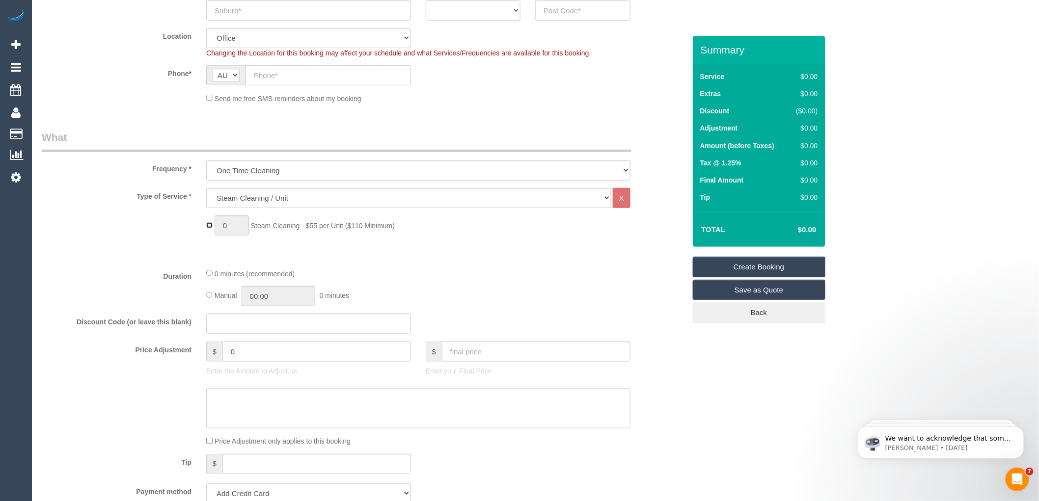
type input "1"
click at [232, 226] on input "1" at bounding box center [232, 226] width 34 height 20
type input "4"
click at [468, 258] on div "Type of Service * Hourly Service - $70/h Hourly Service - $65/h Hourly Service …" at bounding box center [364, 224] width 644 height 72
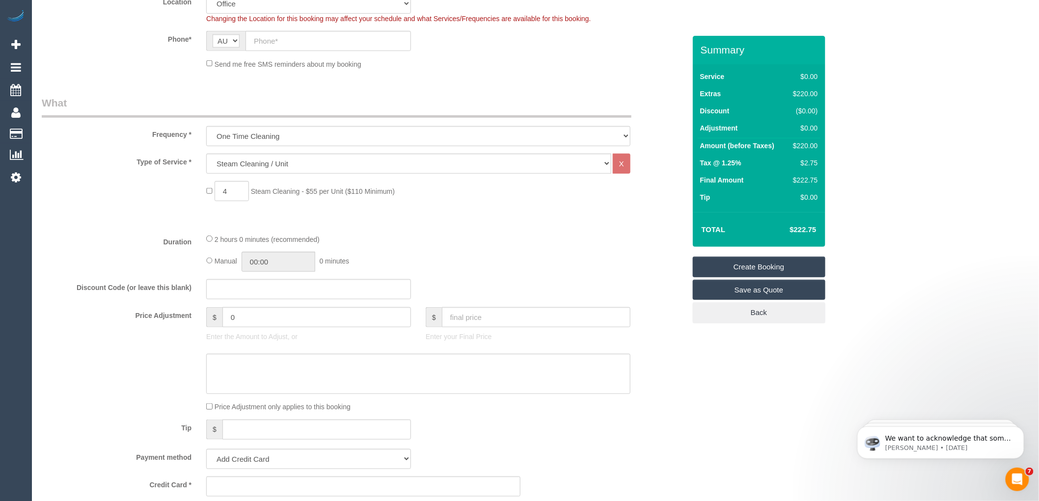
scroll to position [273, 0]
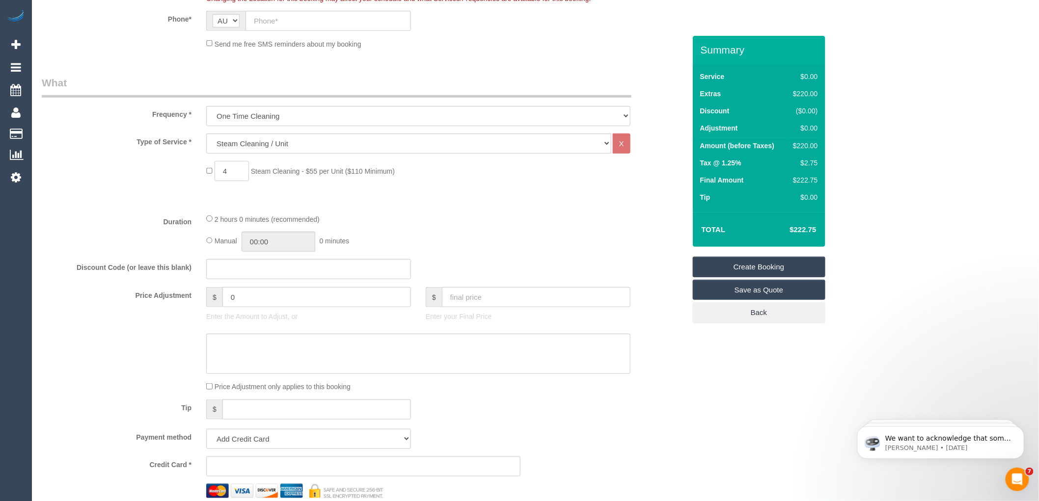
click at [238, 169] on input "4" at bounding box center [232, 171] width 34 height 20
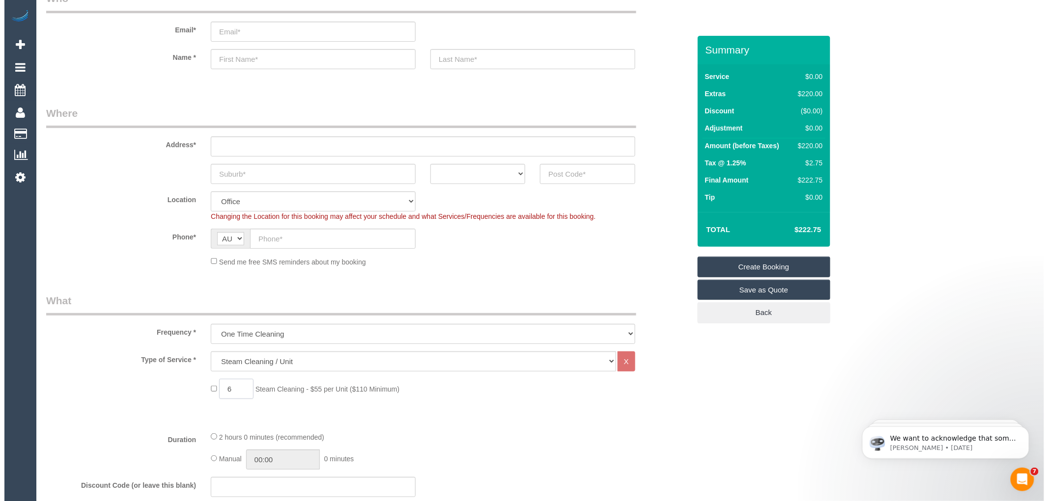
scroll to position [0, 0]
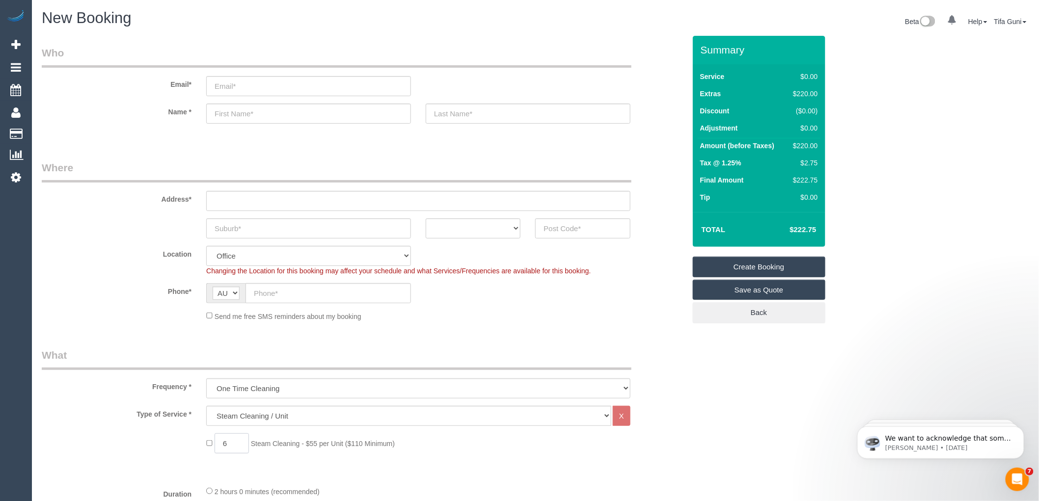
type input "6"
click at [241, 79] on input "email" at bounding box center [308, 86] width 205 height 20
type input "kimyscb1@gmail.com"
click at [296, 112] on input "text" at bounding box center [308, 114] width 205 height 20
type input "Kim"
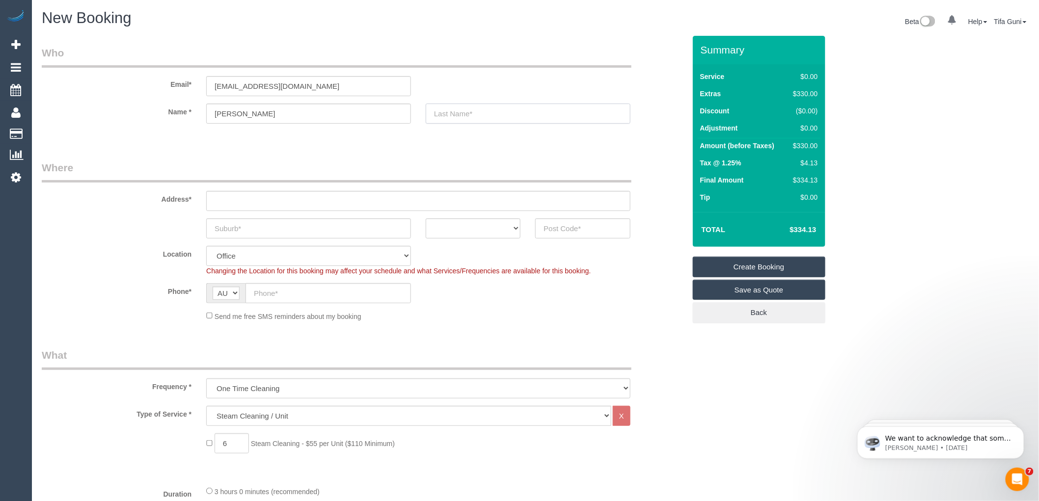
click at [449, 112] on input "text" at bounding box center [528, 114] width 205 height 20
type input "Kim"
click at [762, 293] on link "Save as Quote" at bounding box center [759, 290] width 133 height 21
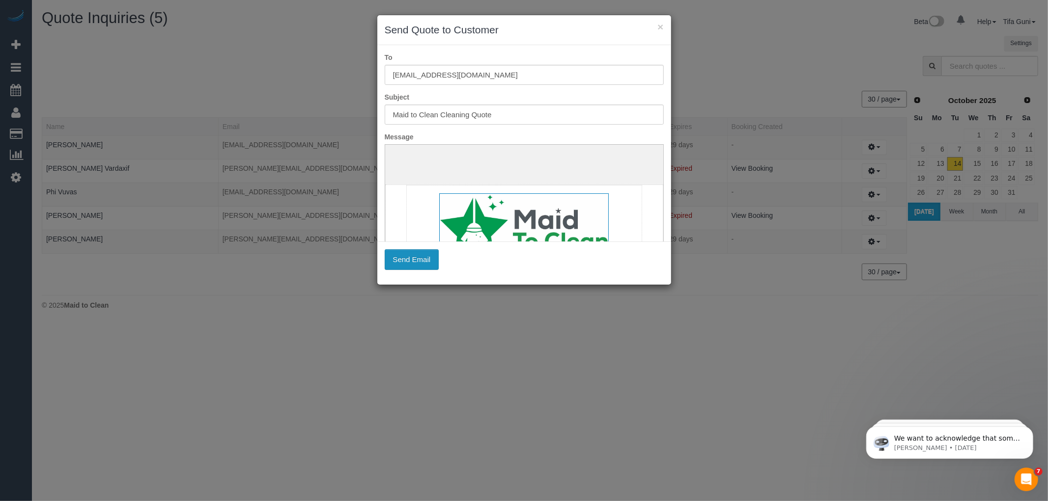
click at [419, 260] on button "Send Email" at bounding box center [412, 259] width 55 height 21
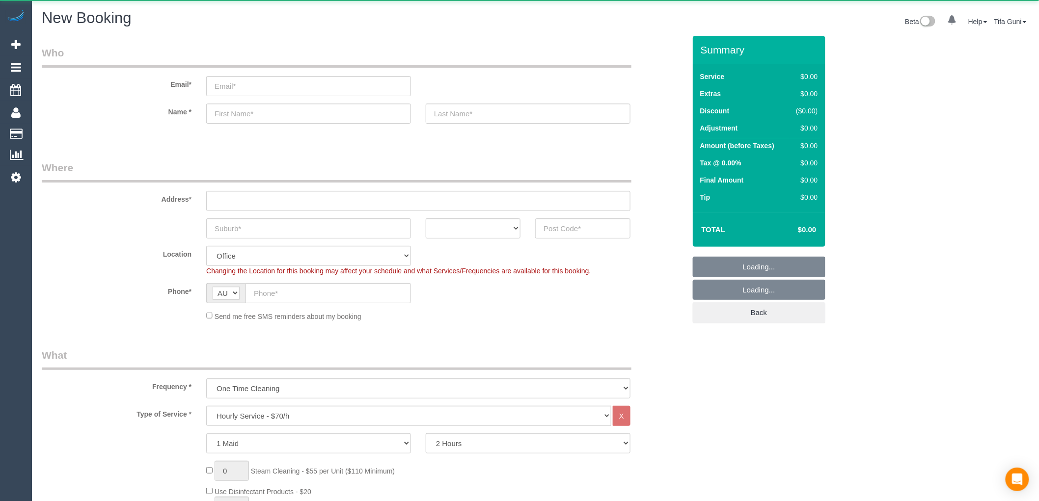
select select "object:825"
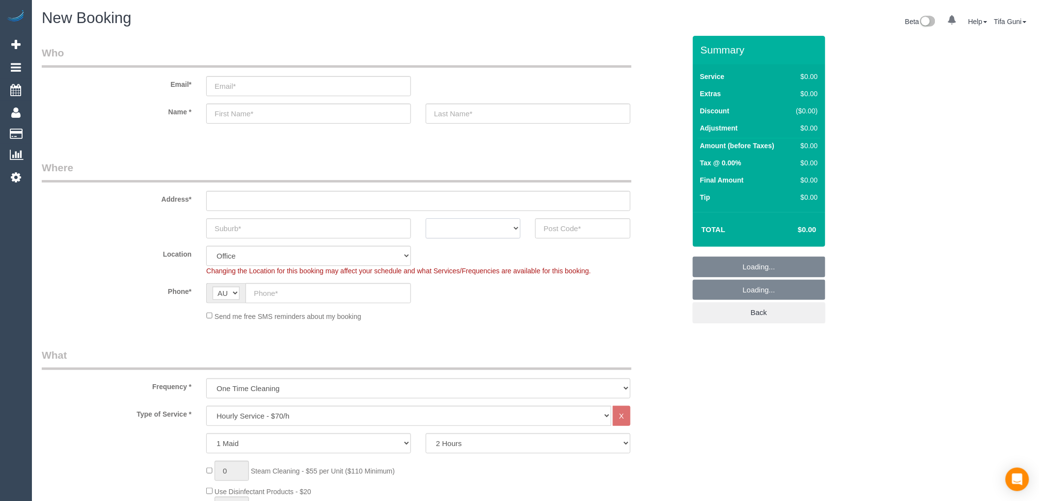
click at [489, 231] on select "ACT [GEOGRAPHIC_DATA] NT [GEOGRAPHIC_DATA] SA TAS [GEOGRAPHIC_DATA] [GEOGRAPHIC…" at bounding box center [473, 229] width 95 height 20
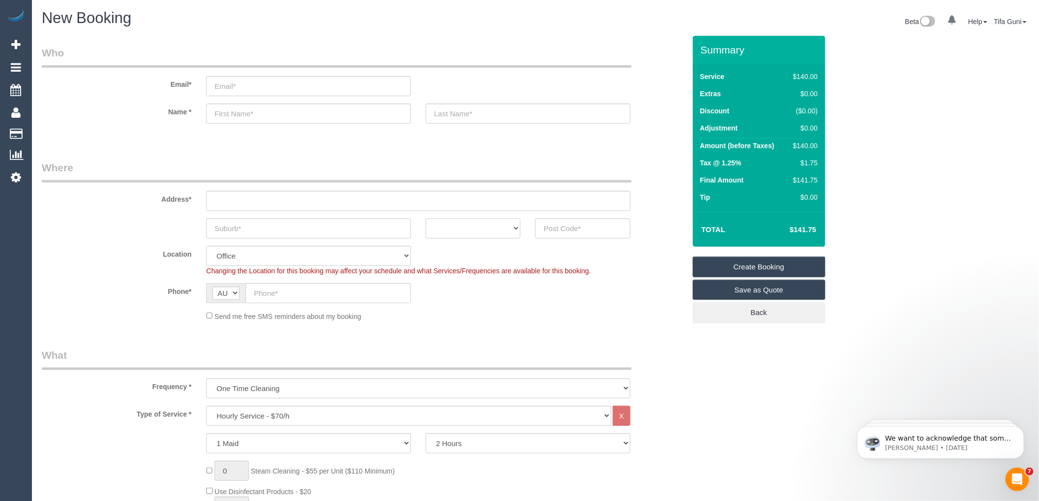
select select "VIC"
click at [426, 219] on select "ACT [GEOGRAPHIC_DATA] NT [GEOGRAPHIC_DATA] SA TAS [GEOGRAPHIC_DATA] [GEOGRAPHIC…" at bounding box center [473, 229] width 95 height 20
click at [244, 228] on input "text" at bounding box center [308, 229] width 205 height 20
type input "Bulleen"
click at [561, 225] on input "text" at bounding box center [582, 229] width 95 height 20
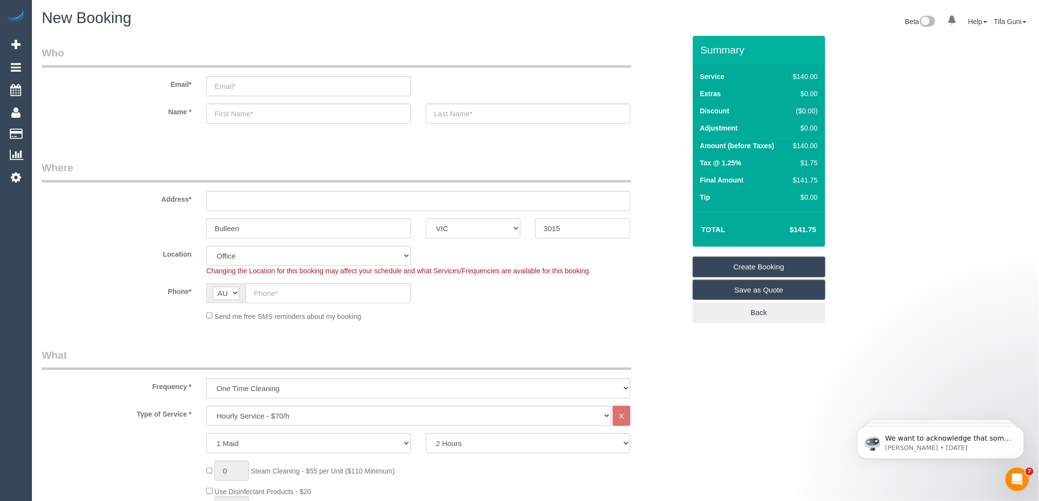
type input "3015"
click at [254, 204] on input "text" at bounding box center [418, 201] width 424 height 20
type input "-"
select select "65"
select select "object:2121"
